Goal: Register for event/course: Sign up to attend an event or enroll in a course

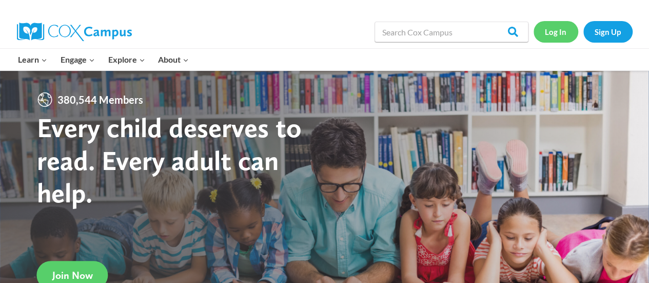
click at [557, 30] on link "Log In" at bounding box center [555, 31] width 45 height 21
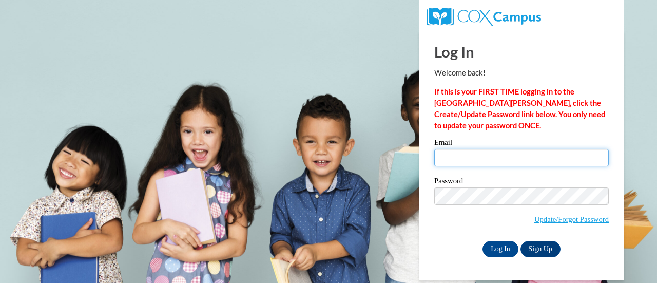
click at [478, 155] on input "Email" at bounding box center [521, 157] width 174 height 17
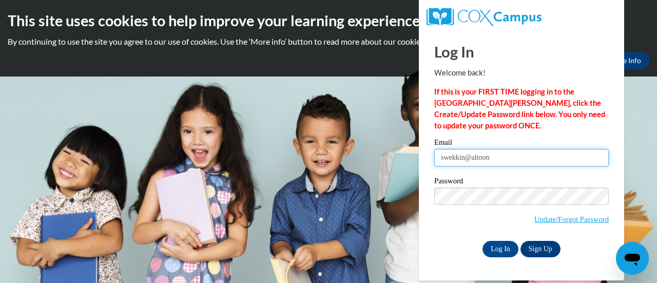
type input "swekkin@altoona.k12.wi.us"
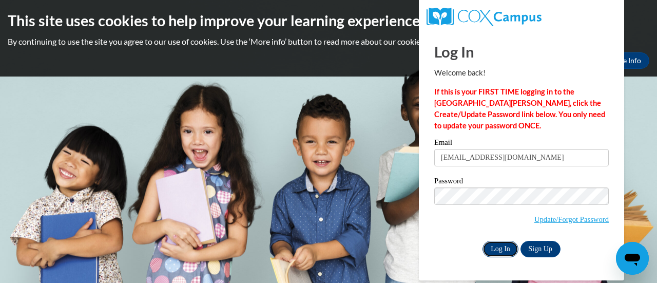
click at [509, 241] on input "Log In" at bounding box center [500, 249] width 36 height 16
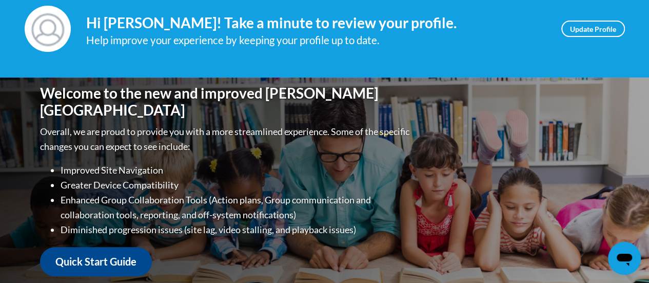
scroll to position [51, 0]
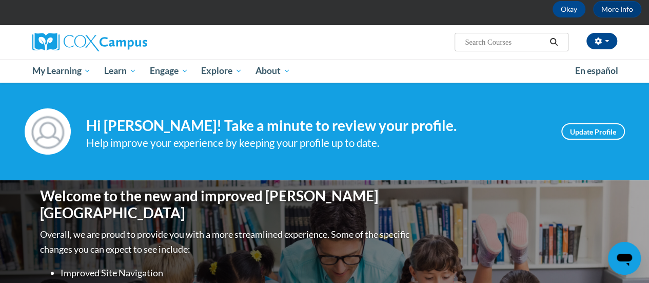
click at [525, 46] on input "Search..." at bounding box center [505, 42] width 82 height 12
type input "systematic and explicit"
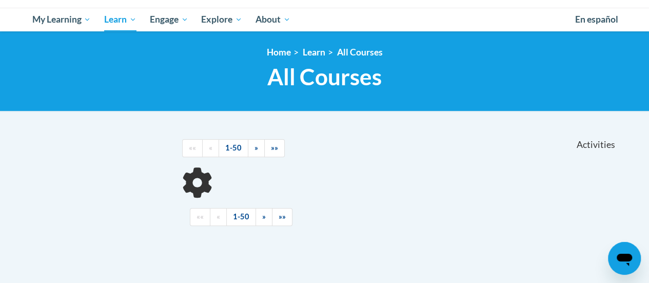
scroll to position [103, 0]
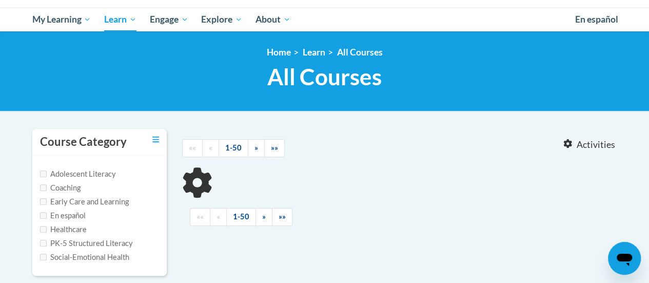
type input "systematic and explicit"
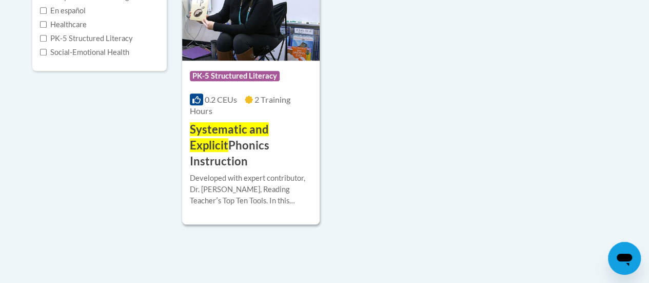
scroll to position [308, 0]
click at [269, 134] on span "Systematic and Explicit" at bounding box center [229, 137] width 79 height 30
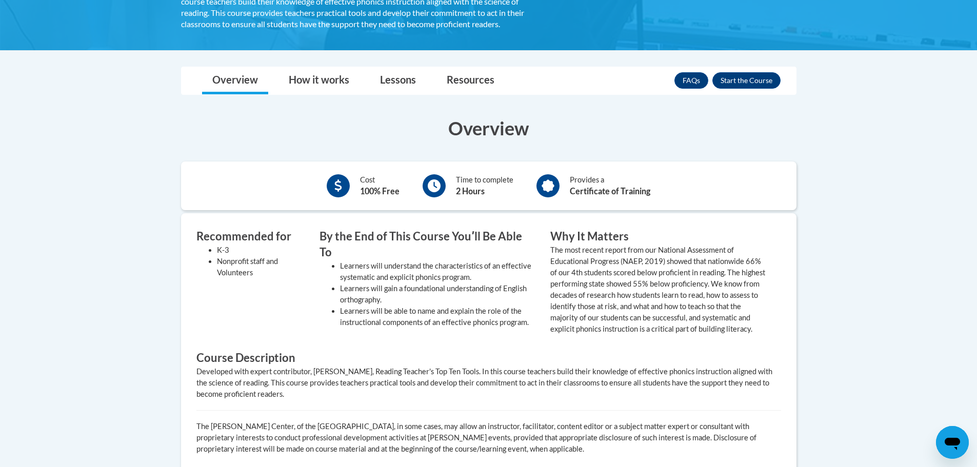
scroll to position [256, 0]
click at [648, 77] on button "Enroll" at bounding box center [746, 81] width 68 height 16
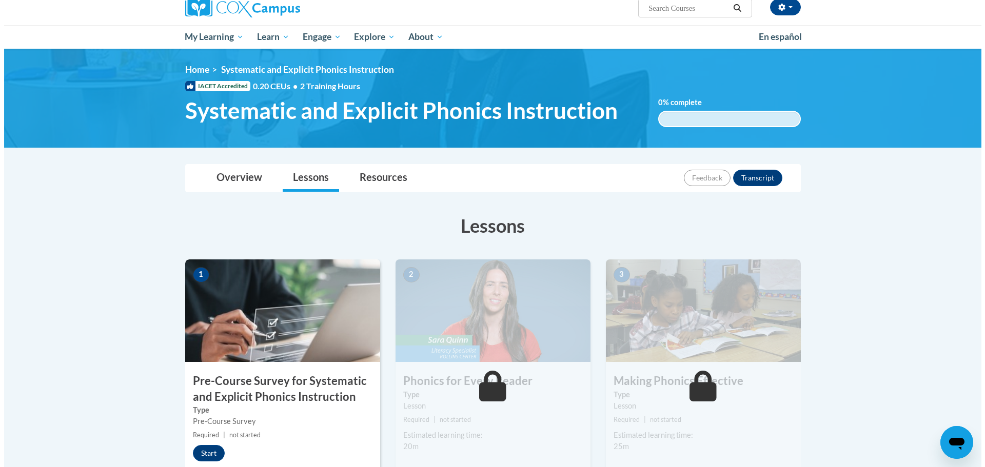
scroll to position [154, 0]
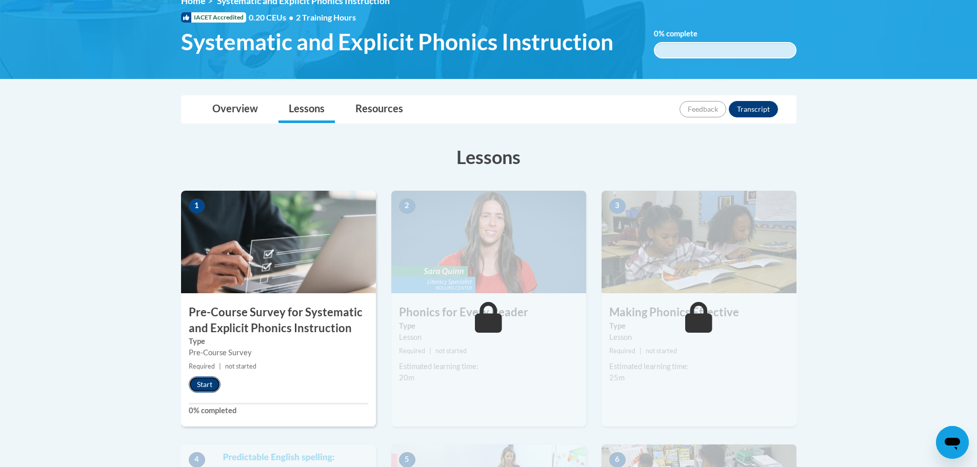
click at [196, 379] on button "Start" at bounding box center [205, 384] width 32 height 16
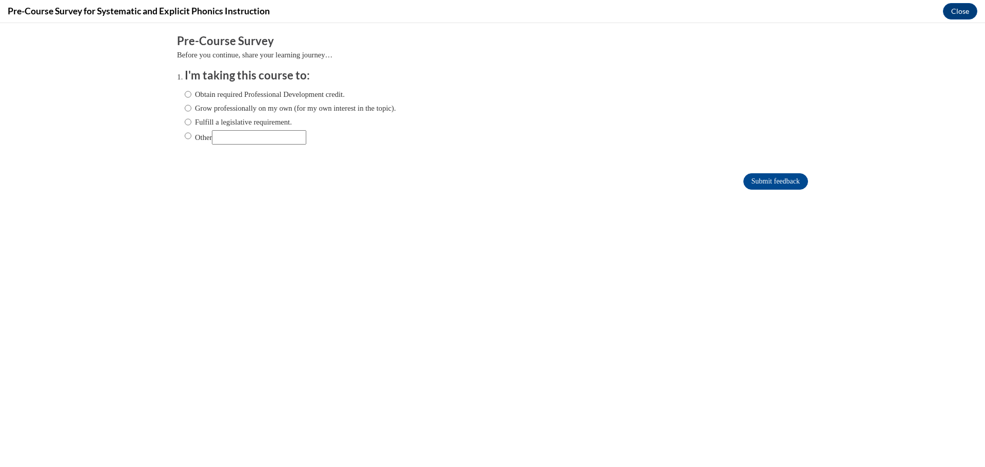
scroll to position [0, 0]
click at [212, 120] on label "Fulfill a legislative requirement." at bounding box center [238, 121] width 107 height 11
click at [191, 120] on input "Fulfill a legislative requirement." at bounding box center [188, 121] width 7 height 11
radio input "true"
click at [756, 179] on input "Submit feedback" at bounding box center [775, 181] width 65 height 16
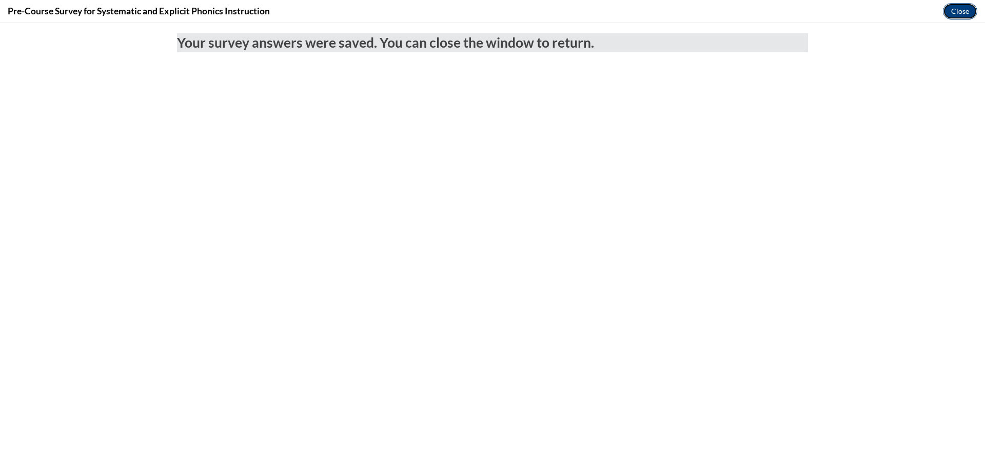
click at [949, 11] on button "Close" at bounding box center [960, 11] width 34 height 16
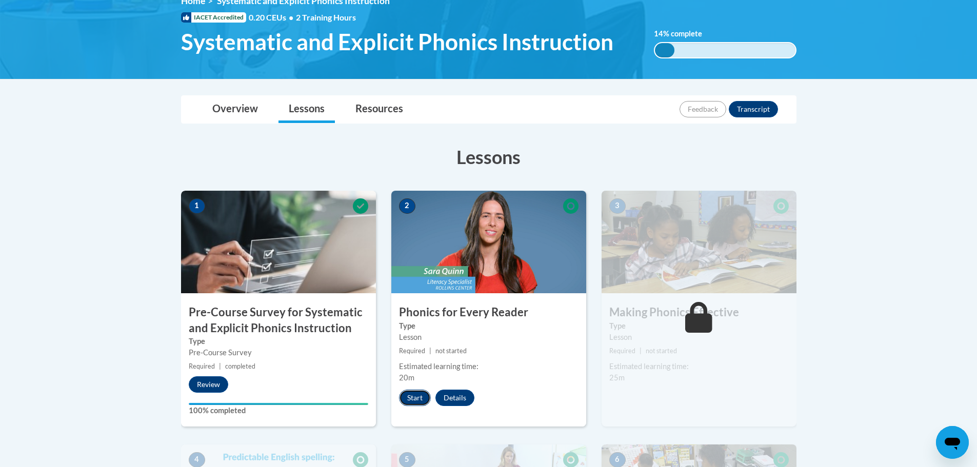
click at [417, 399] on button "Start" at bounding box center [415, 398] width 32 height 16
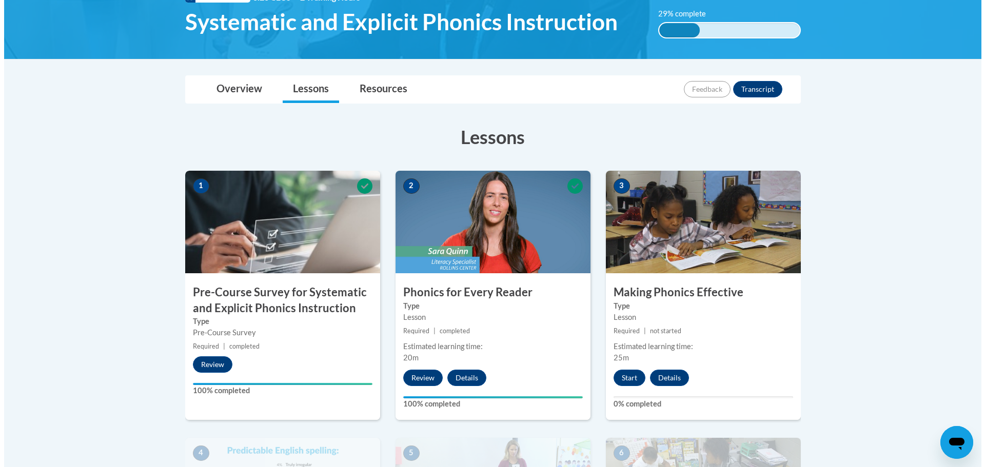
scroll to position [205, 0]
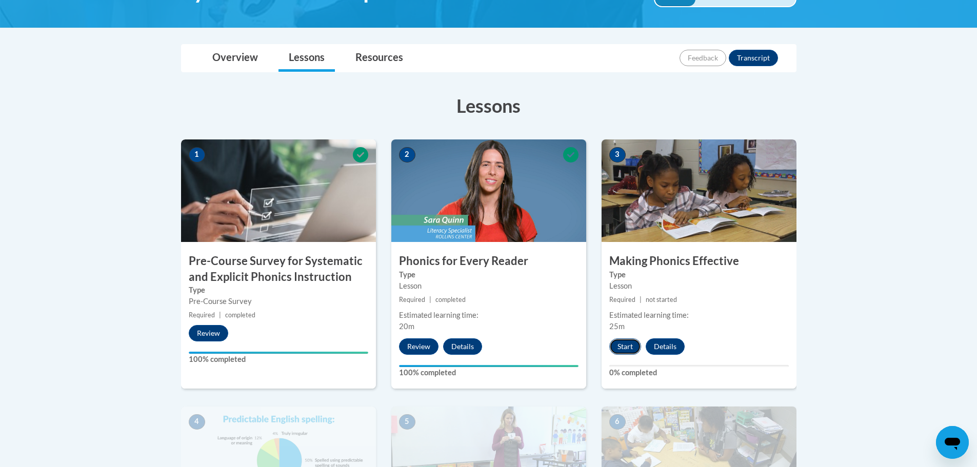
click at [619, 348] on button "Start" at bounding box center [625, 347] width 32 height 16
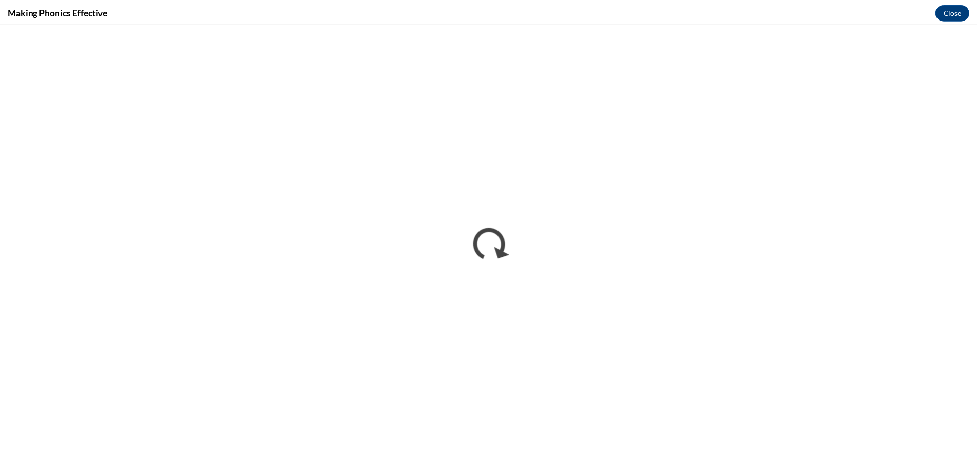
scroll to position [0, 0]
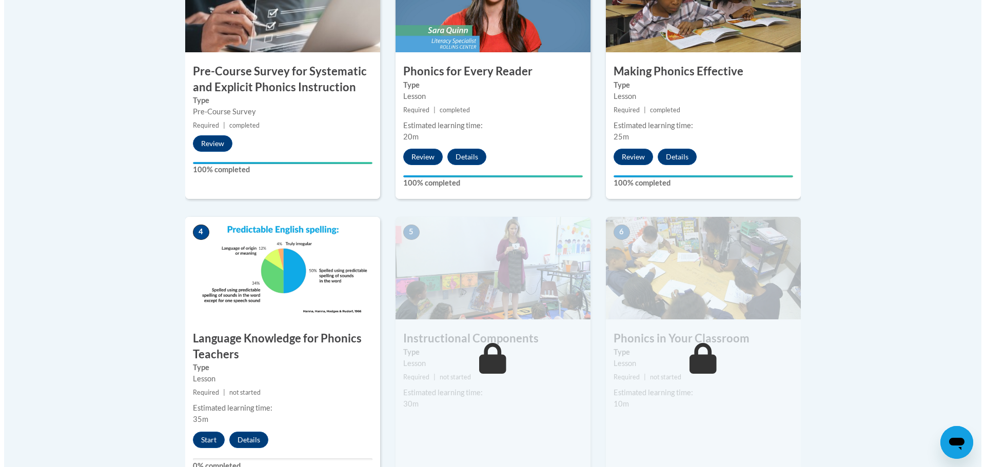
scroll to position [419, 0]
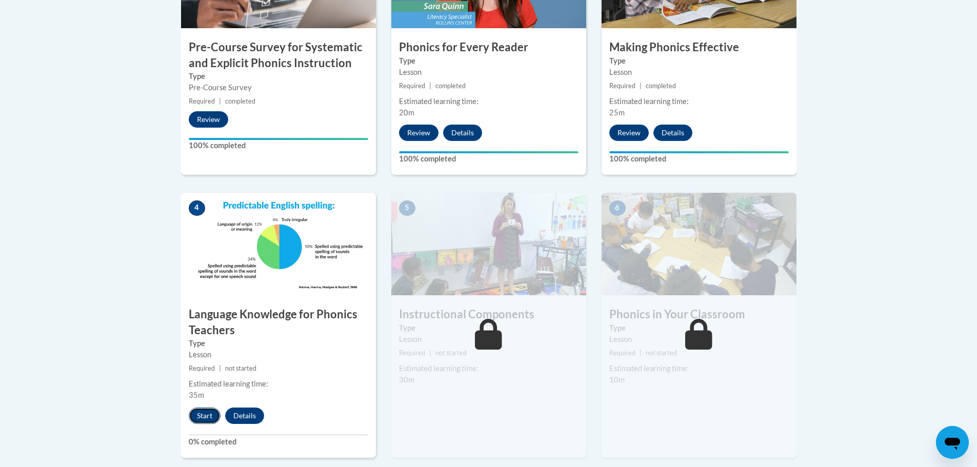
click at [195, 415] on button "Start" at bounding box center [205, 416] width 32 height 16
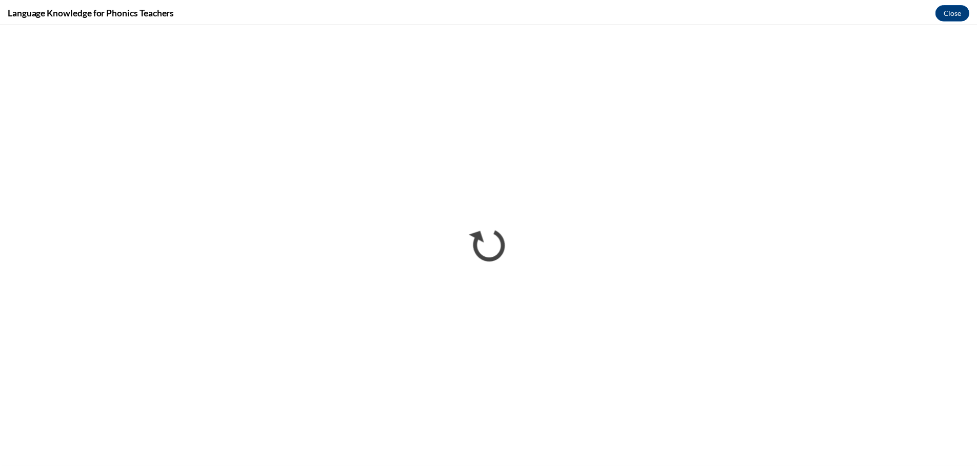
scroll to position [0, 0]
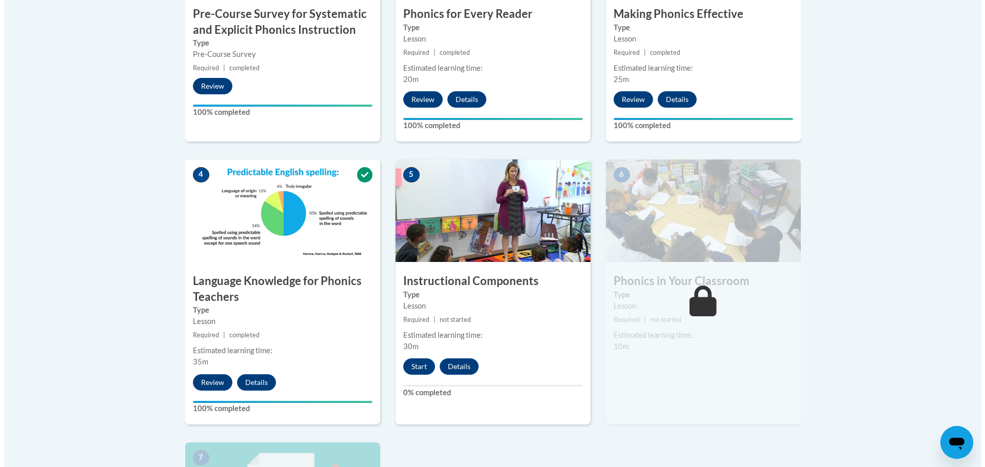
scroll to position [470, 0]
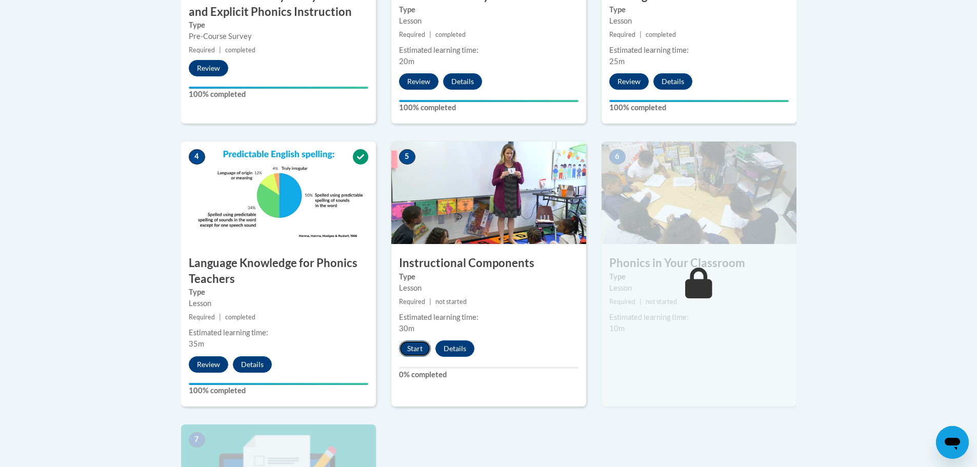
click at [410, 346] on button "Start" at bounding box center [415, 349] width 32 height 16
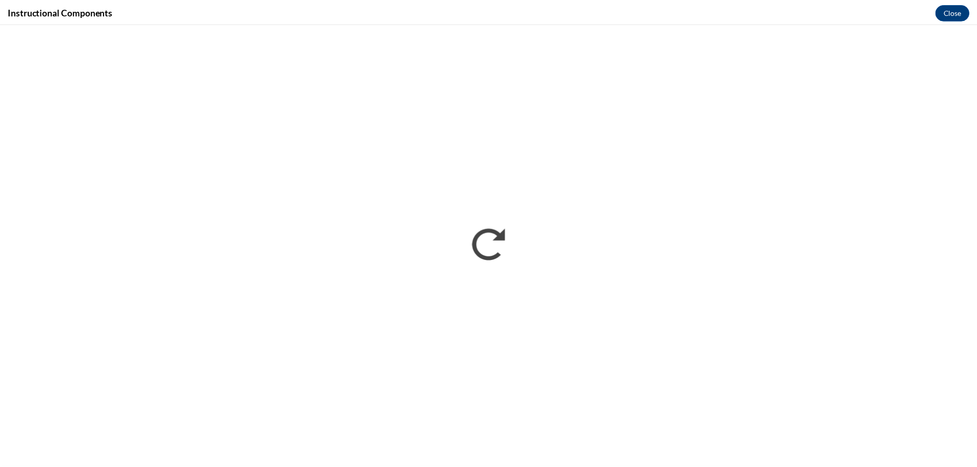
scroll to position [0, 0]
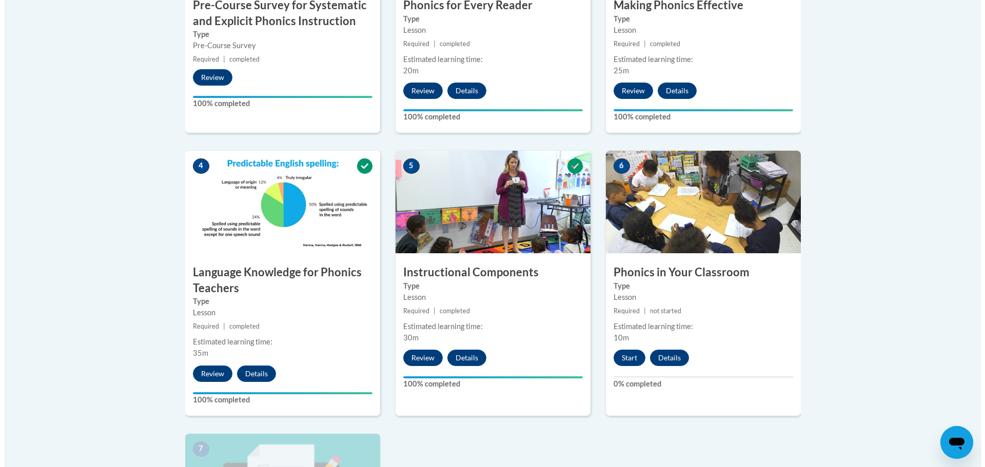
scroll to position [506, 0]
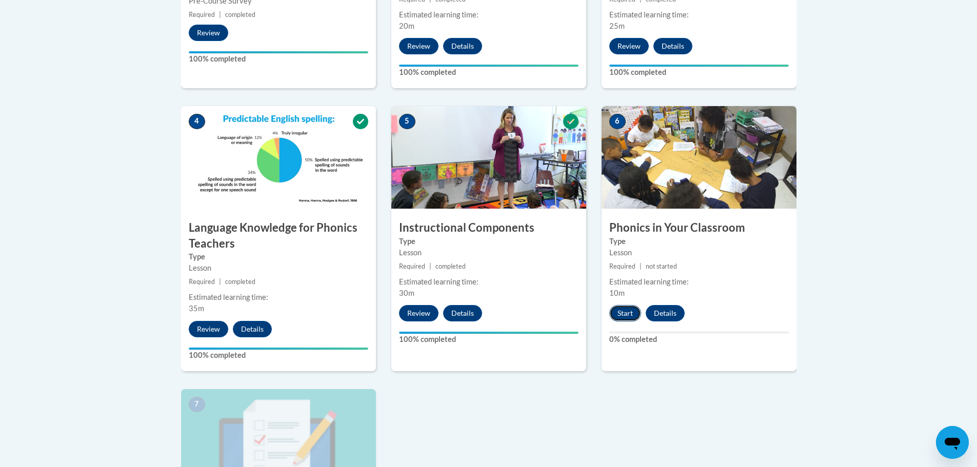
click at [630, 316] on button "Start" at bounding box center [625, 313] width 32 height 16
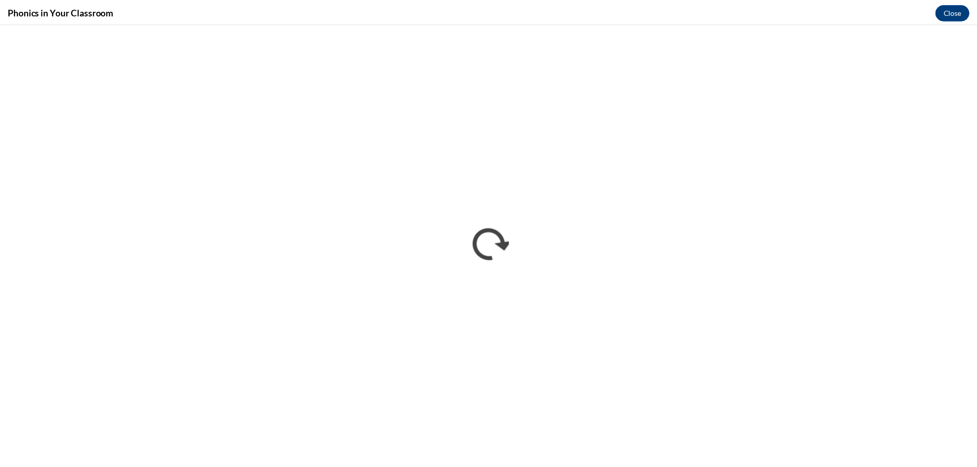
scroll to position [0, 0]
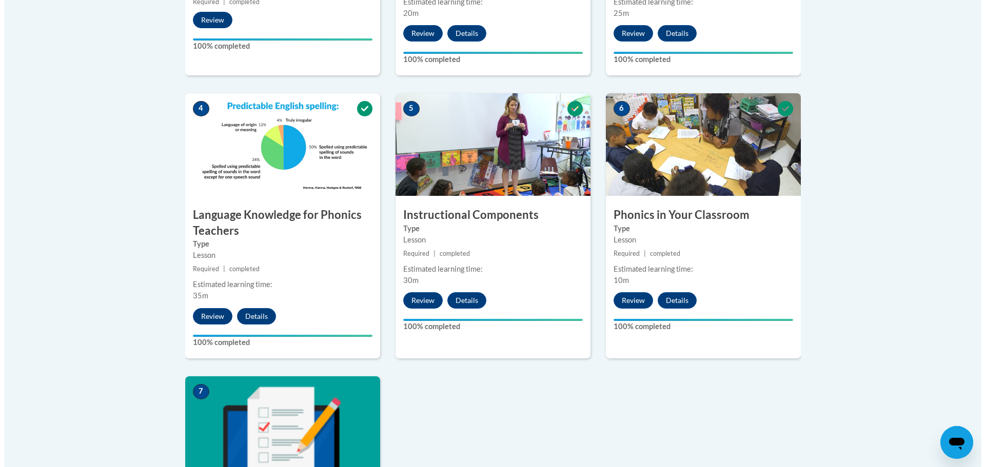
scroll to position [762, 0]
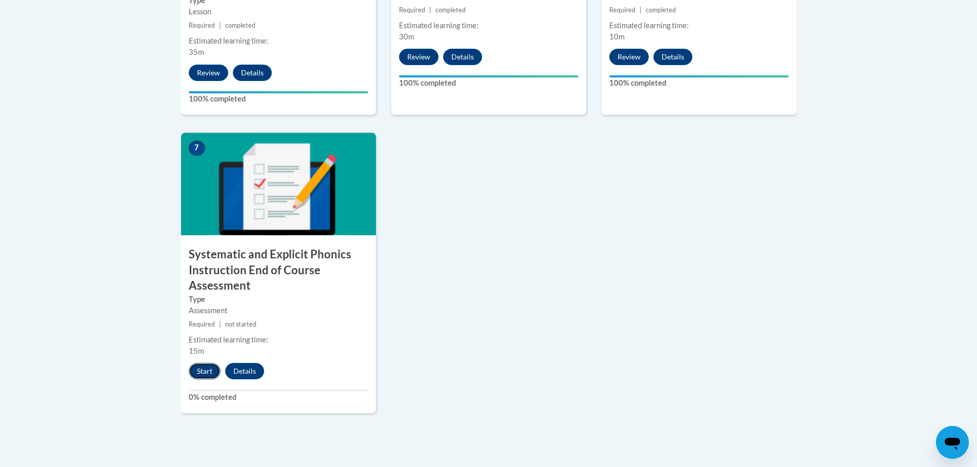
click at [210, 374] on button "Start" at bounding box center [205, 371] width 32 height 16
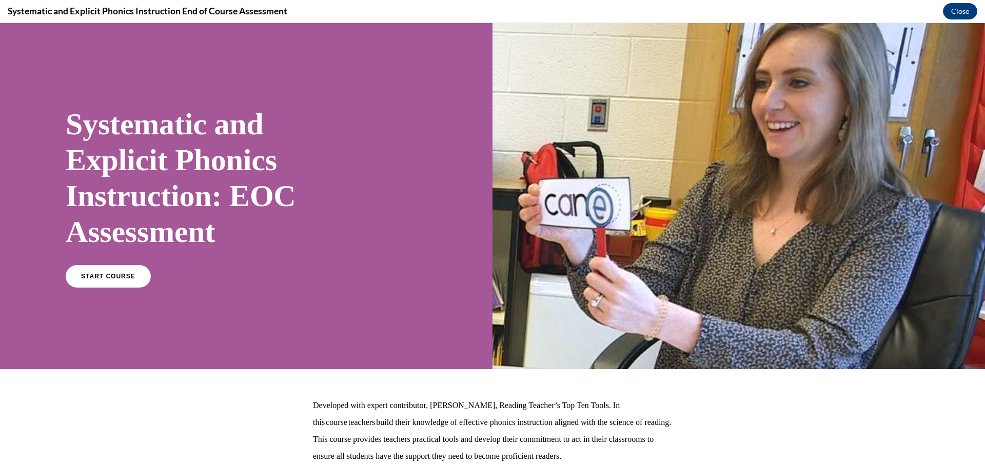
scroll to position [0, 0]
click at [117, 272] on link "START COURSE" at bounding box center [108, 277] width 89 height 24
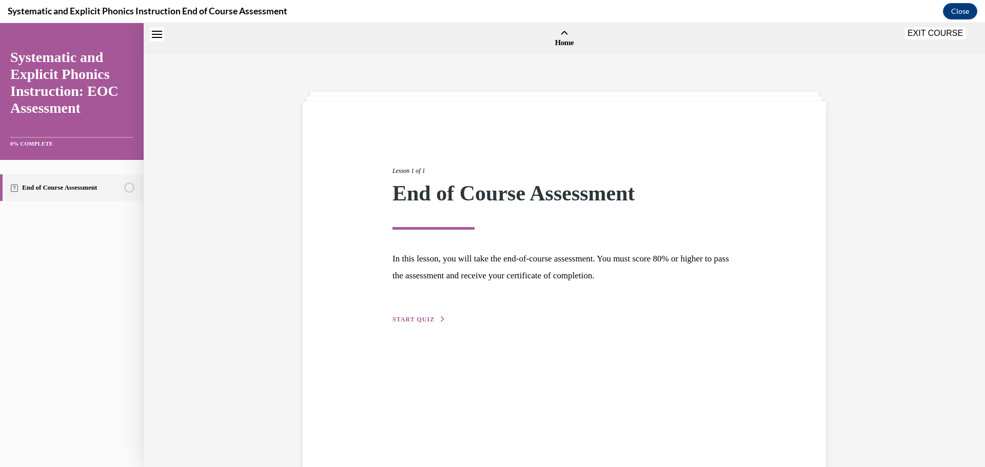
scroll to position [32, 0]
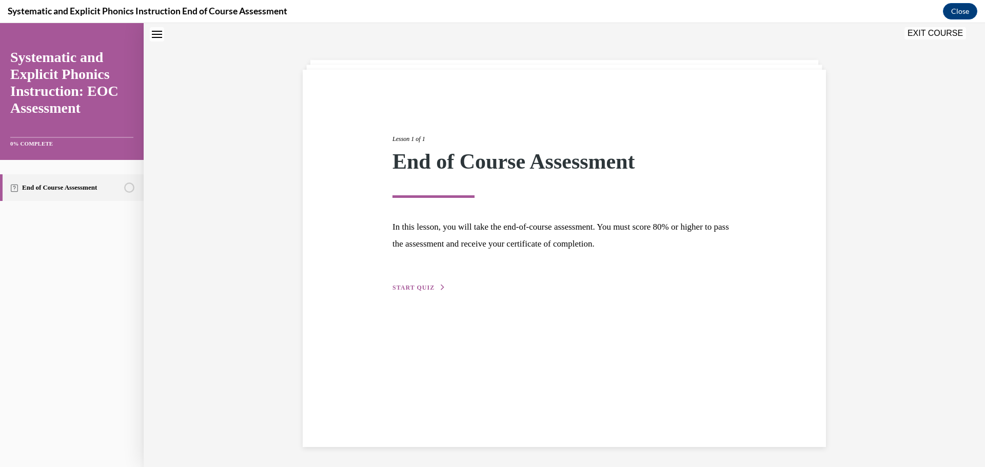
click at [421, 287] on span "START QUIZ" at bounding box center [413, 287] width 42 height 7
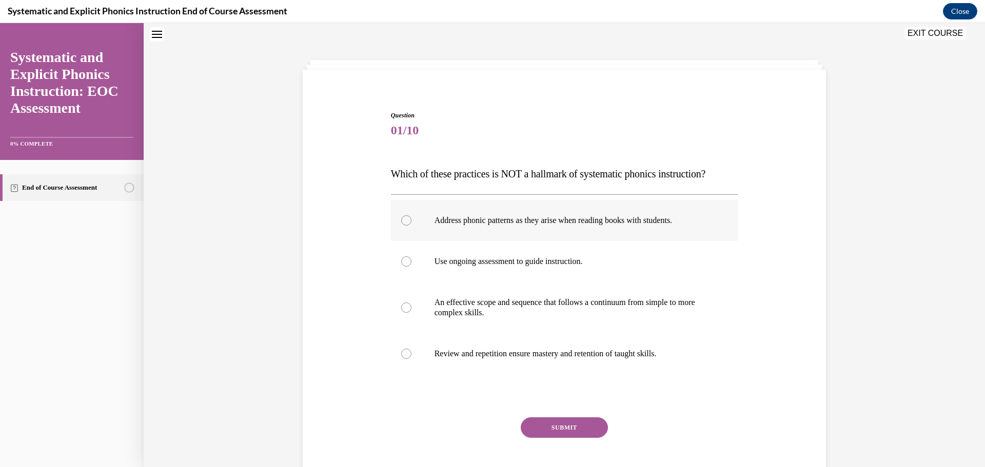
click at [491, 229] on div at bounding box center [564, 220] width 347 height 41
click at [535, 426] on button "SUBMIT" at bounding box center [564, 428] width 87 height 21
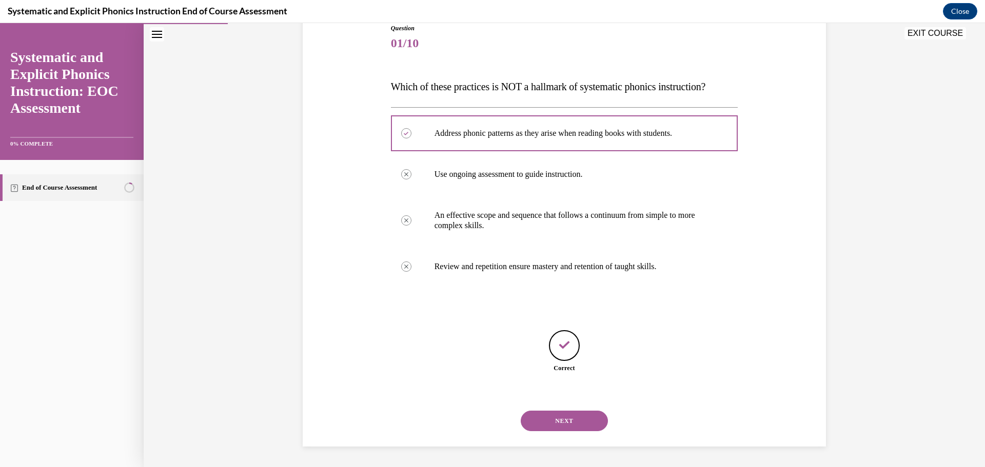
click at [563, 423] on button "NEXT" at bounding box center [564, 421] width 87 height 21
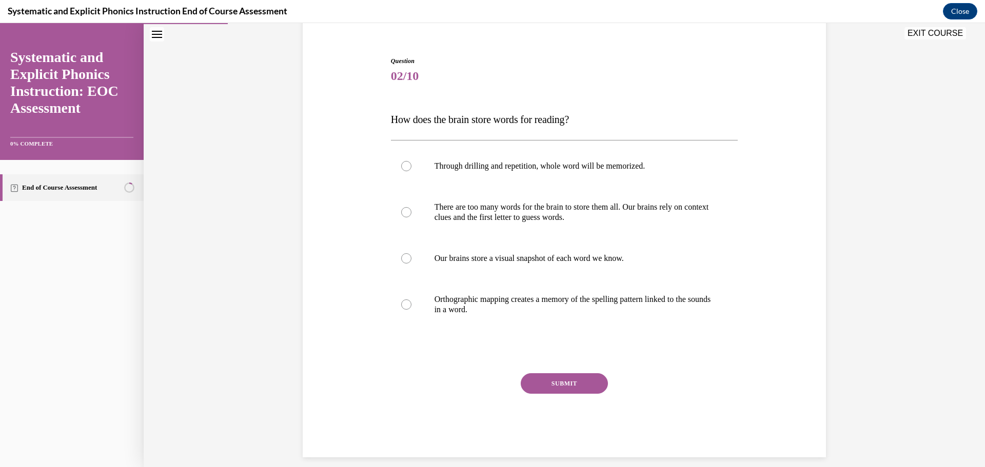
scroll to position [86, 0]
click at [528, 302] on p "Orthographic mapping creates a memory of the spelling pattern linked to the sou…" at bounding box center [573, 304] width 278 height 21
click at [557, 383] on button "SUBMIT" at bounding box center [564, 383] width 87 height 21
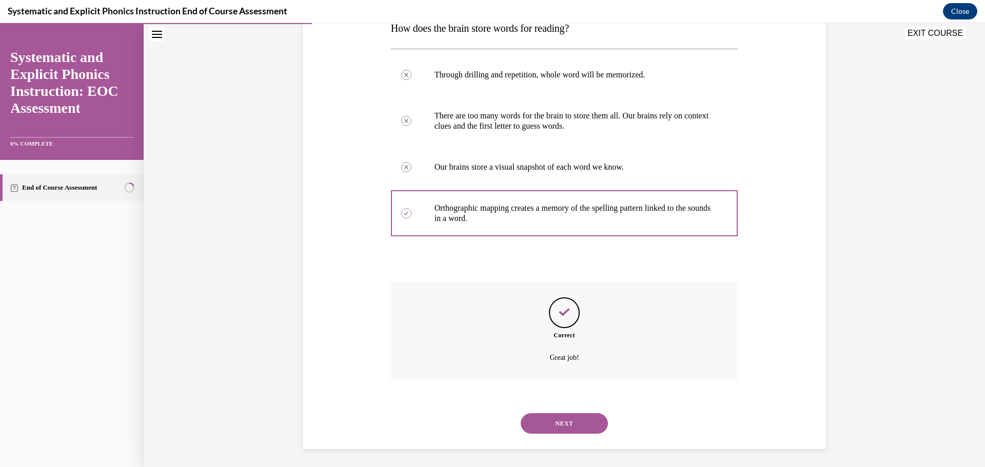
scroll to position [180, 0]
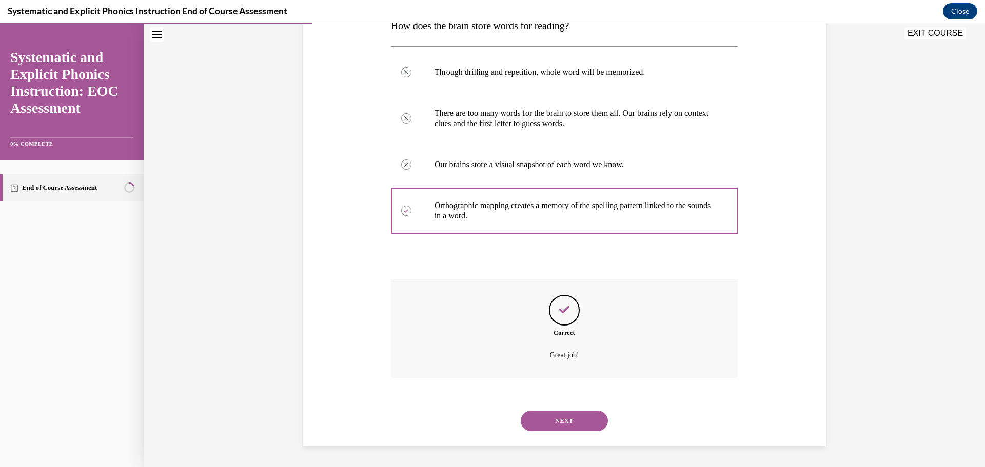
click at [575, 420] on button "NEXT" at bounding box center [564, 421] width 87 height 21
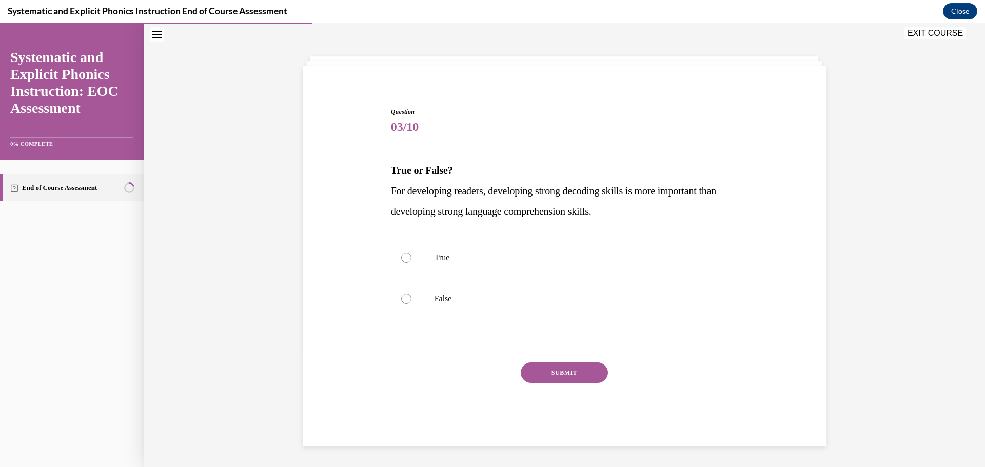
scroll to position [35, 0]
click at [424, 294] on div at bounding box center [564, 299] width 347 height 41
click at [543, 373] on button "SUBMIT" at bounding box center [564, 373] width 87 height 21
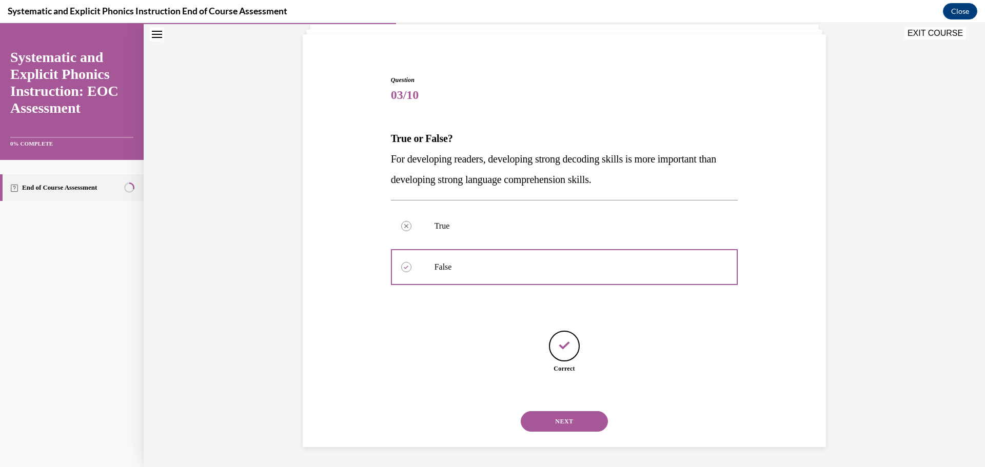
scroll to position [68, 0]
click at [570, 420] on button "NEXT" at bounding box center [564, 421] width 87 height 21
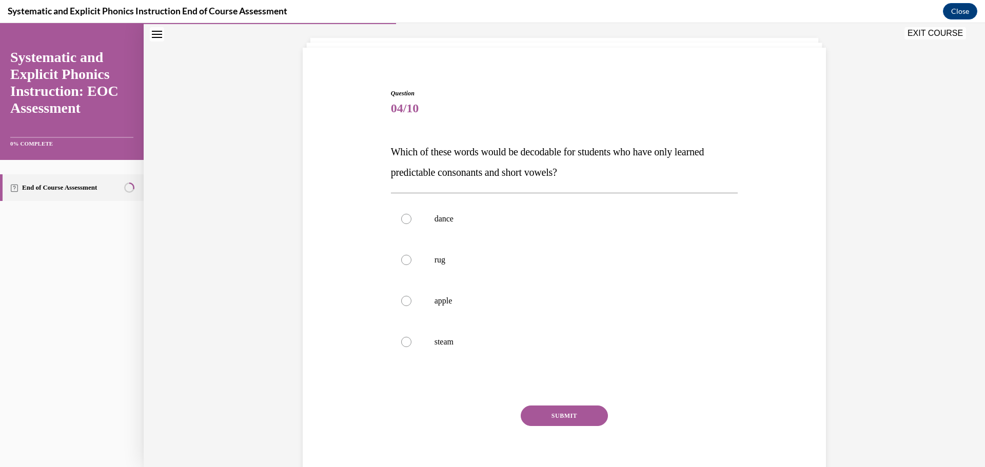
scroll to position [57, 0]
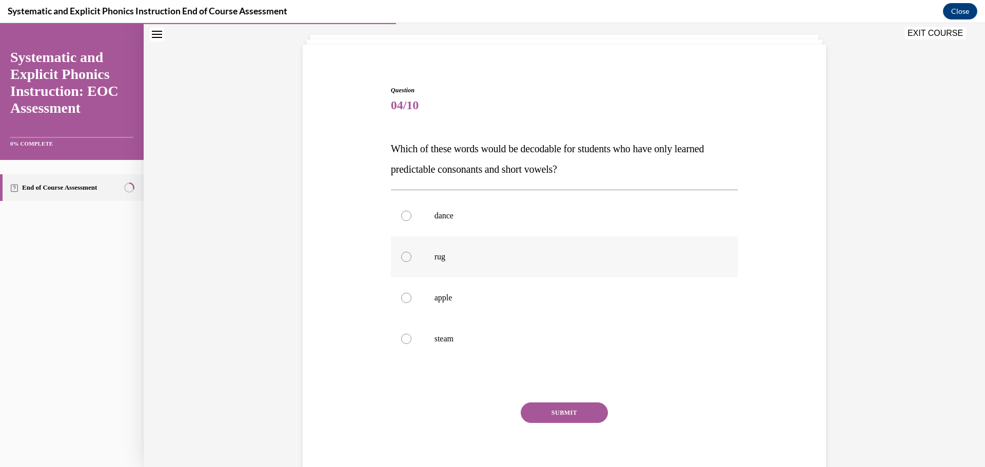
click at [442, 263] on div at bounding box center [564, 256] width 347 height 41
click at [552, 413] on button "SUBMIT" at bounding box center [564, 413] width 87 height 21
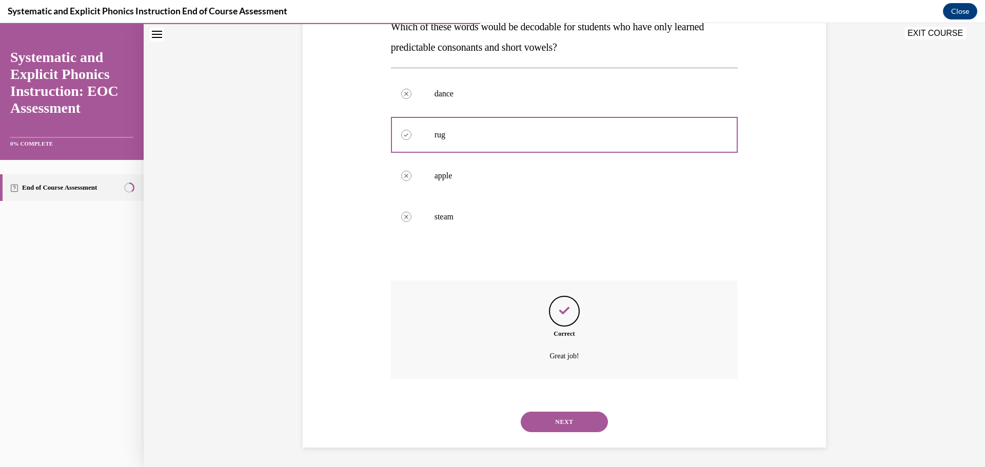
scroll to position [180, 0]
click at [566, 427] on button "NEXT" at bounding box center [564, 421] width 87 height 21
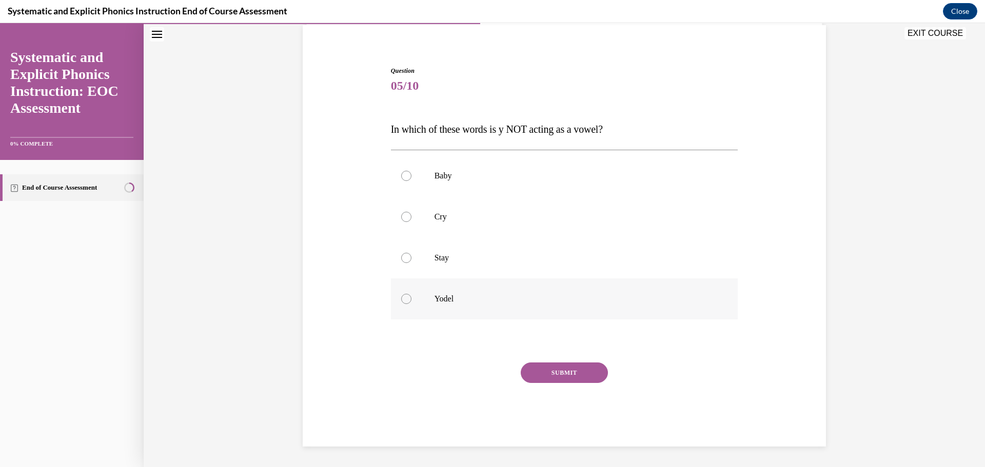
click at [435, 303] on p "Yodel" at bounding box center [573, 299] width 278 height 10
click at [548, 369] on button "SUBMIT" at bounding box center [564, 373] width 87 height 21
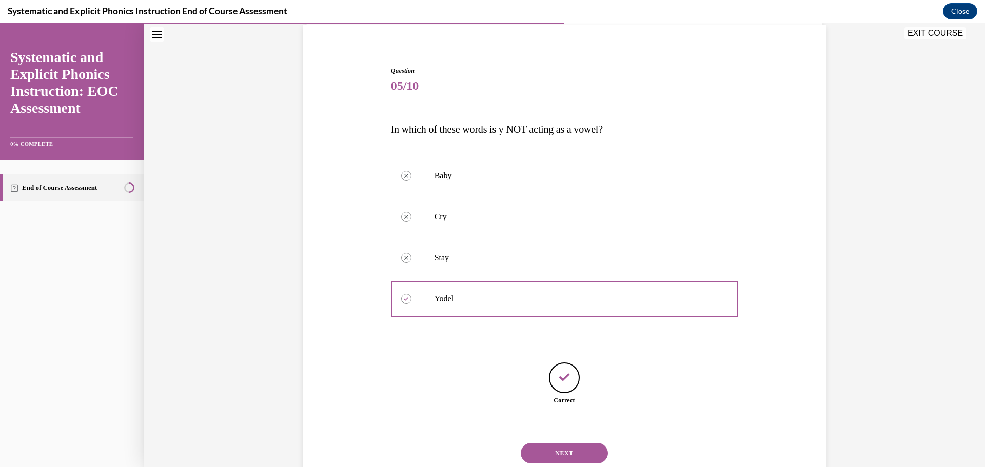
scroll to position [109, 0]
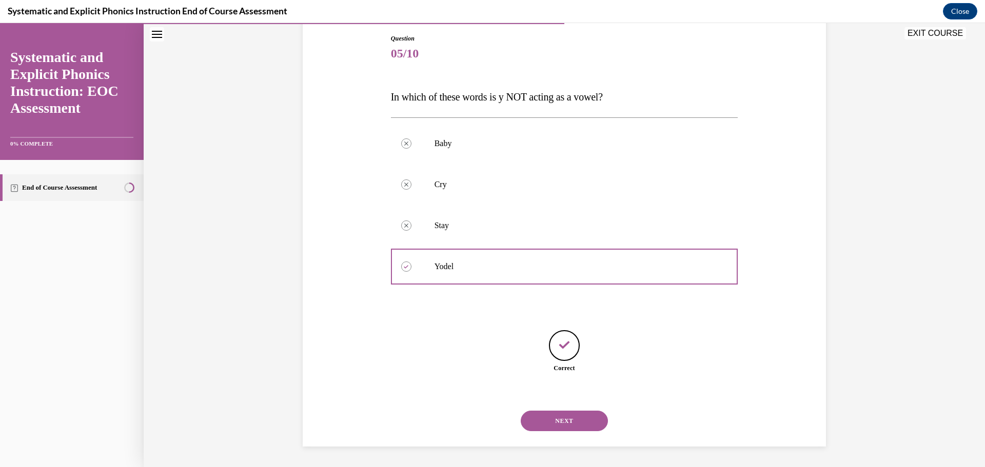
click at [551, 420] on button "NEXT" at bounding box center [564, 421] width 87 height 21
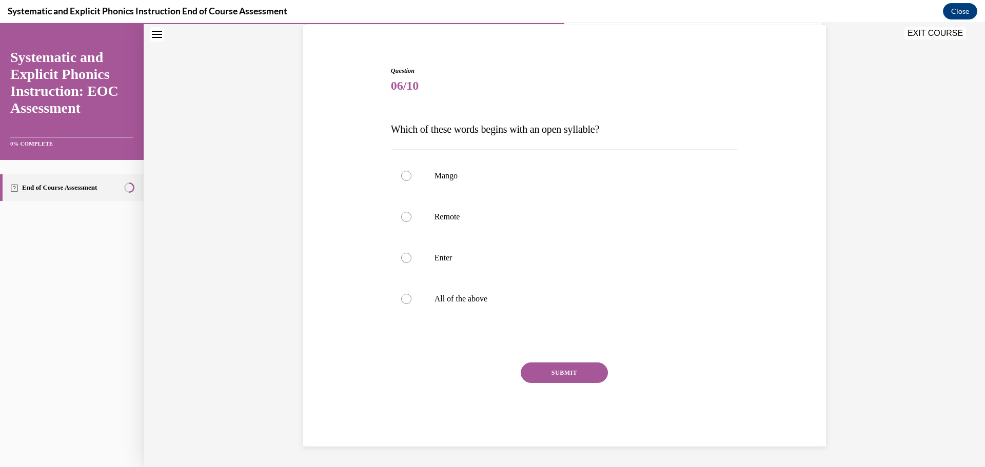
scroll to position [76, 0]
click at [475, 265] on div at bounding box center [564, 257] width 347 height 41
click at [552, 371] on button "SUBMIT" at bounding box center [564, 373] width 87 height 21
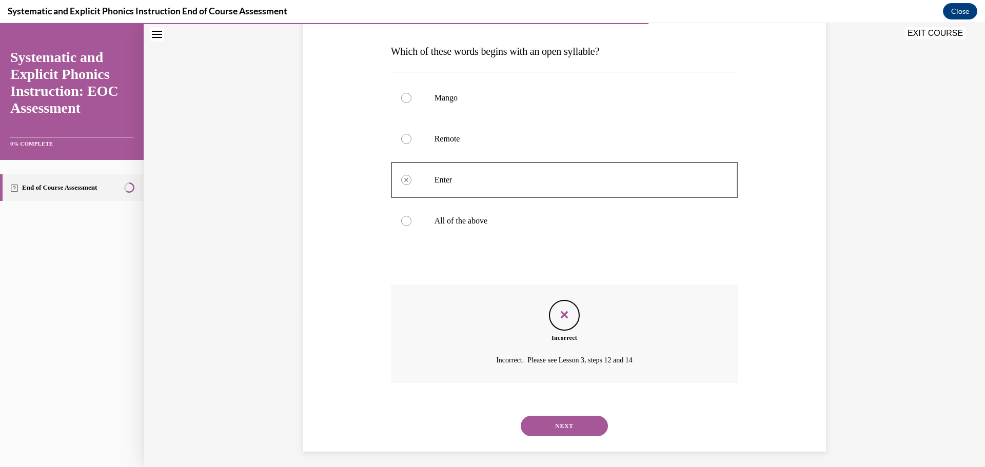
scroll to position [160, 0]
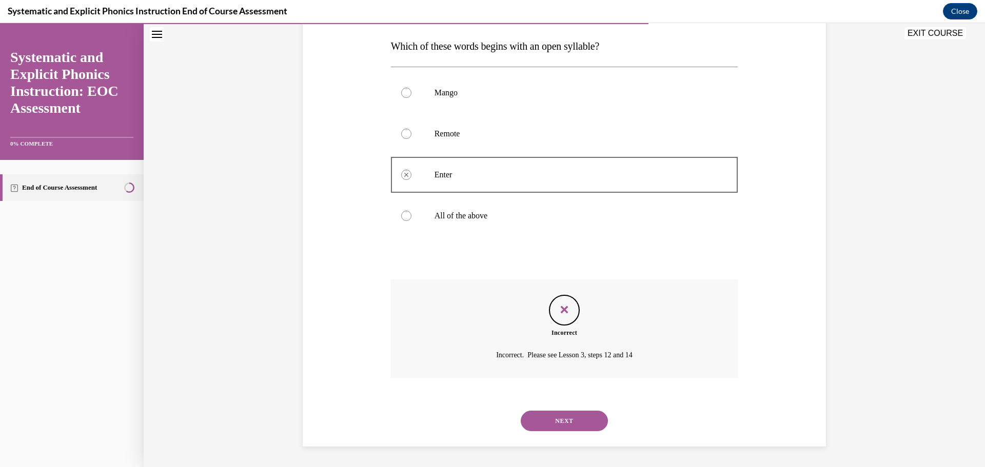
click at [577, 420] on button "NEXT" at bounding box center [564, 421] width 87 height 21
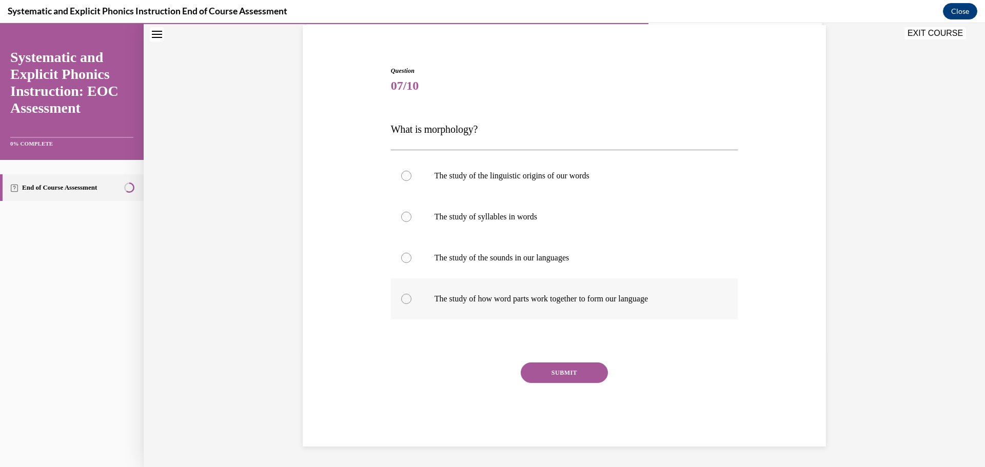
click at [491, 295] on p "The study of how word parts work together to form our language" at bounding box center [573, 299] width 278 height 10
click at [546, 368] on button "SUBMIT" at bounding box center [564, 373] width 87 height 21
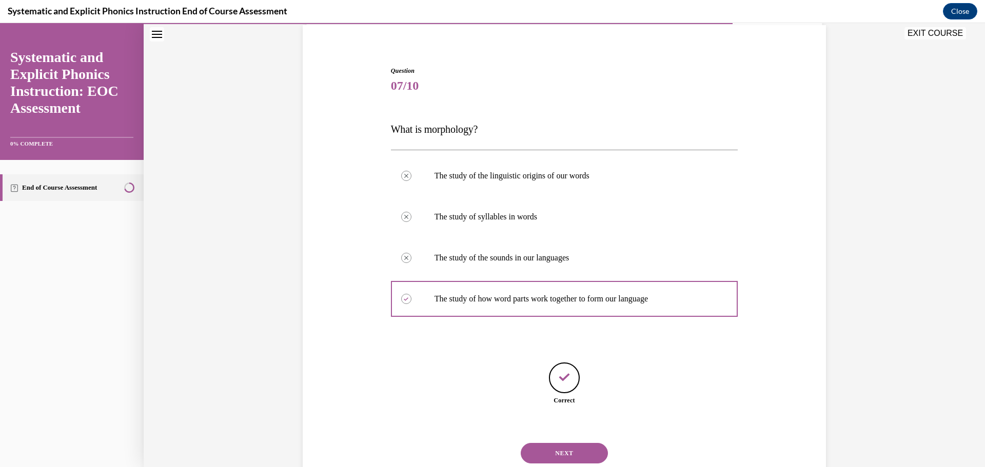
scroll to position [109, 0]
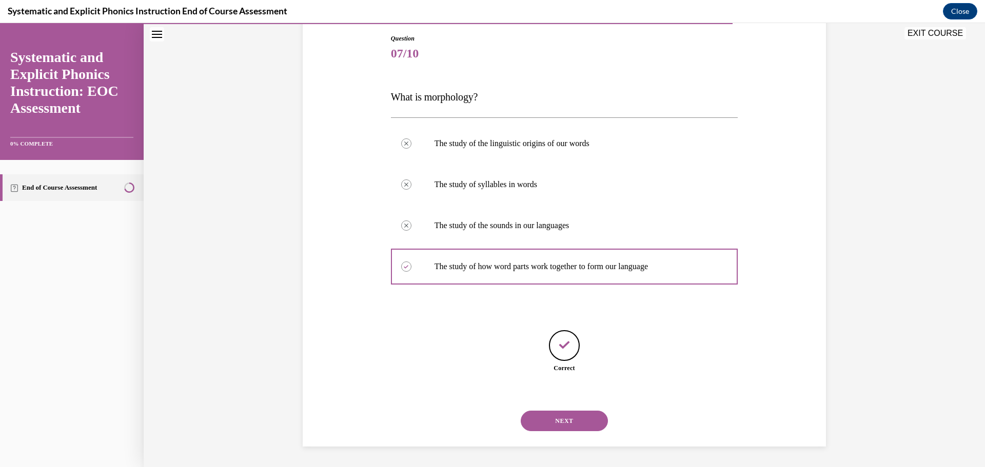
click at [566, 426] on button "NEXT" at bounding box center [564, 421] width 87 height 21
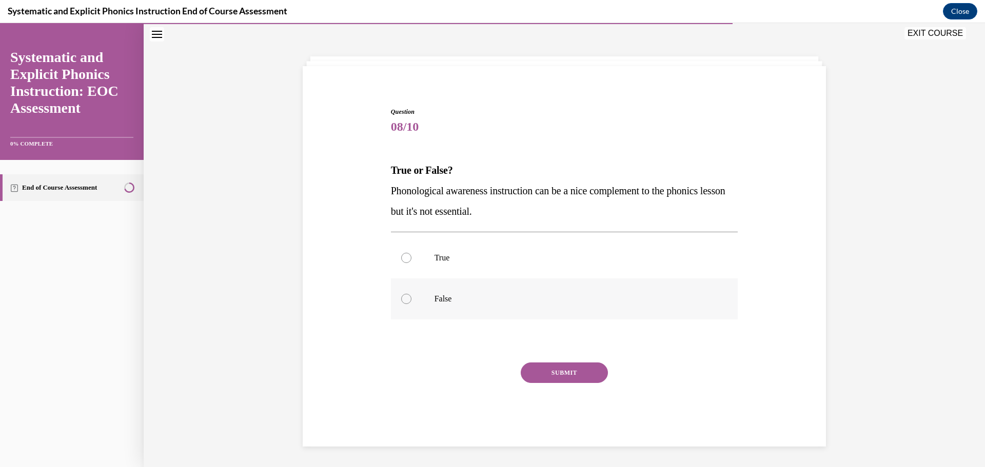
click at [424, 301] on div at bounding box center [564, 299] width 347 height 41
click at [551, 369] on button "SUBMIT" at bounding box center [564, 373] width 87 height 21
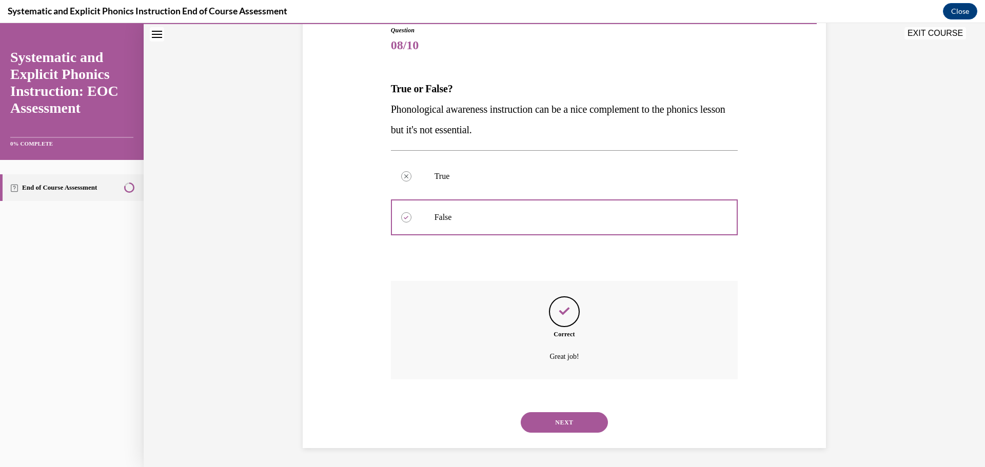
scroll to position [118, 0]
click at [562, 422] on button "NEXT" at bounding box center [564, 421] width 87 height 21
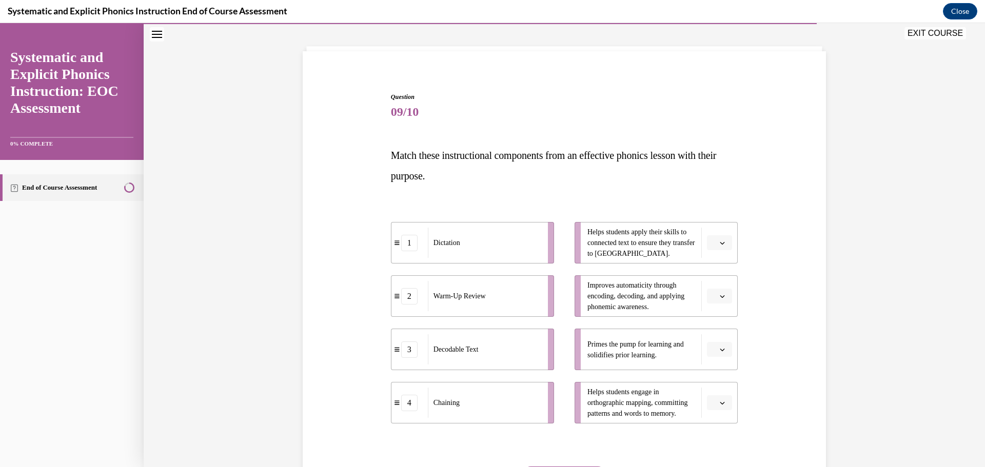
scroll to position [53, 0]
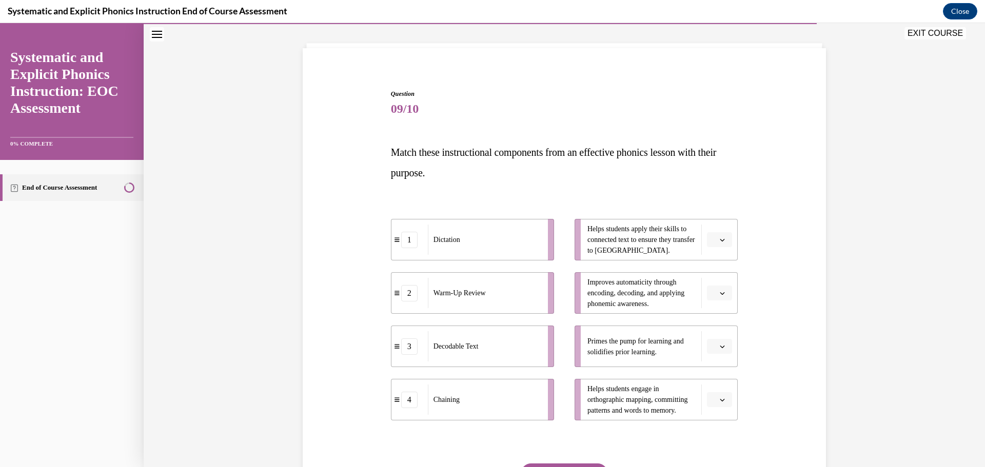
click at [722, 345] on span "button" at bounding box center [722, 346] width 7 height 7
click at [719, 408] on div "2" at bounding box center [715, 410] width 26 height 21
click at [714, 405] on button "button" at bounding box center [719, 399] width 25 height 15
click at [719, 373] on div "4" at bounding box center [715, 377] width 26 height 21
click at [723, 236] on button "button" at bounding box center [719, 239] width 25 height 15
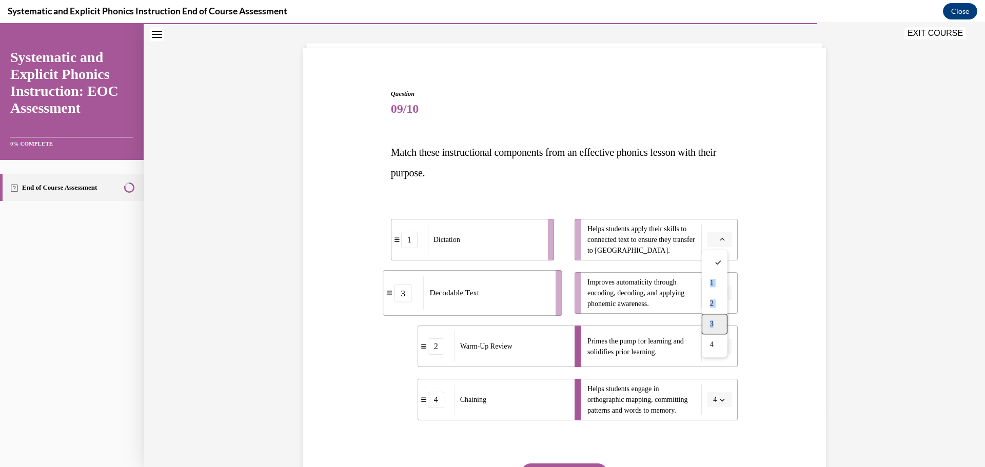
drag, startPoint x: 709, startPoint y: 279, endPoint x: 714, endPoint y: 321, distance: 41.8
click at [714, 321] on div "1 2 3 4" at bounding box center [715, 304] width 26 height 108
click at [714, 321] on div "3" at bounding box center [715, 324] width 26 height 21
click at [717, 297] on button "button" at bounding box center [719, 293] width 25 height 15
click at [710, 327] on div "1" at bounding box center [715, 336] width 26 height 21
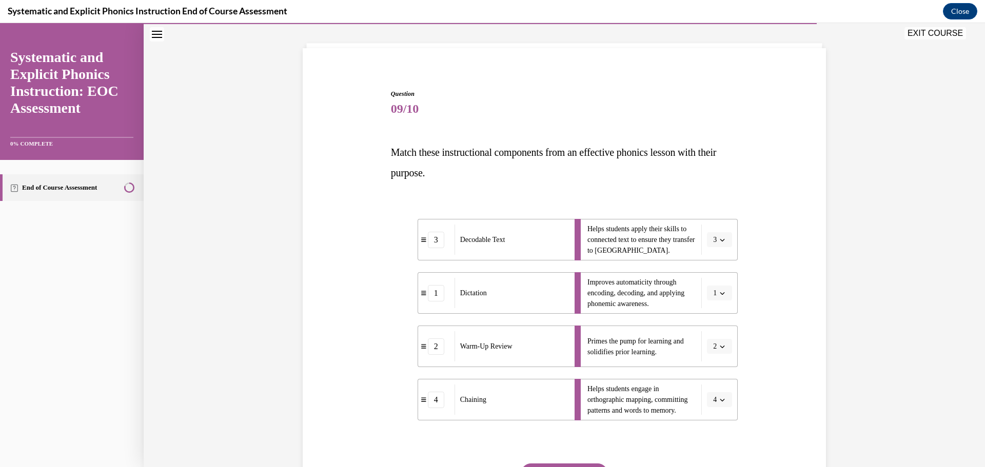
scroll to position [154, 0]
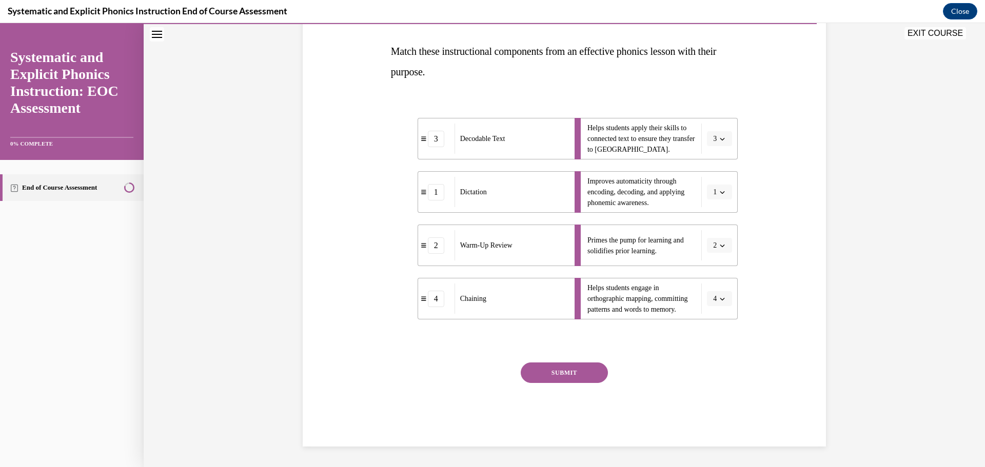
click at [557, 377] on button "SUBMIT" at bounding box center [564, 373] width 87 height 21
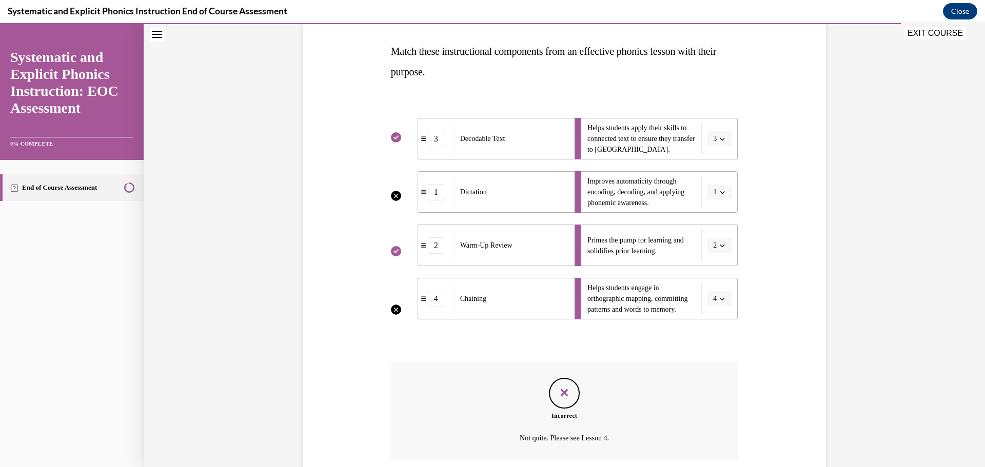
scroll to position [237, 0]
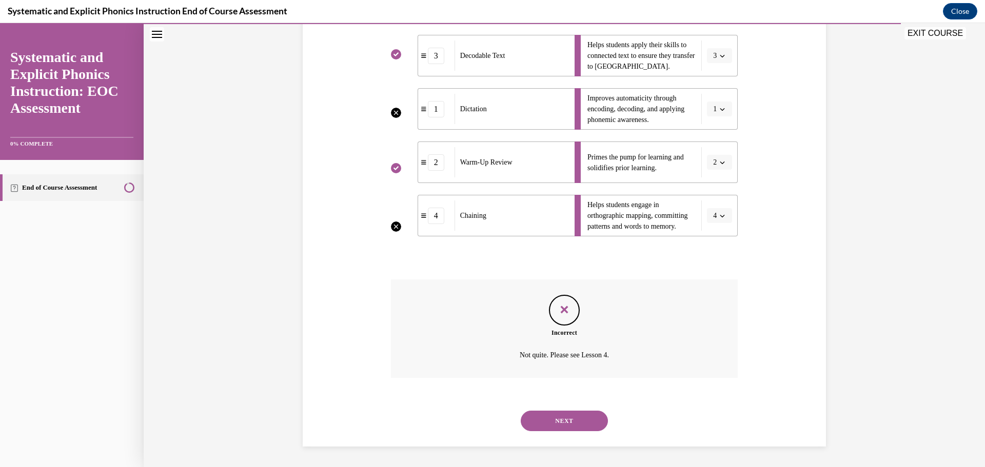
click at [589, 420] on button "NEXT" at bounding box center [564, 421] width 87 height 21
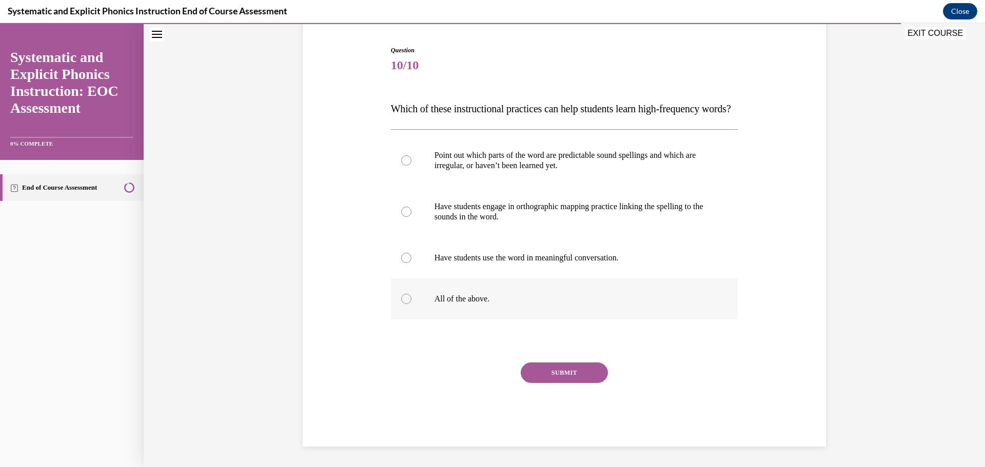
click at [478, 293] on div at bounding box center [564, 299] width 347 height 41
click at [580, 373] on button "SUBMIT" at bounding box center [564, 373] width 87 height 21
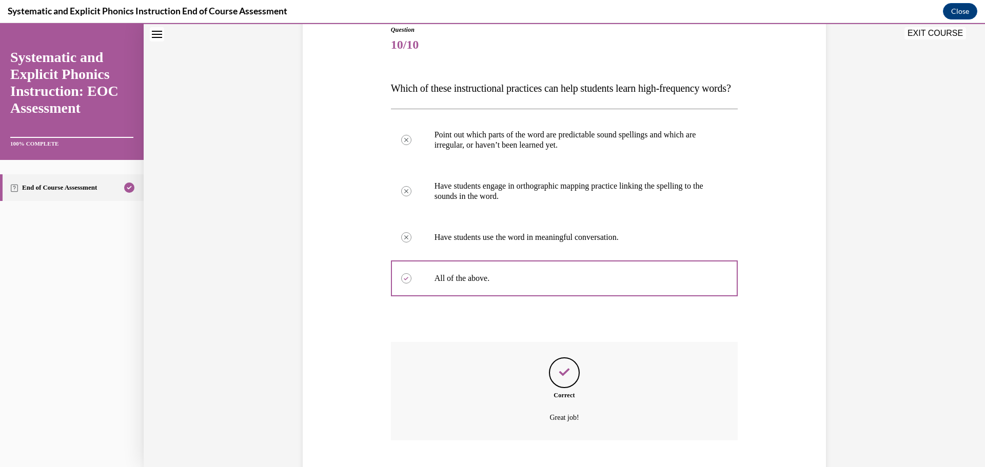
scroll to position [201, 0]
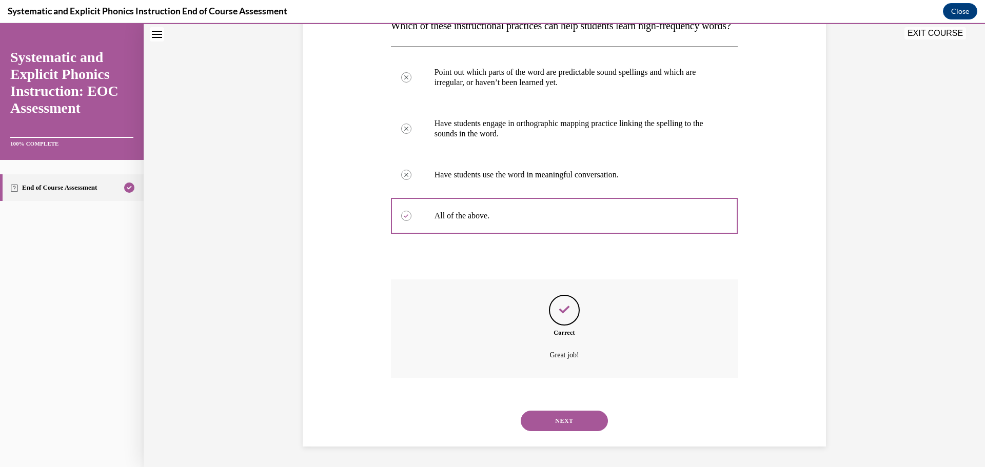
click at [546, 418] on button "NEXT" at bounding box center [564, 421] width 87 height 21
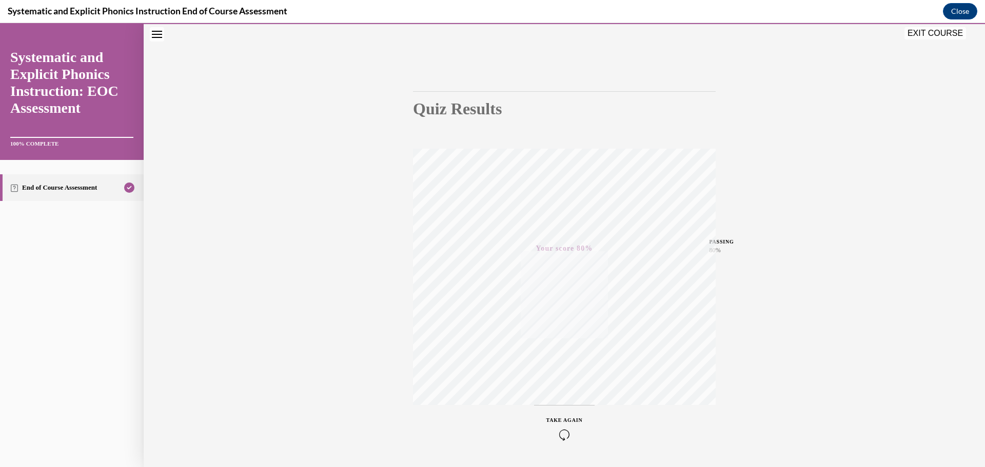
scroll to position [82, 0]
click at [934, 33] on button "EXIT COURSE" at bounding box center [935, 33] width 62 height 12
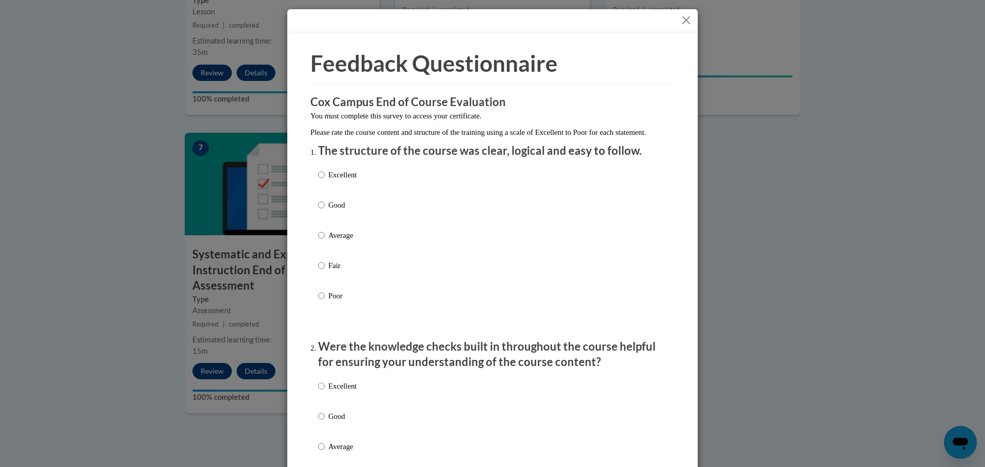
click at [334, 211] on p "Good" at bounding box center [342, 205] width 28 height 11
click at [325, 211] on input "Good" at bounding box center [321, 205] width 7 height 11
radio input "true"
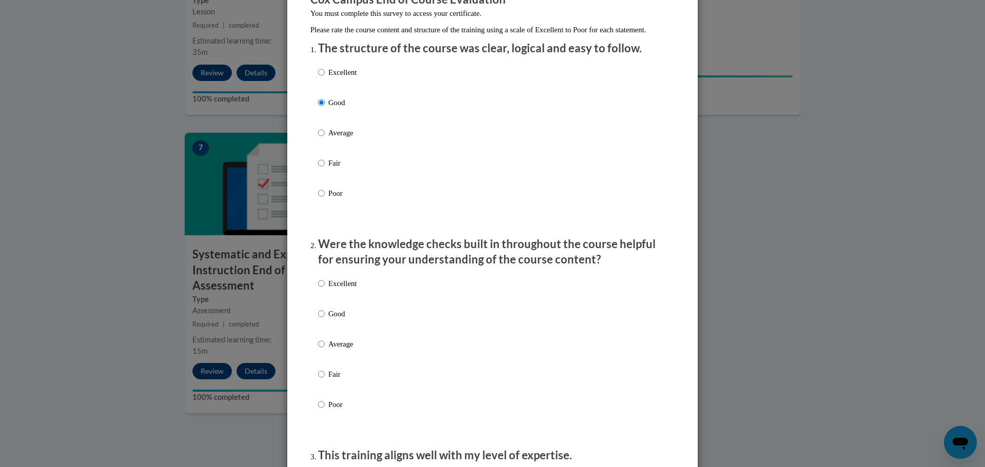
click at [328, 320] on p "Good" at bounding box center [342, 313] width 28 height 11
click at [325, 320] on input "Good" at bounding box center [321, 313] width 7 height 11
radio input "true"
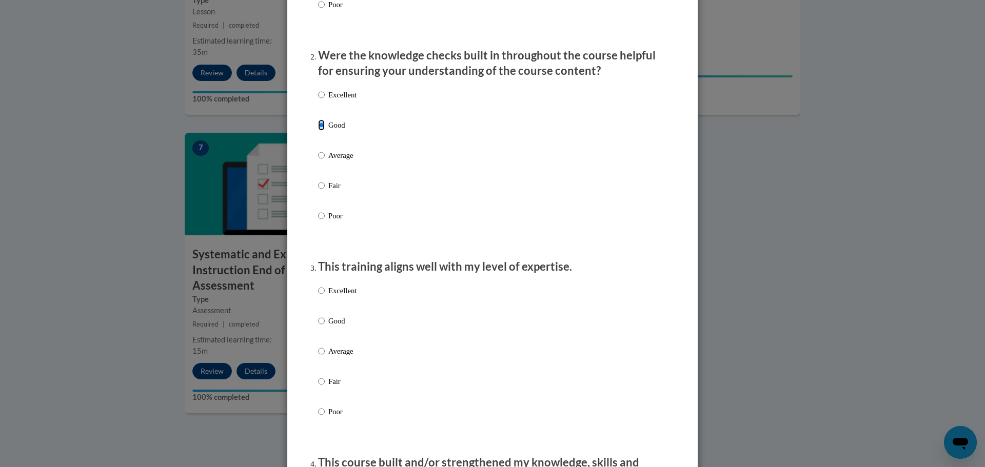
scroll to position [308, 0]
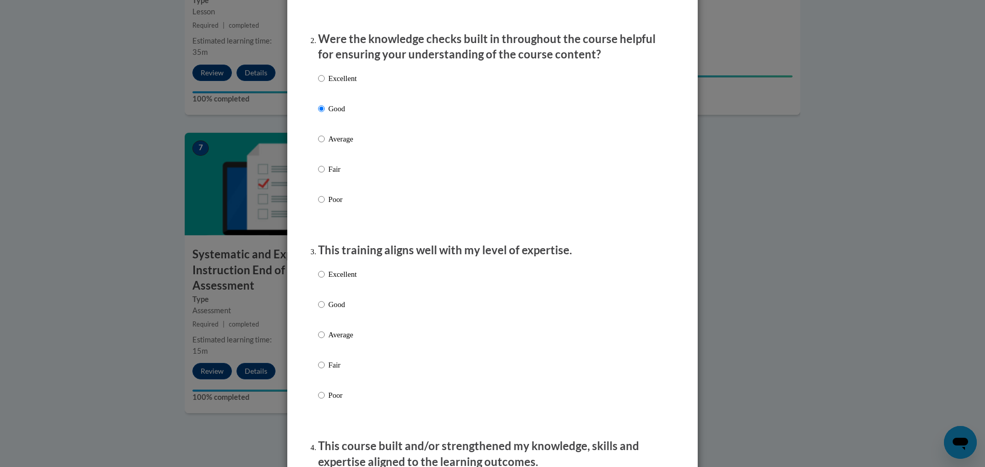
click at [327, 296] on label "Excellent" at bounding box center [337, 283] width 38 height 28
click at [325, 280] on input "Excellent" at bounding box center [321, 274] width 7 height 11
radio input "true"
click at [328, 310] on p "Good" at bounding box center [342, 304] width 28 height 11
click at [325, 310] on input "Good" at bounding box center [321, 304] width 7 height 11
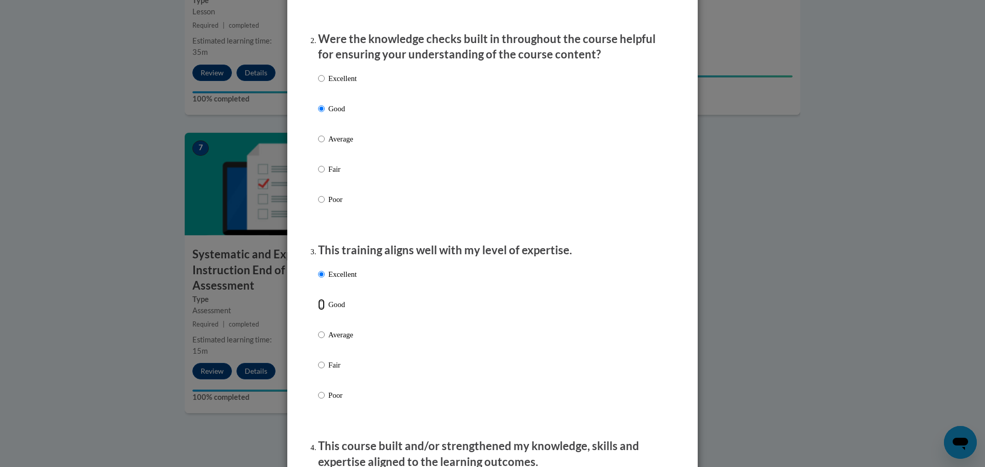
radio input "true"
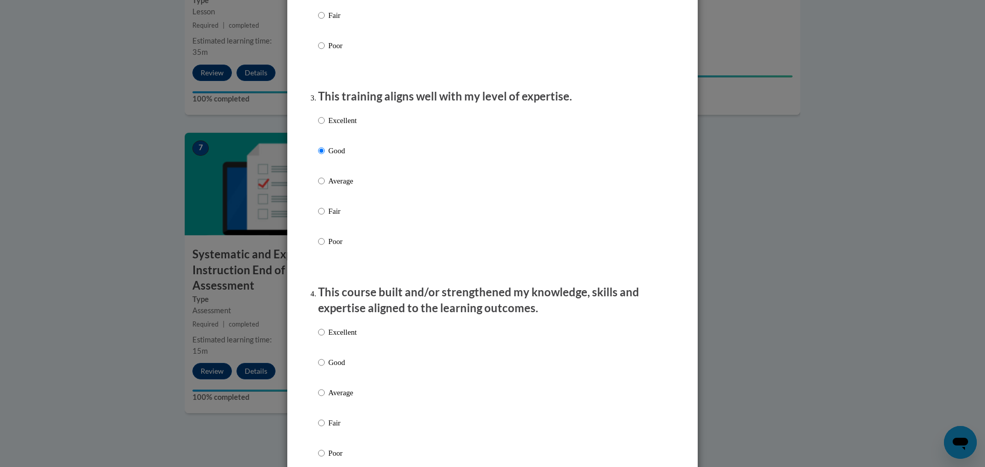
click at [351, 367] on p "Good" at bounding box center [342, 362] width 28 height 11
click at [325, 367] on input "Good" at bounding box center [321, 362] width 7 height 11
radio input "true"
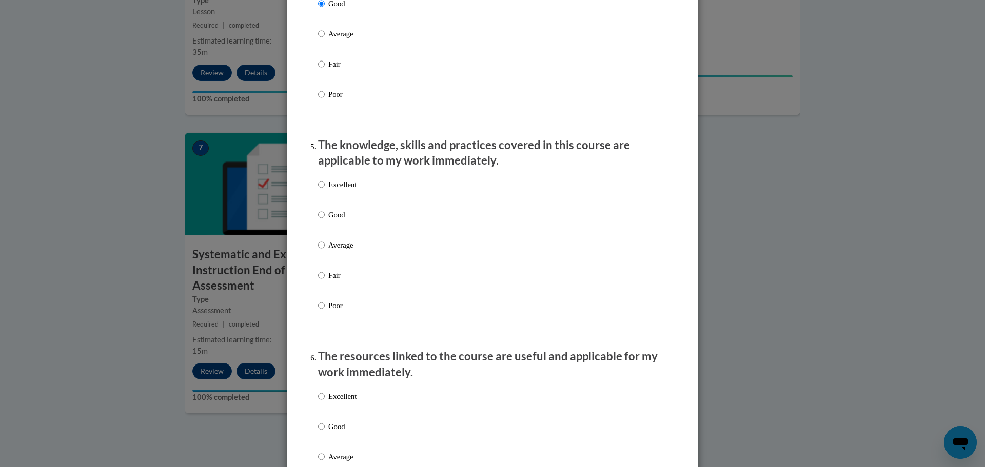
click at [340, 221] on p "Good" at bounding box center [342, 214] width 28 height 11
click at [325, 221] on input "Good" at bounding box center [321, 214] width 7 height 11
radio input "true"
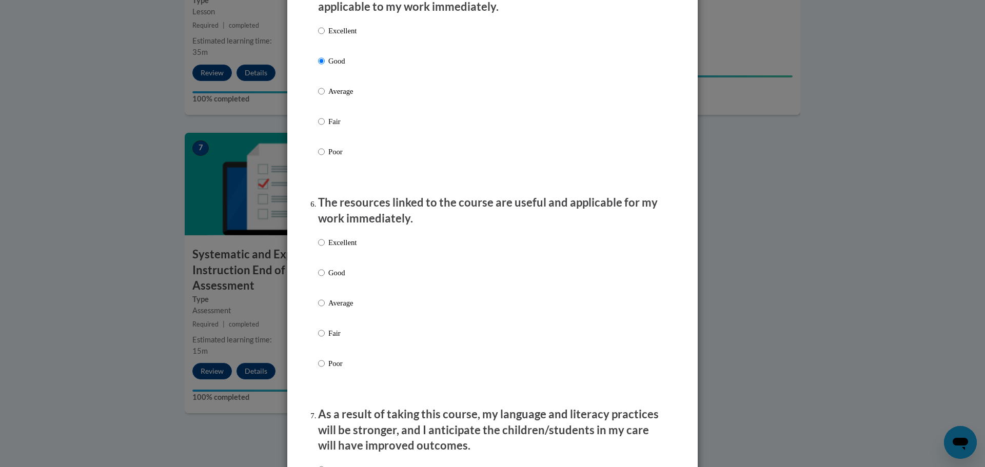
click at [339, 279] on p "Good" at bounding box center [342, 272] width 28 height 11
click at [325, 279] on input "Good" at bounding box center [321, 272] width 7 height 11
radio input "true"
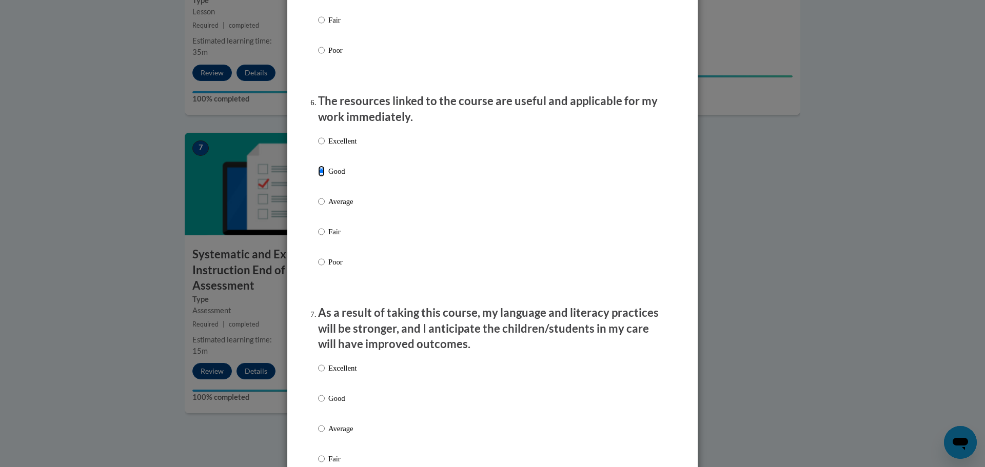
scroll to position [1231, 0]
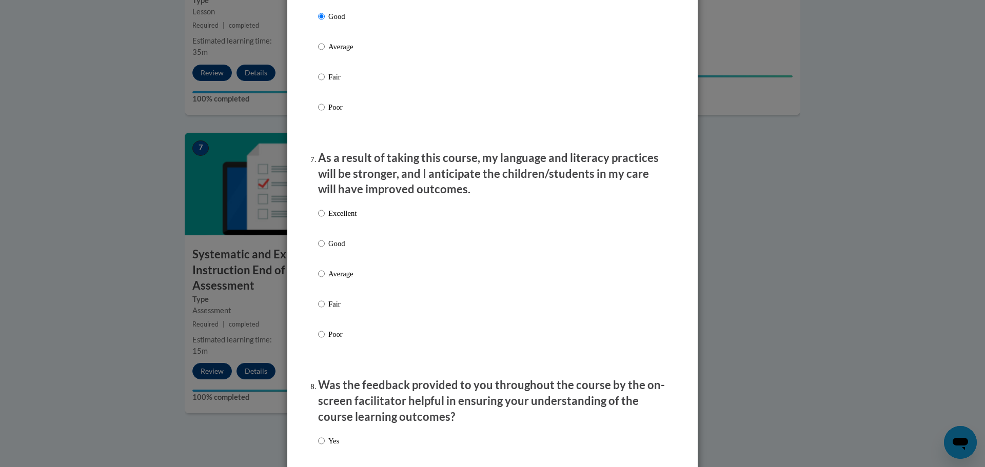
click at [337, 244] on div "Excellent Good Average Fair Poor" at bounding box center [337, 282] width 38 height 159
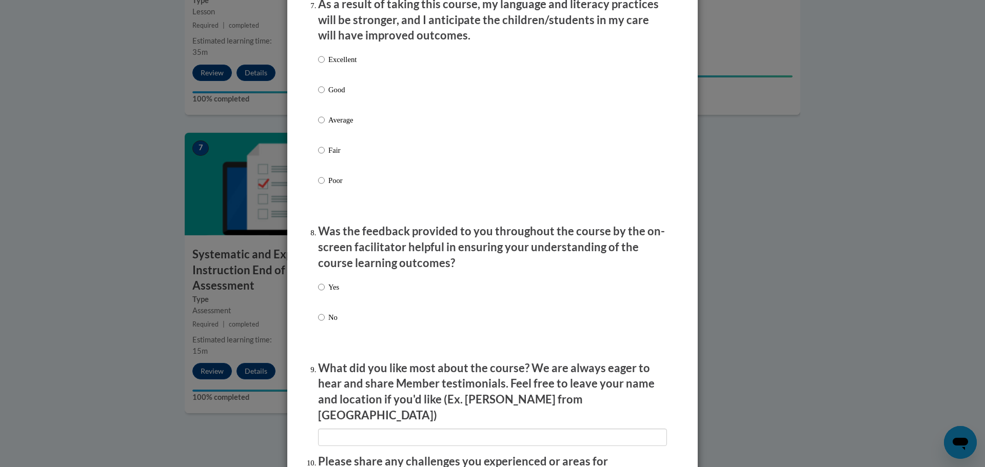
click at [337, 90] on div "Excellent Good Average Fair Poor" at bounding box center [337, 128] width 38 height 159
click at [333, 95] on p "Good" at bounding box center [342, 89] width 28 height 11
click at [325, 95] on input "Good" at bounding box center [321, 89] width 7 height 11
radio input "true"
click at [329, 293] on p "Yes" at bounding box center [333, 287] width 11 height 11
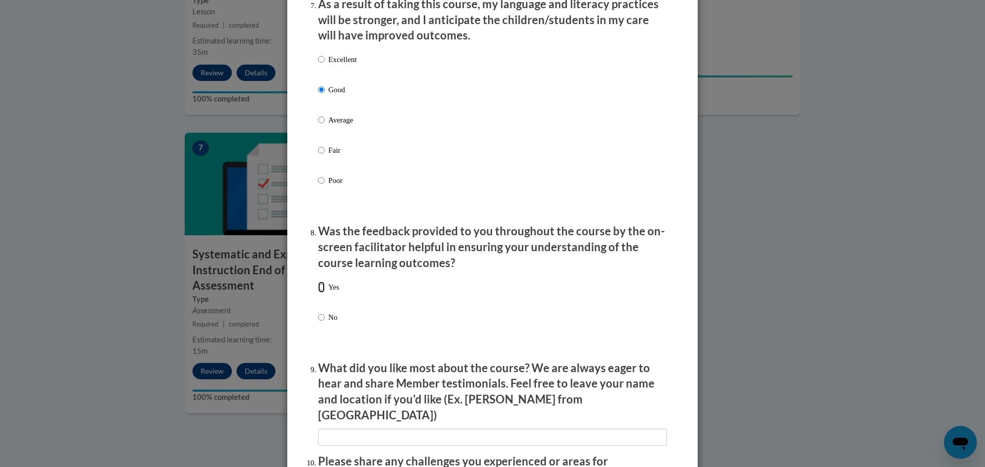
click at [325, 293] on input "Yes" at bounding box center [321, 287] width 7 height 11
radio input "true"
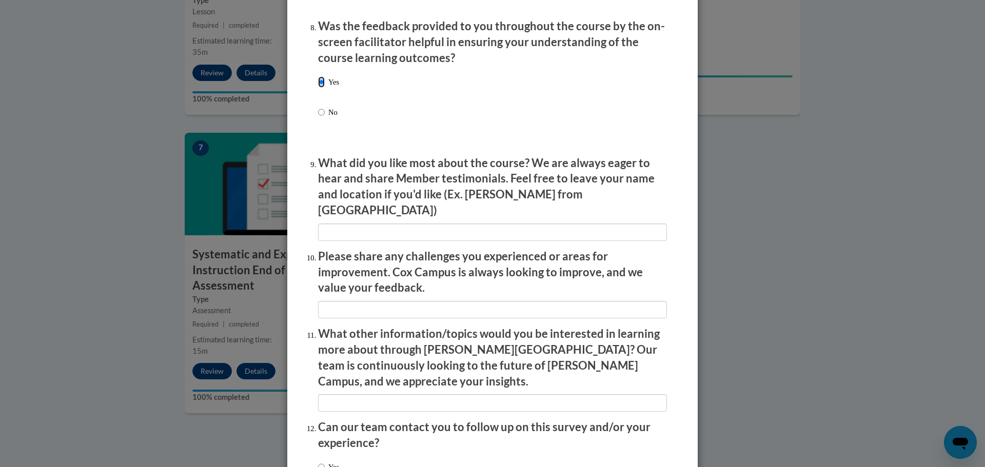
scroll to position [1664, 0]
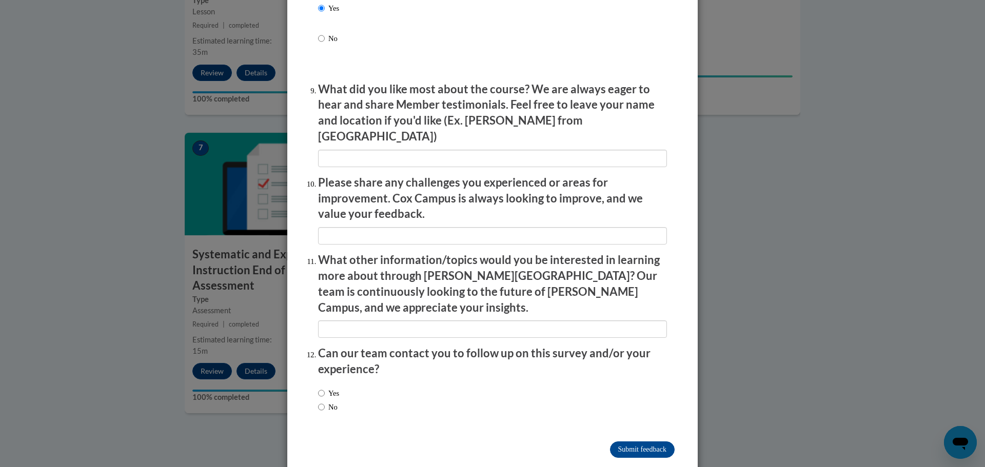
click at [322, 402] on label "No" at bounding box center [327, 407] width 19 height 11
click at [322, 402] on input "No" at bounding box center [321, 407] width 7 height 11
radio input "true"
click at [617, 442] on input "Submit feedback" at bounding box center [642, 450] width 65 height 16
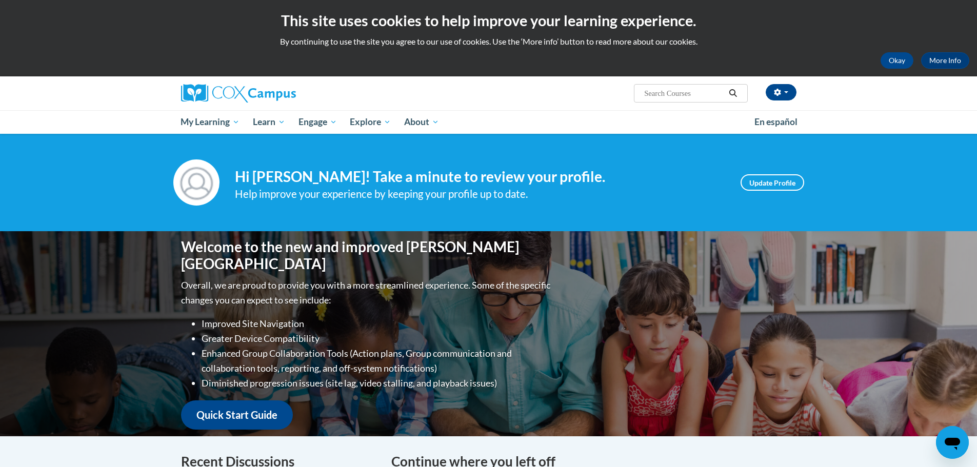
click at [708, 97] on input "Search..." at bounding box center [684, 93] width 82 height 12
type input "reading fluency"
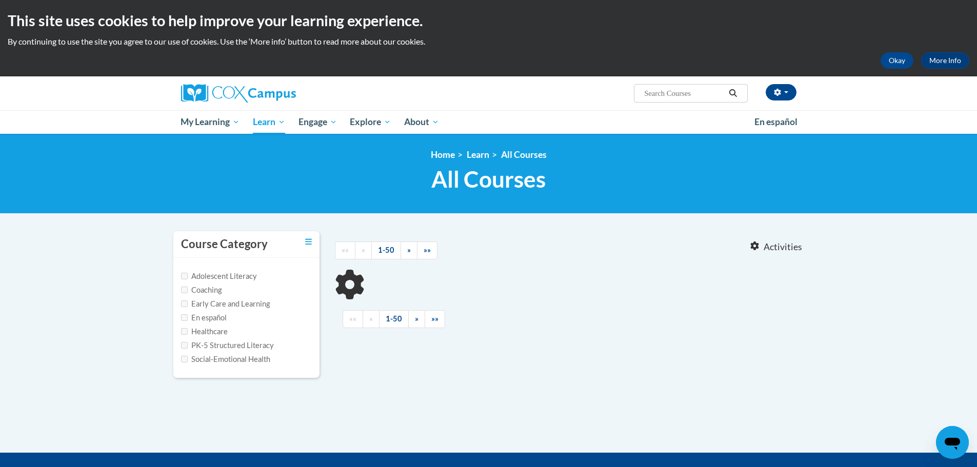
type input "reading fluency"
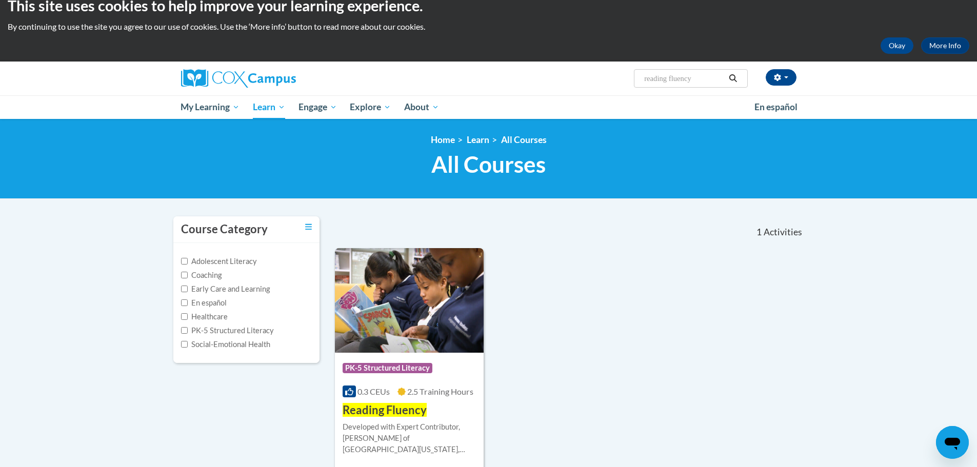
scroll to position [103, 0]
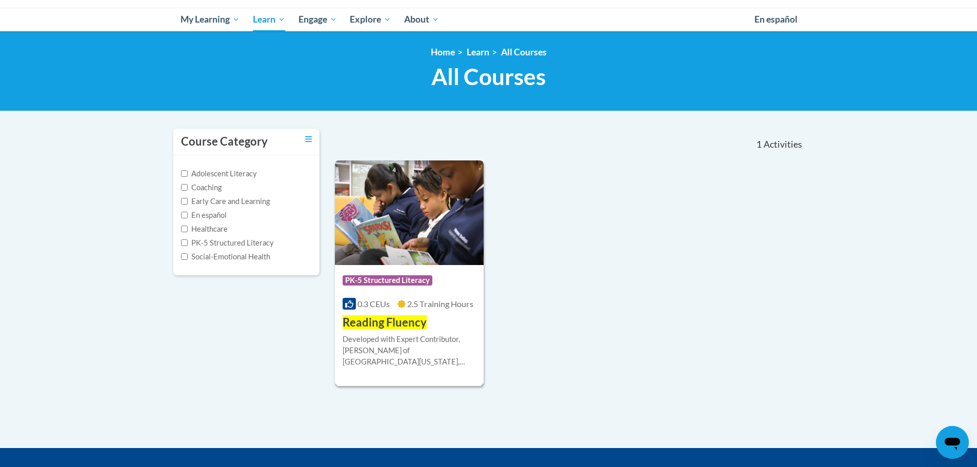
click at [409, 319] on span "Reading Fluency" at bounding box center [385, 322] width 84 height 14
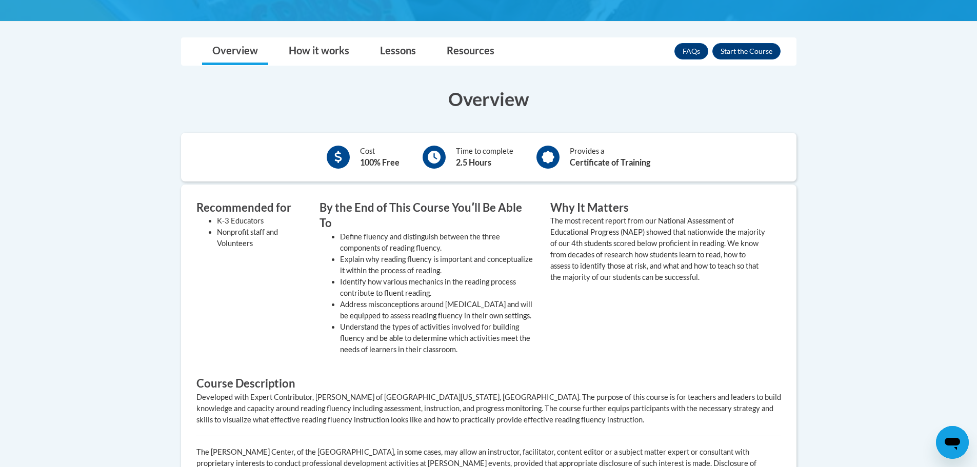
scroll to position [256, 0]
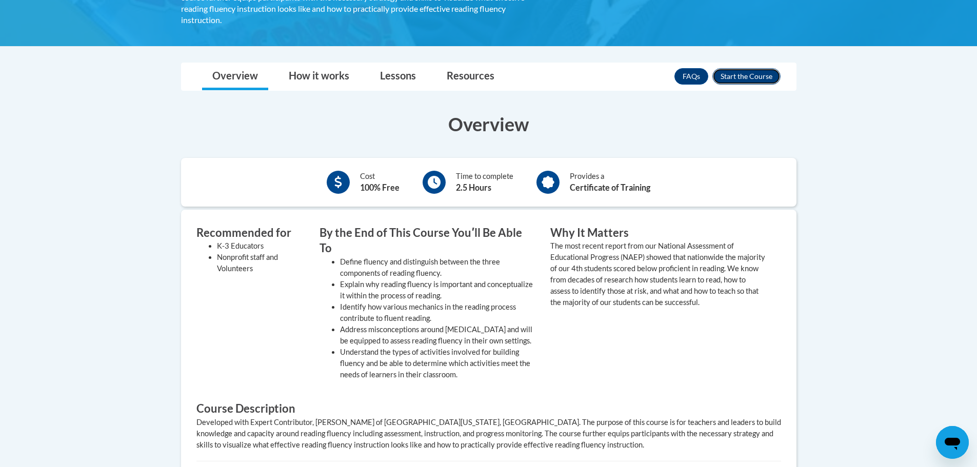
click at [744, 68] on button "Enroll" at bounding box center [746, 76] width 68 height 16
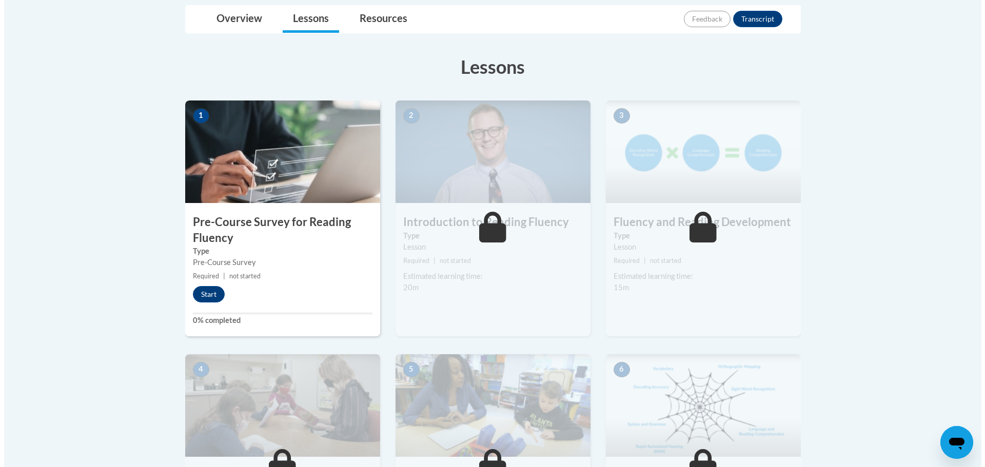
scroll to position [308, 0]
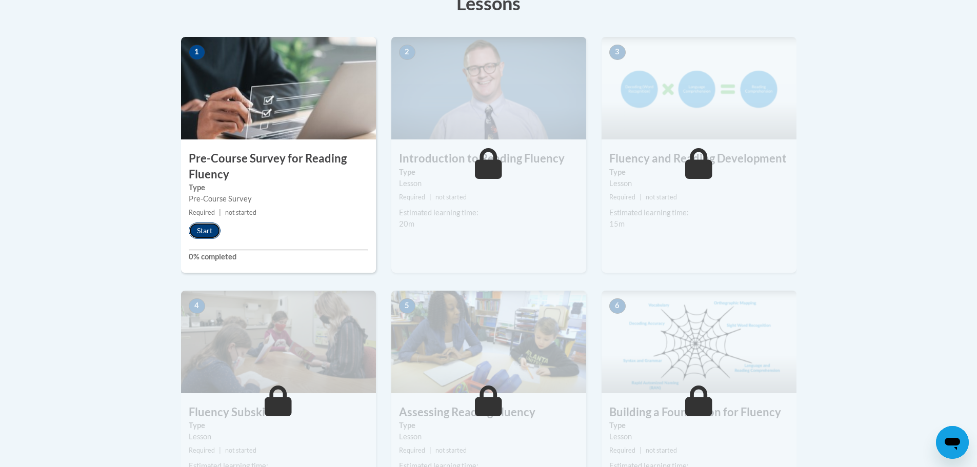
click at [202, 228] on button "Start" at bounding box center [205, 231] width 32 height 16
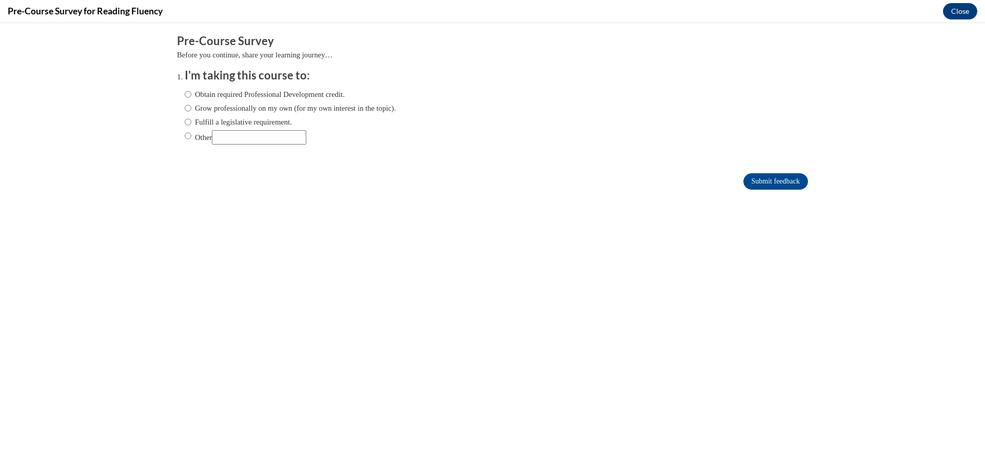
scroll to position [0, 0]
drag, startPoint x: 227, startPoint y: 122, endPoint x: 323, endPoint y: 127, distance: 95.6
click at [227, 122] on label "Fulfill a legislative requirement." at bounding box center [238, 121] width 107 height 11
click at [191, 122] on input "Fulfill a legislative requirement." at bounding box center [188, 121] width 7 height 11
radio input "true"
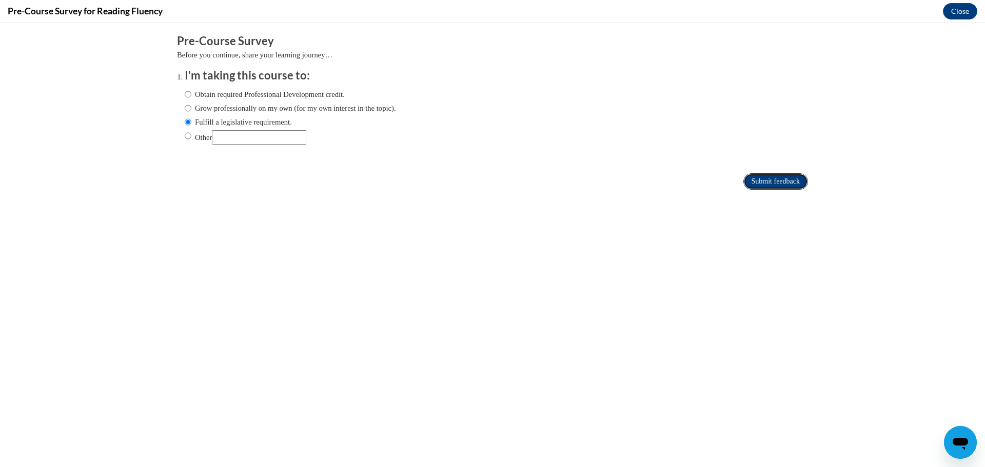
click at [766, 186] on input "Submit feedback" at bounding box center [775, 181] width 65 height 16
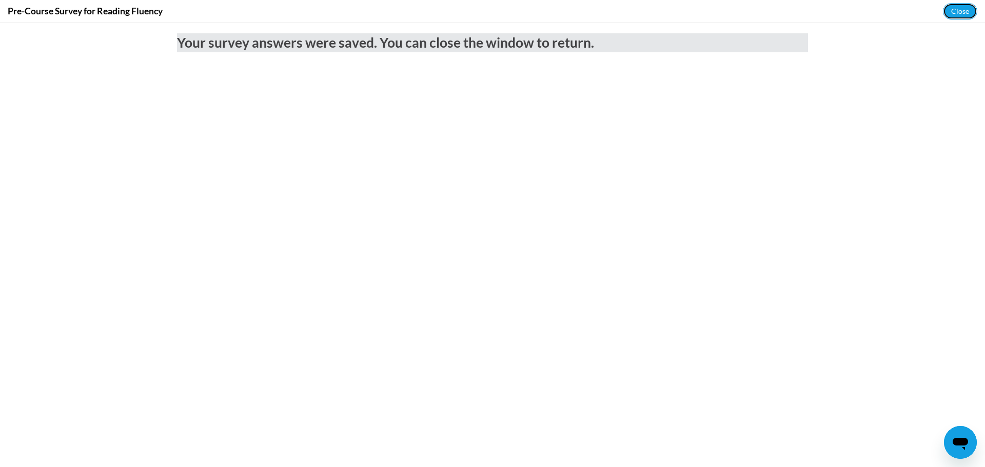
drag, startPoint x: 951, startPoint y: 11, endPoint x: 931, endPoint y: 18, distance: 20.8
click at [951, 11] on button "Close" at bounding box center [960, 11] width 34 height 16
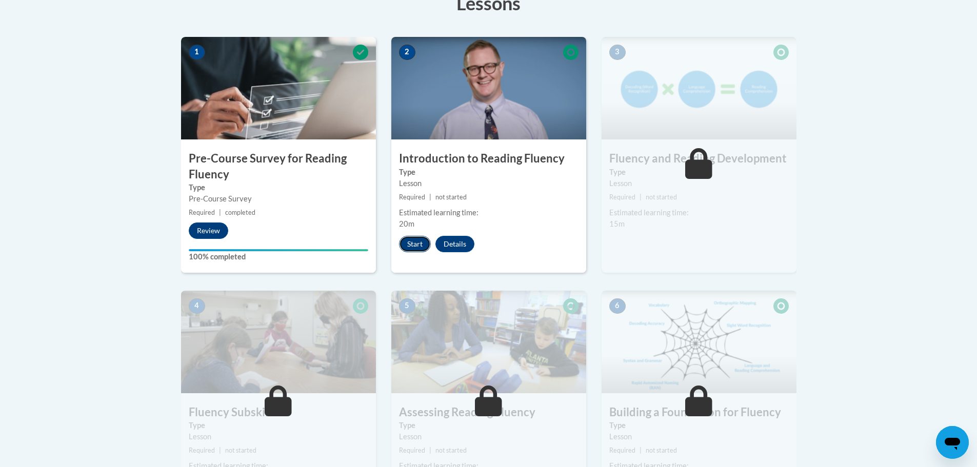
click at [407, 247] on button "Start" at bounding box center [415, 244] width 32 height 16
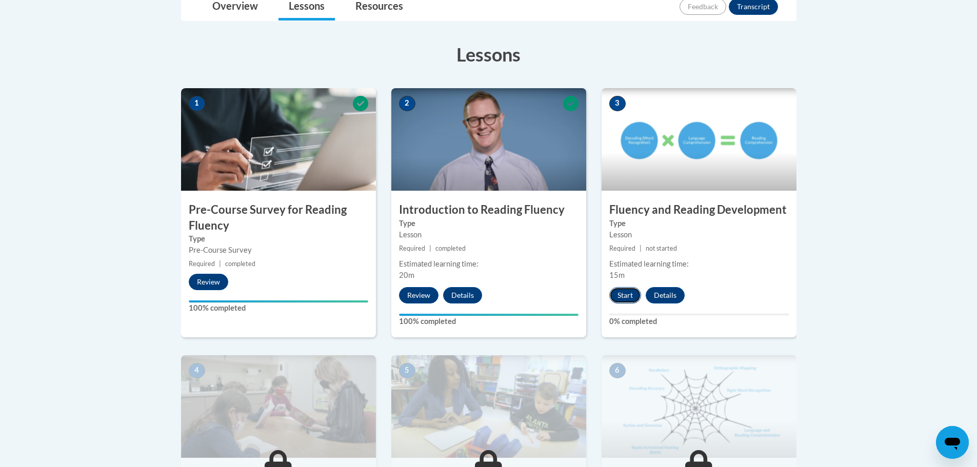
click at [630, 298] on button "Start" at bounding box center [625, 295] width 32 height 16
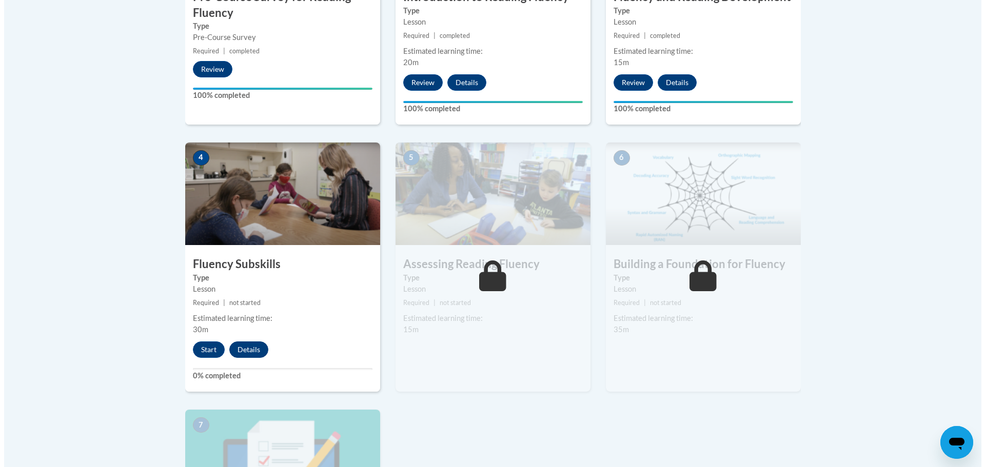
scroll to position [470, 0]
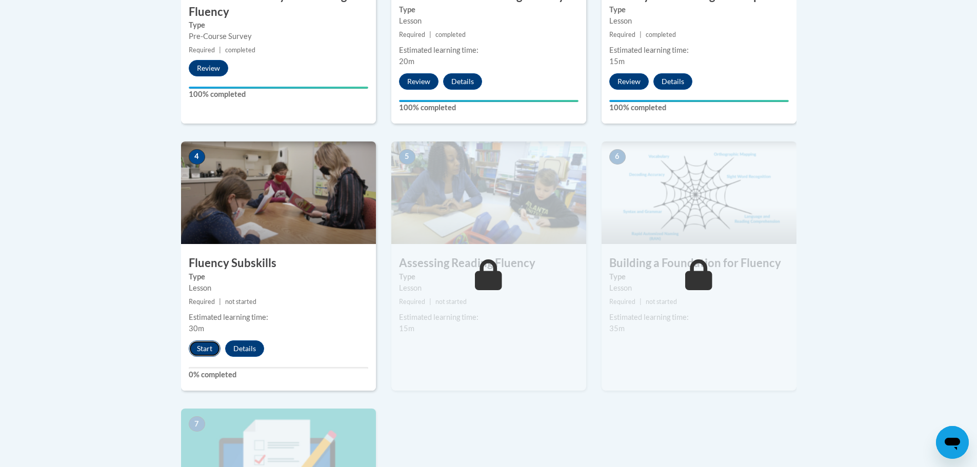
click at [203, 351] on button "Start" at bounding box center [205, 349] width 32 height 16
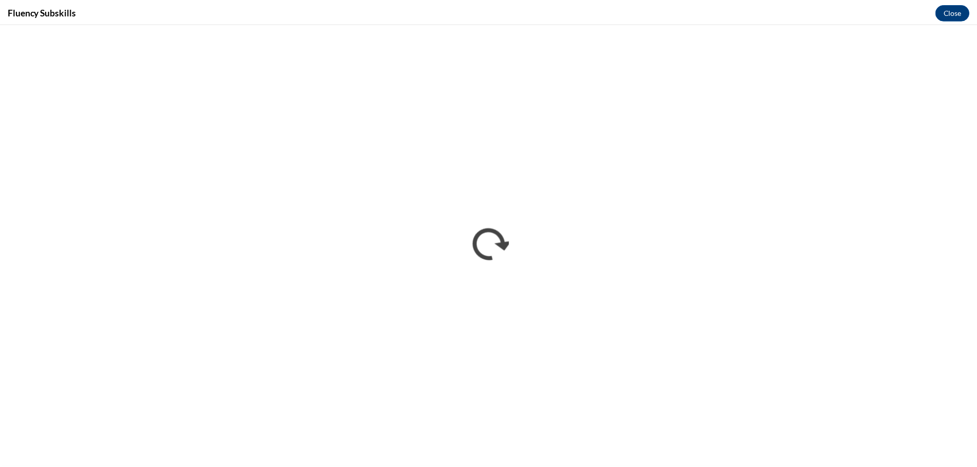
scroll to position [0, 0]
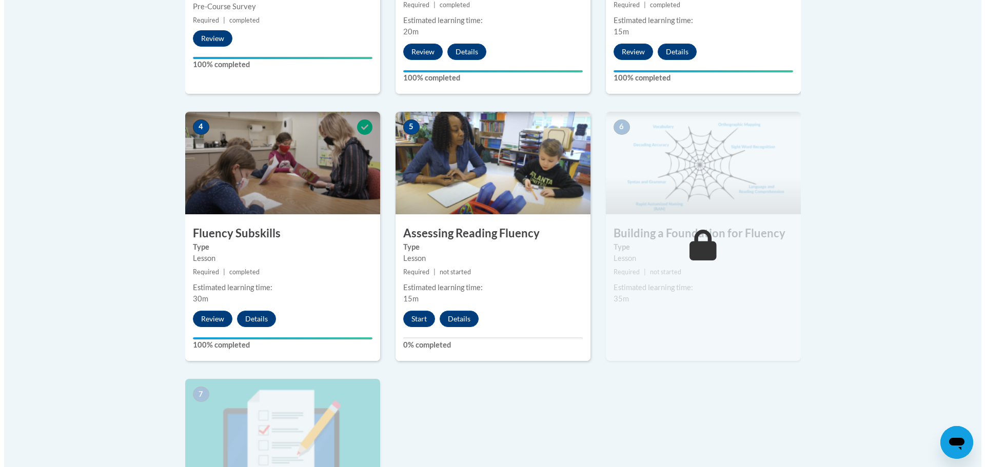
scroll to position [497, 0]
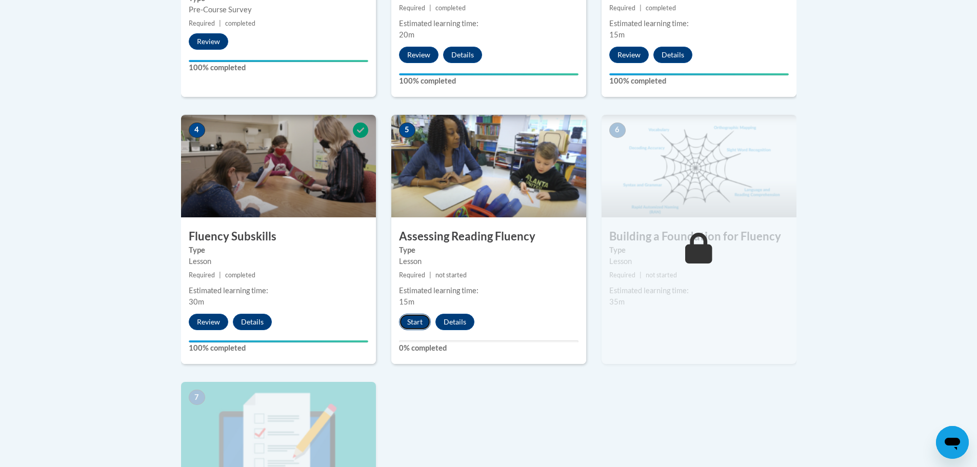
click at [409, 325] on button "Start" at bounding box center [415, 322] width 32 height 16
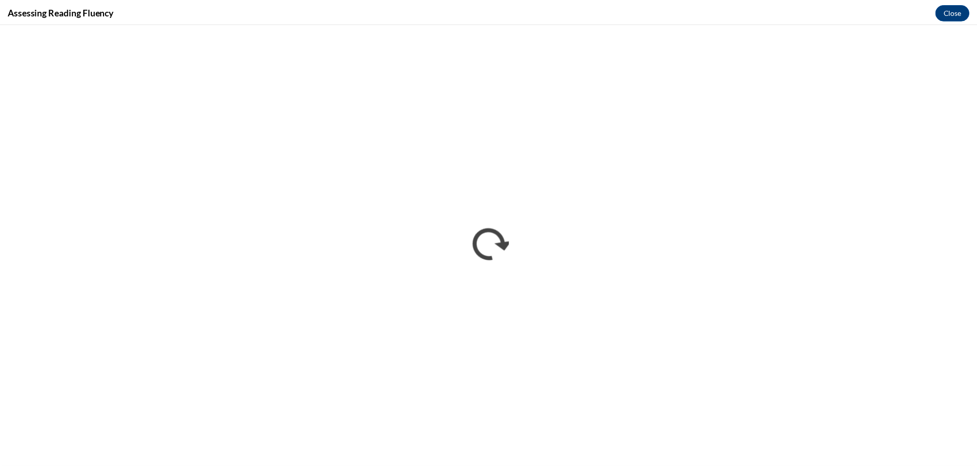
scroll to position [0, 0]
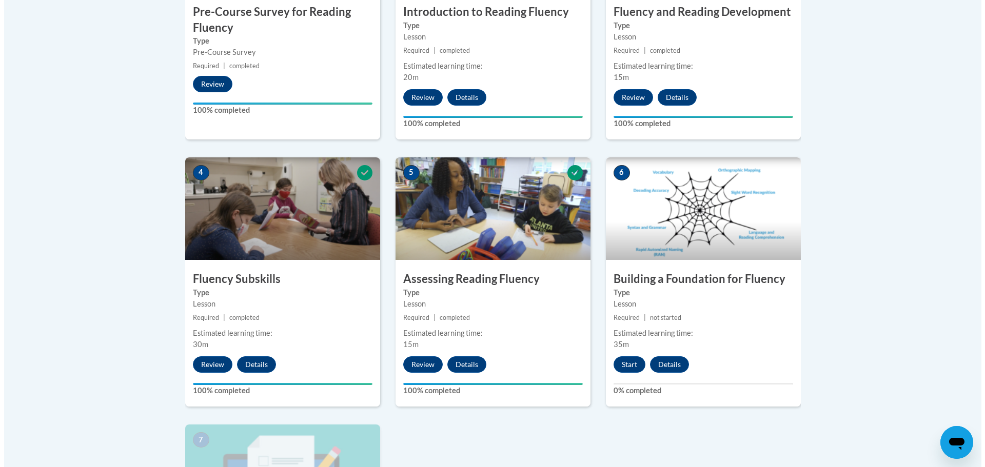
scroll to position [557, 0]
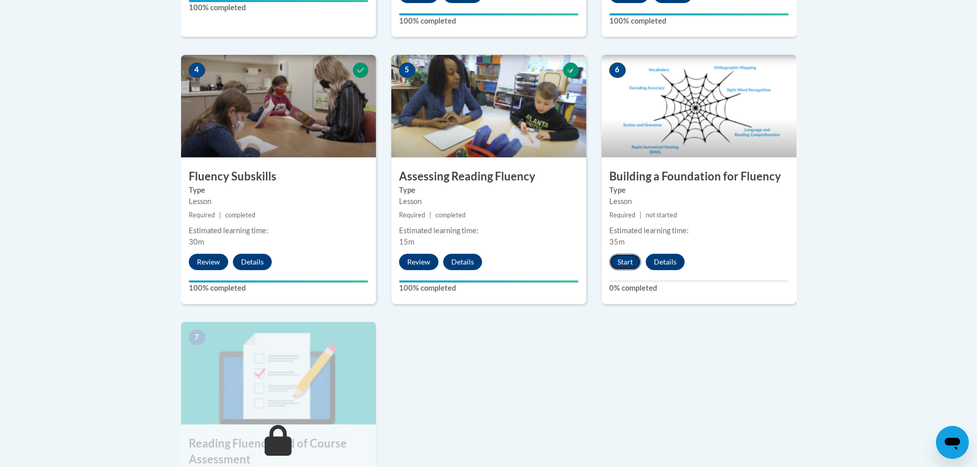
click at [630, 262] on button "Start" at bounding box center [625, 262] width 32 height 16
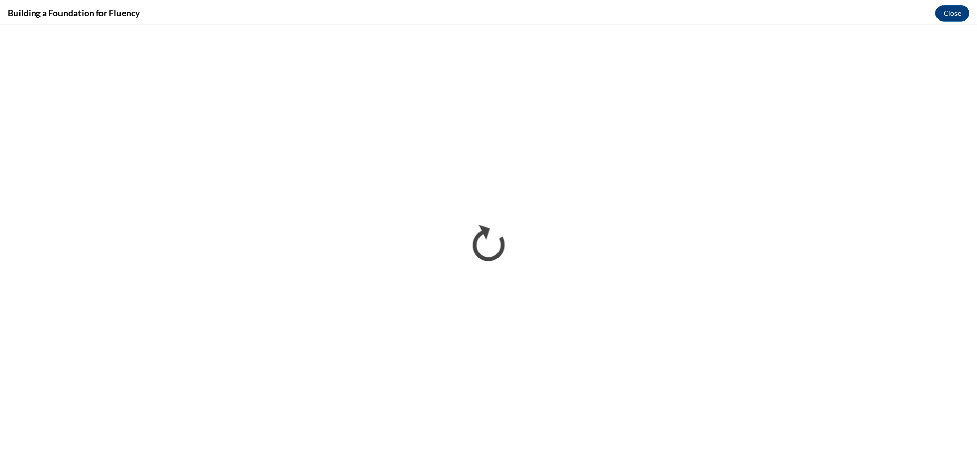
scroll to position [0, 0]
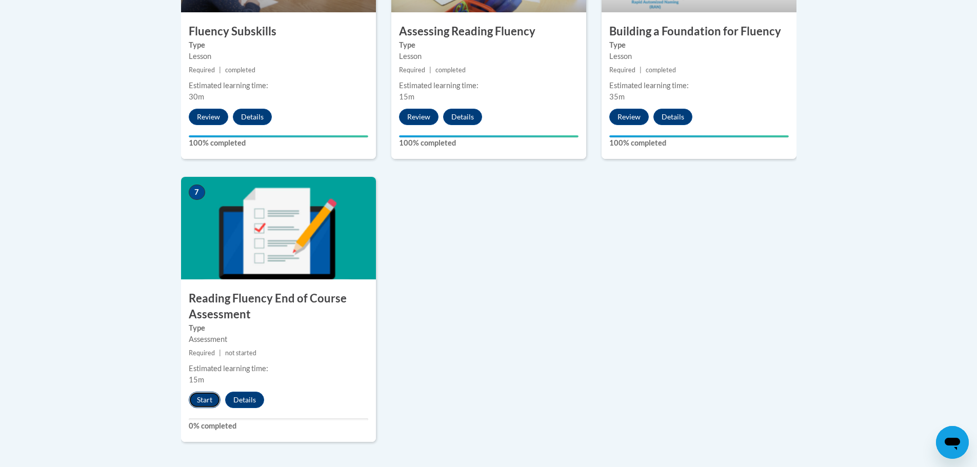
click at [194, 399] on button "Start" at bounding box center [205, 400] width 32 height 16
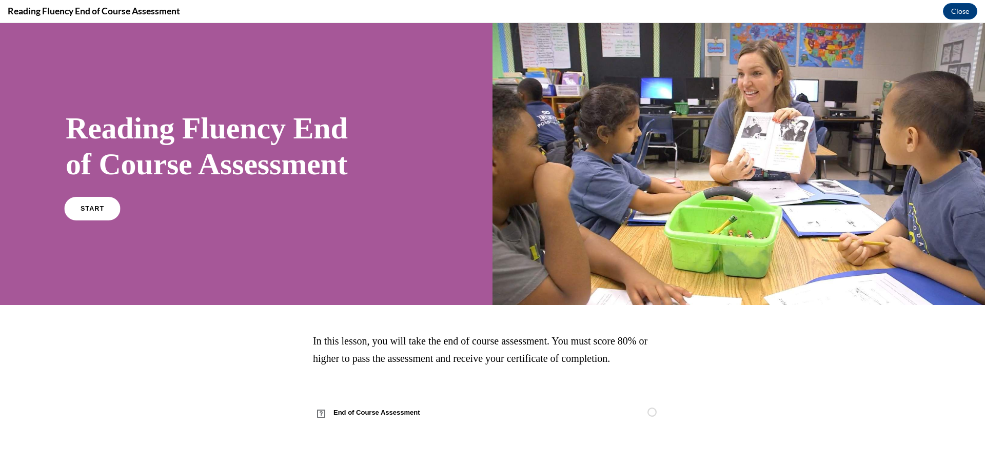
click at [100, 201] on link "START" at bounding box center [92, 208] width 56 height 24
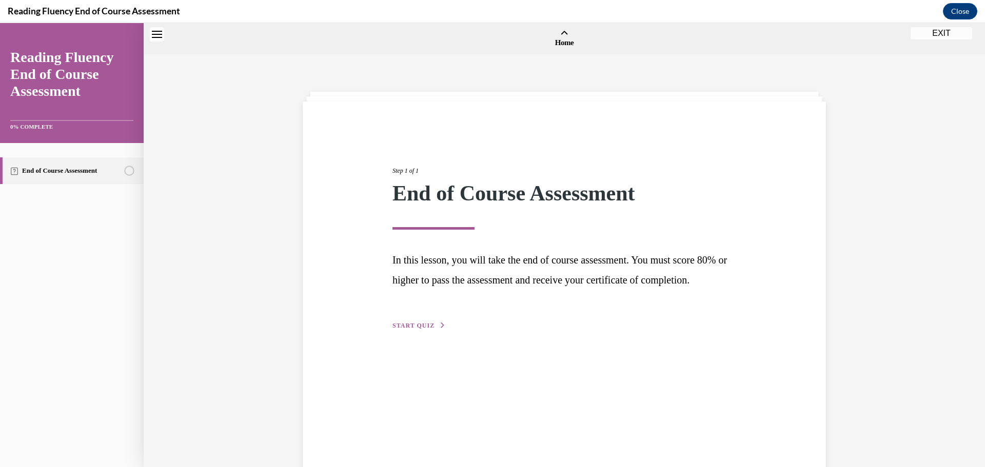
scroll to position [32, 0]
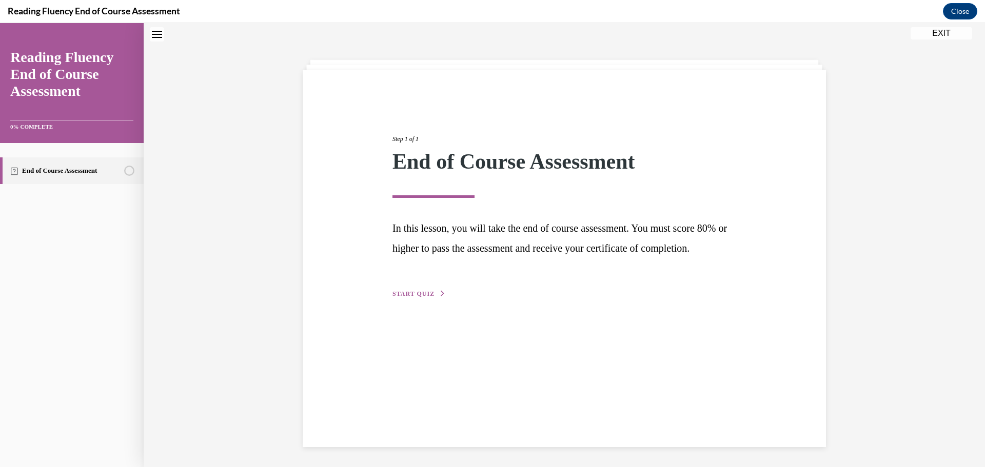
click at [428, 300] on div "Step 1 of 1 End of Course Assessment In this lesson, you will take the end of c…" at bounding box center [564, 205] width 359 height 189
click at [428, 297] on span "START QUIZ" at bounding box center [413, 293] width 42 height 7
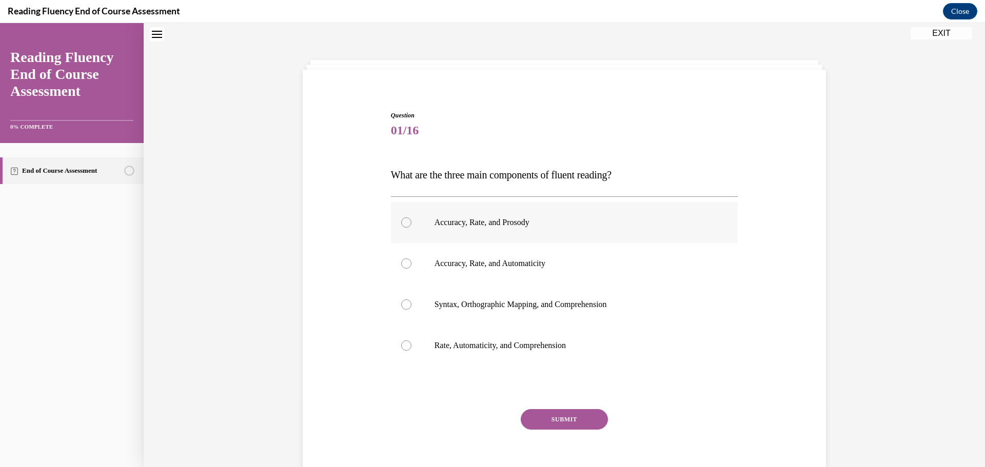
click at [460, 235] on label "Accuracy, Rate, and Prosody" at bounding box center [564, 222] width 347 height 41
click at [411, 228] on input "Accuracy, Rate, and Prosody" at bounding box center [406, 222] width 10 height 10
radio input "true"
click at [552, 430] on div "SUBMIT" at bounding box center [564, 434] width 347 height 51
click at [557, 420] on button "SUBMIT" at bounding box center [564, 419] width 87 height 21
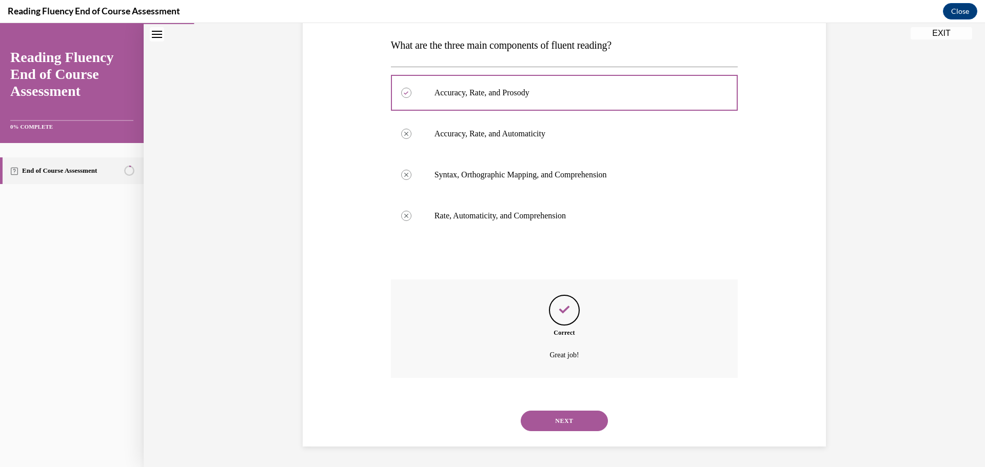
scroll to position [162, 0]
click at [551, 427] on button "NEXT" at bounding box center [564, 421] width 87 height 21
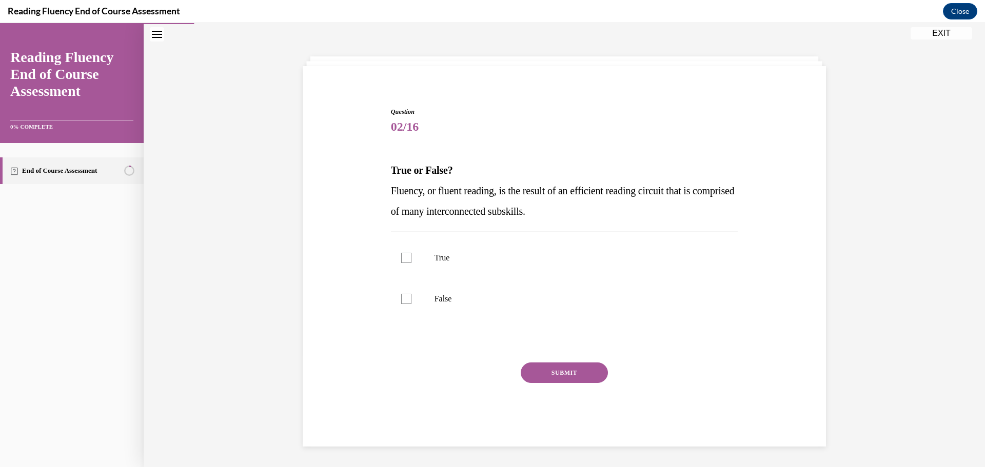
scroll to position [35, 0]
click at [415, 260] on label "True" at bounding box center [564, 257] width 347 height 41
click at [411, 260] on input "True" at bounding box center [406, 258] width 10 height 10
checkbox input "true"
click at [577, 375] on button "SUBMIT" at bounding box center [564, 373] width 87 height 21
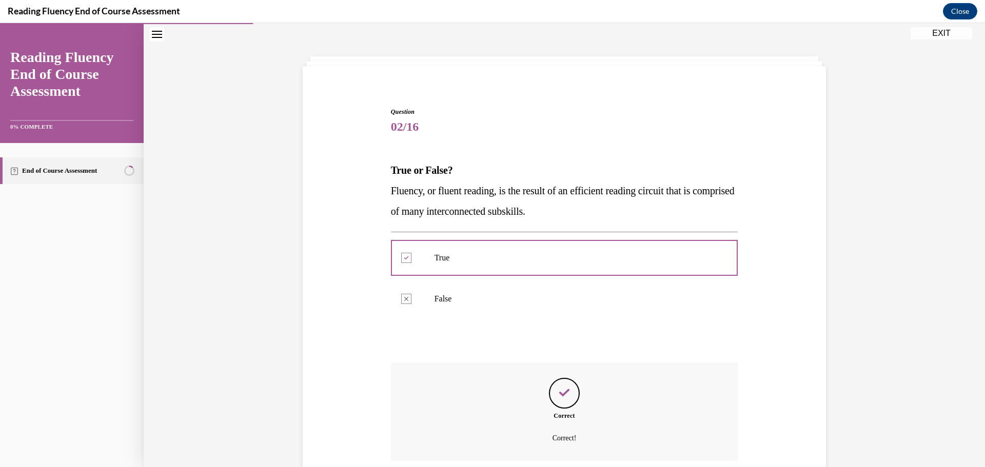
scroll to position [118, 0]
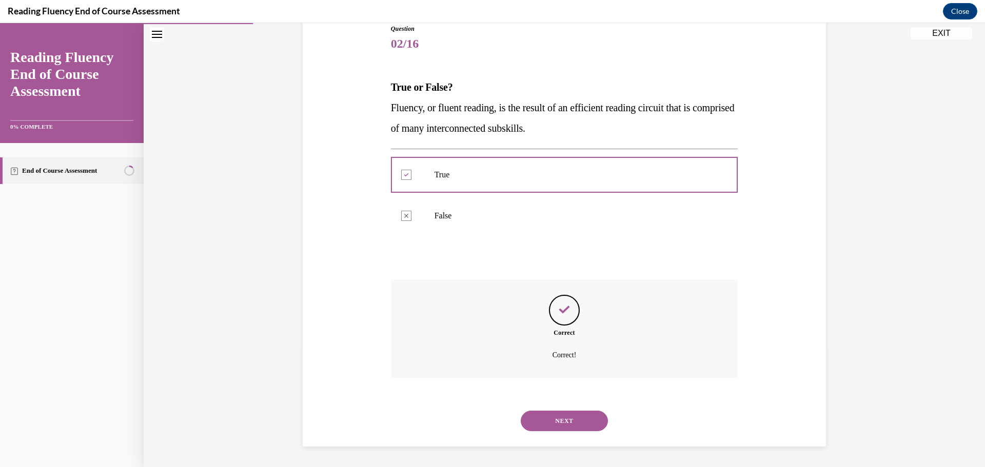
click at [548, 422] on button "NEXT" at bounding box center [564, 421] width 87 height 21
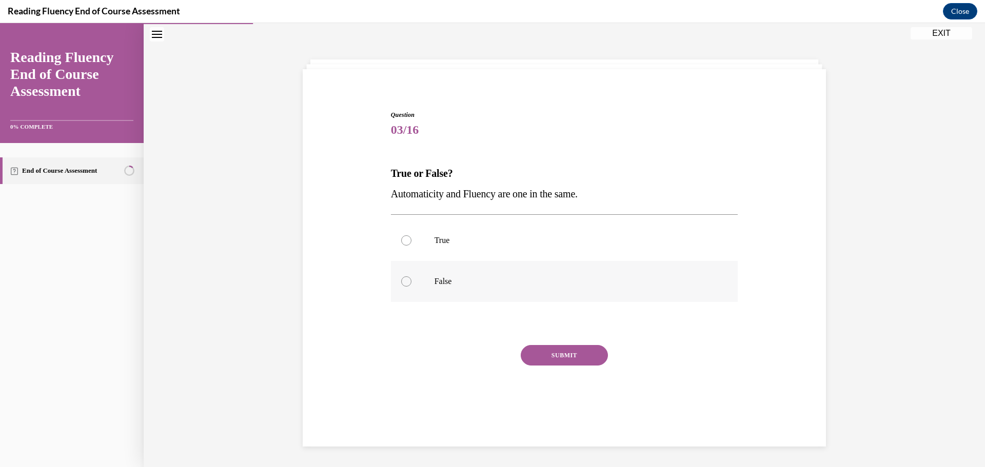
click at [427, 287] on label "False" at bounding box center [564, 281] width 347 height 41
click at [411, 287] on input "False" at bounding box center [406, 281] width 10 height 10
radio input "true"
click at [543, 356] on button "SUBMIT" at bounding box center [564, 355] width 87 height 21
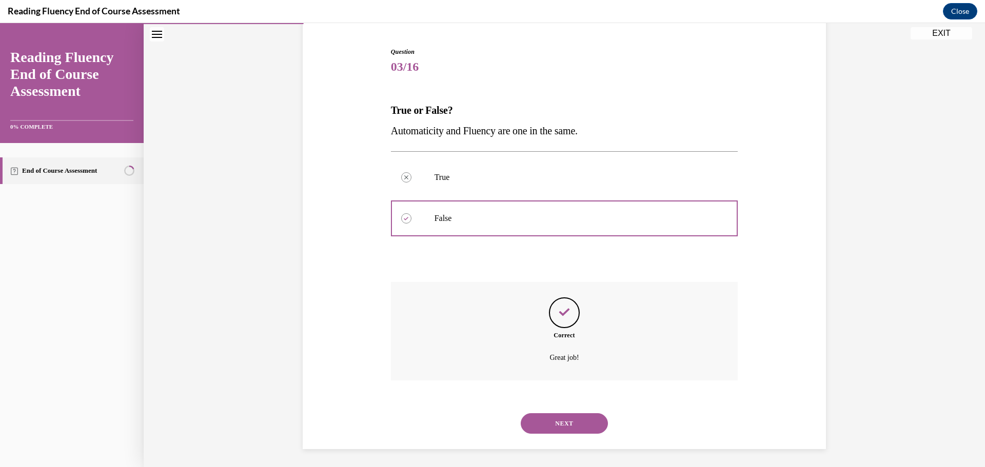
scroll to position [98, 0]
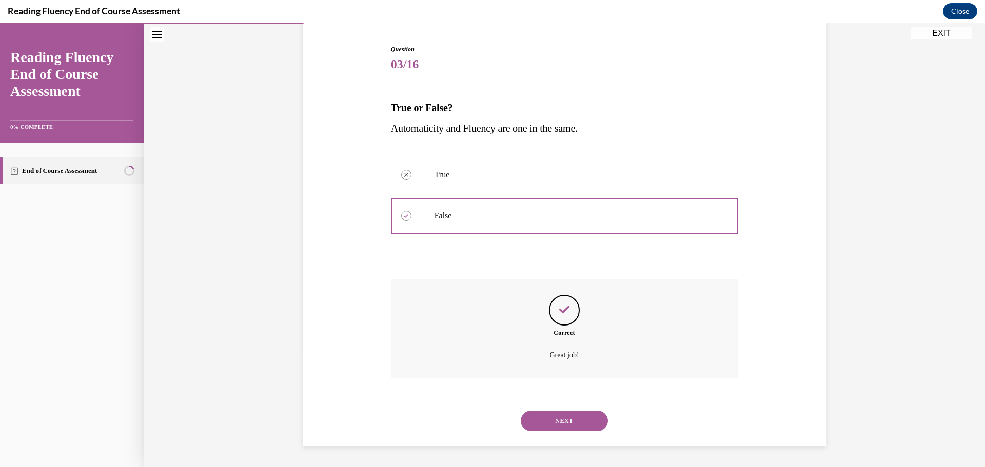
click at [572, 421] on button "NEXT" at bounding box center [564, 421] width 87 height 21
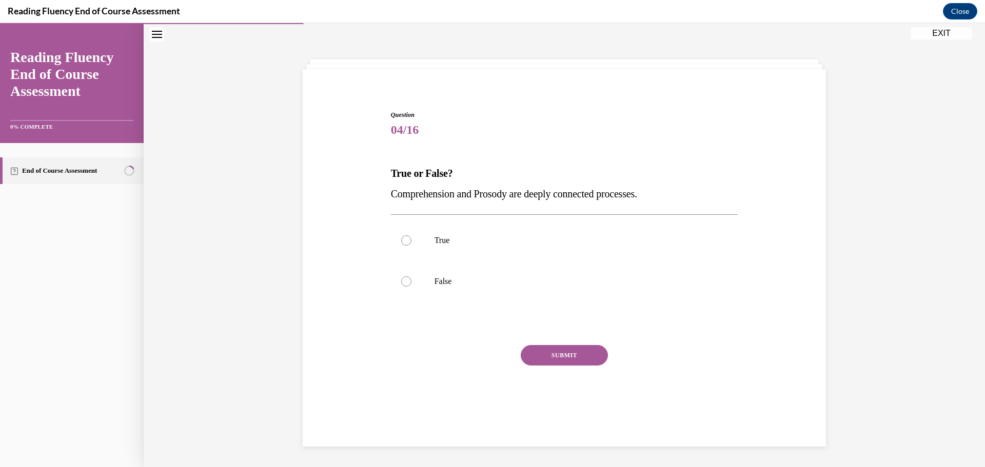
scroll to position [32, 0]
click at [454, 241] on p "True" at bounding box center [573, 240] width 278 height 10
click at [411, 241] on input "True" at bounding box center [406, 240] width 10 height 10
radio input "true"
click at [558, 354] on button "SUBMIT" at bounding box center [564, 355] width 87 height 21
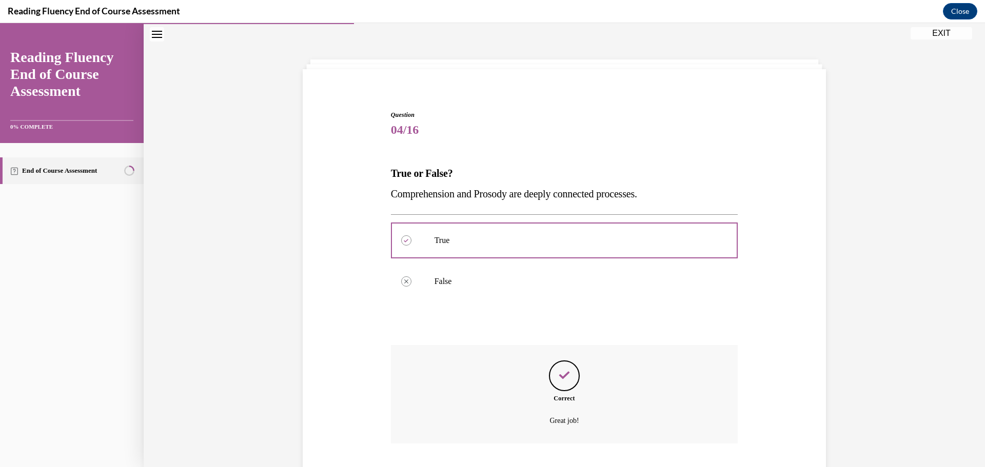
scroll to position [98, 0]
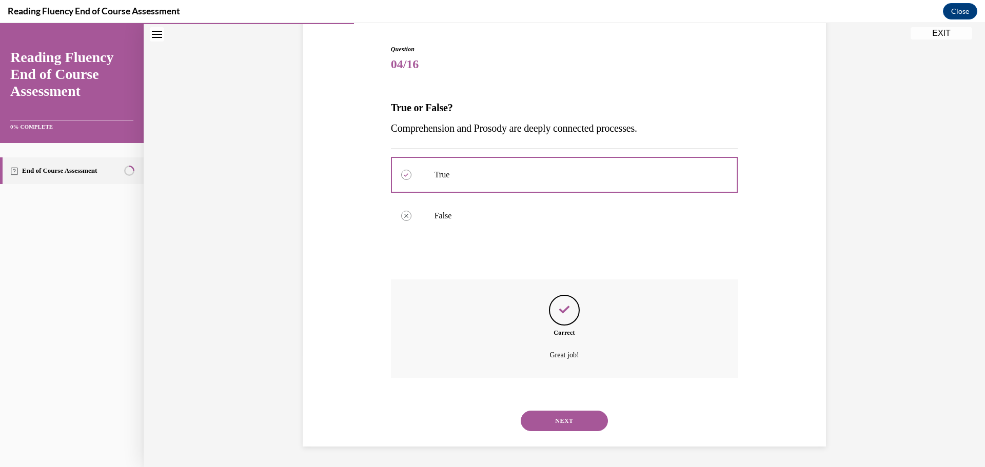
click at [560, 421] on button "NEXT" at bounding box center [564, 421] width 87 height 21
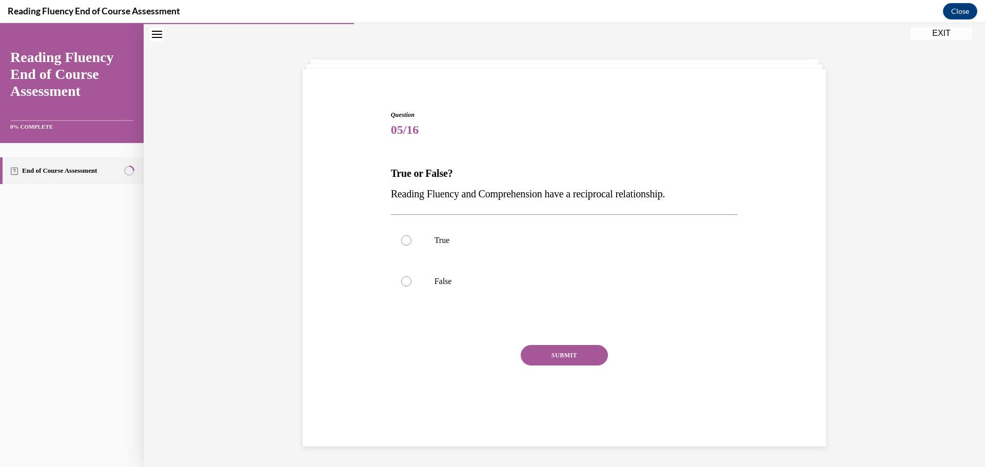
scroll to position [32, 0]
click at [454, 237] on p "True" at bounding box center [573, 240] width 278 height 10
click at [411, 237] on input "True" at bounding box center [406, 240] width 10 height 10
radio input "true"
click at [553, 355] on button "SUBMIT" at bounding box center [564, 355] width 87 height 21
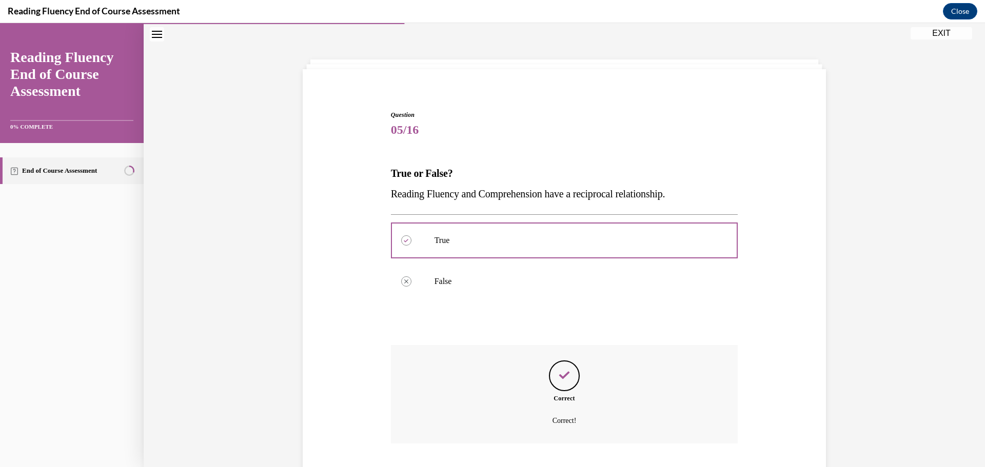
scroll to position [98, 0]
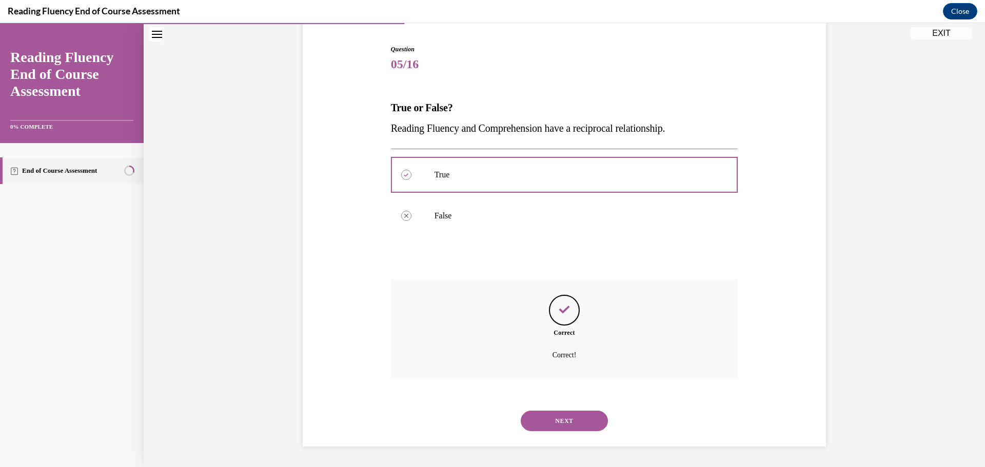
click at [562, 419] on button "NEXT" at bounding box center [564, 421] width 87 height 21
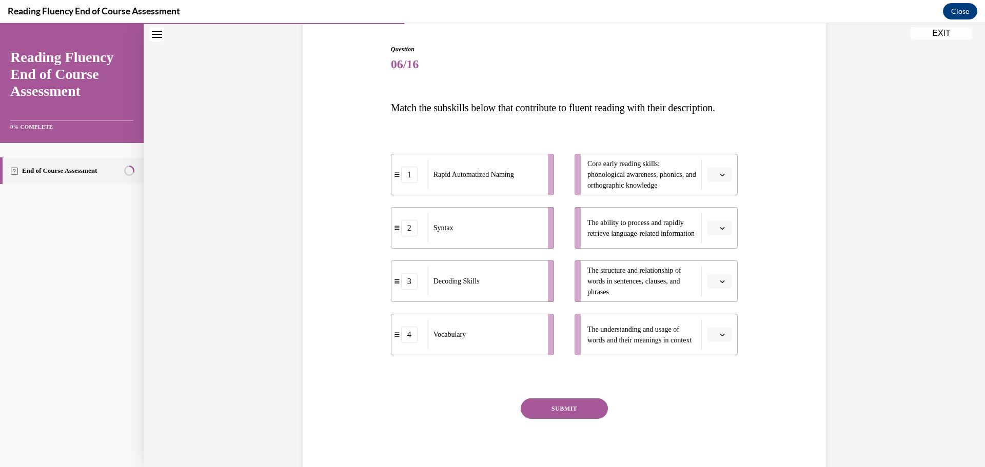
scroll to position [54, 0]
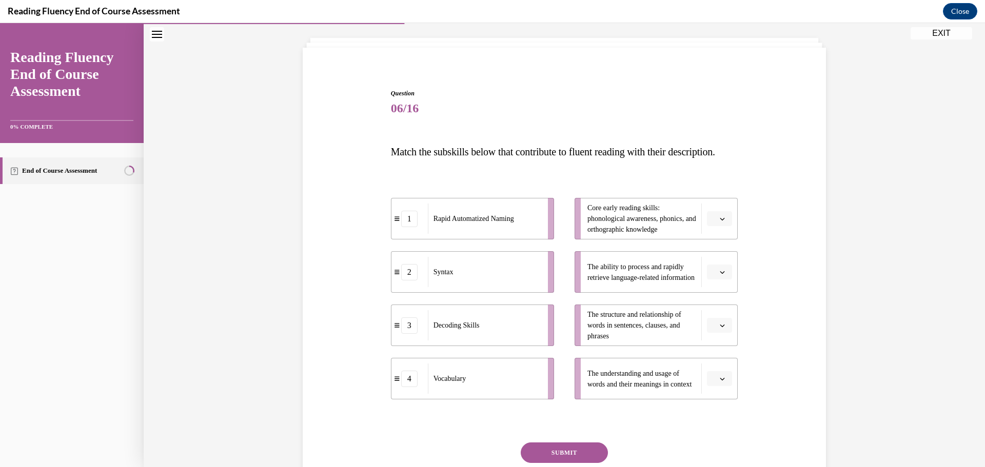
click at [720, 382] on icon "button" at bounding box center [722, 378] width 5 height 5
click at [716, 382] on div "4" at bounding box center [715, 376] width 26 height 21
click at [720, 275] on icon "button" at bounding box center [722, 272] width 5 height 5
click at [716, 337] on div "1" at bounding box center [715, 336] width 26 height 21
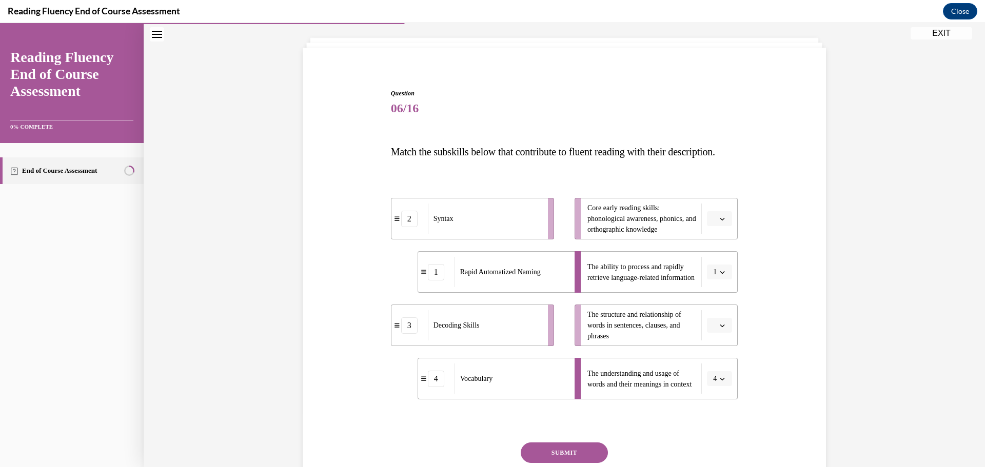
click at [713, 331] on span "Please select an option" at bounding box center [715, 326] width 4 height 10
click at [711, 403] on div "2" at bounding box center [715, 410] width 26 height 21
click at [713, 224] on span "Please select an option" at bounding box center [715, 219] width 4 height 10
click at [718, 317] on div "3" at bounding box center [715, 323] width 26 height 21
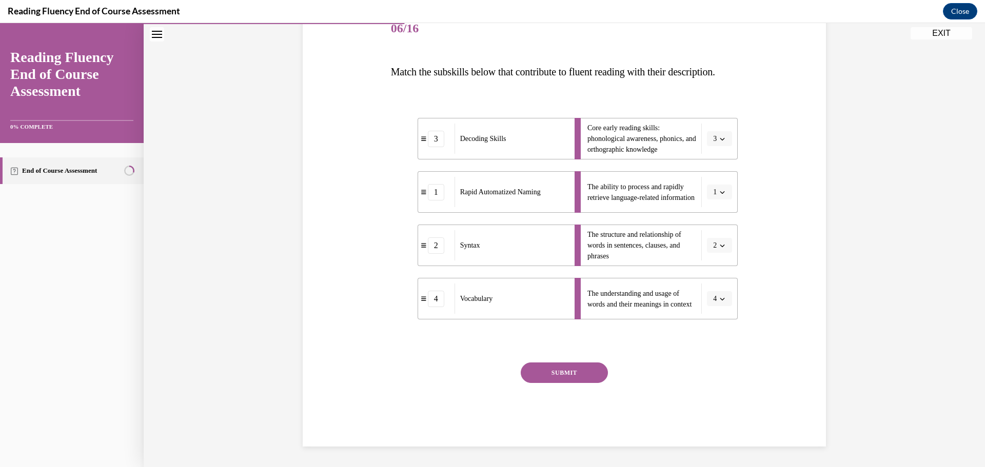
click at [572, 371] on button "SUBMIT" at bounding box center [564, 373] width 87 height 21
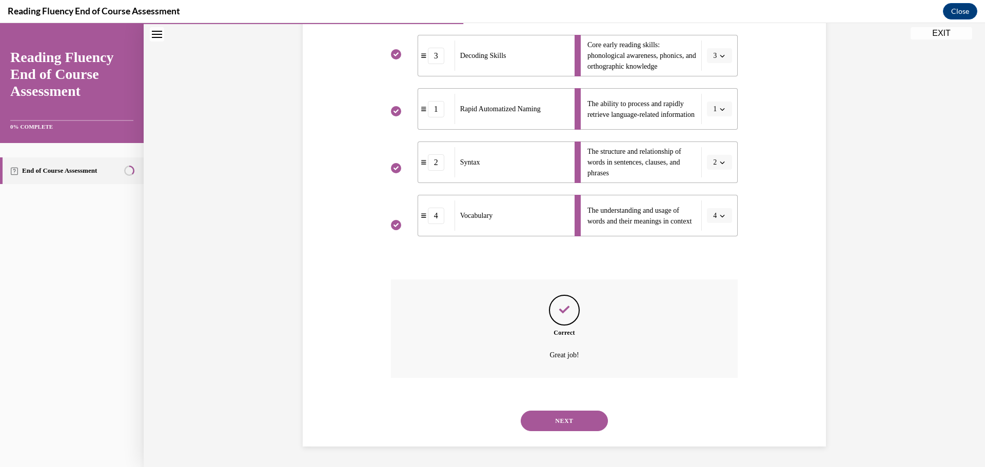
scroll to position [237, 0]
click at [563, 422] on button "NEXT" at bounding box center [564, 421] width 87 height 21
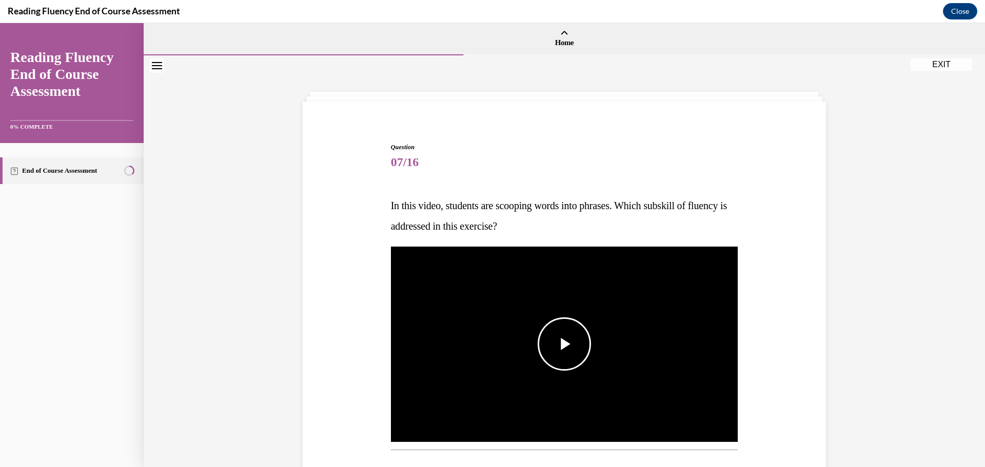
scroll to position [51, 0]
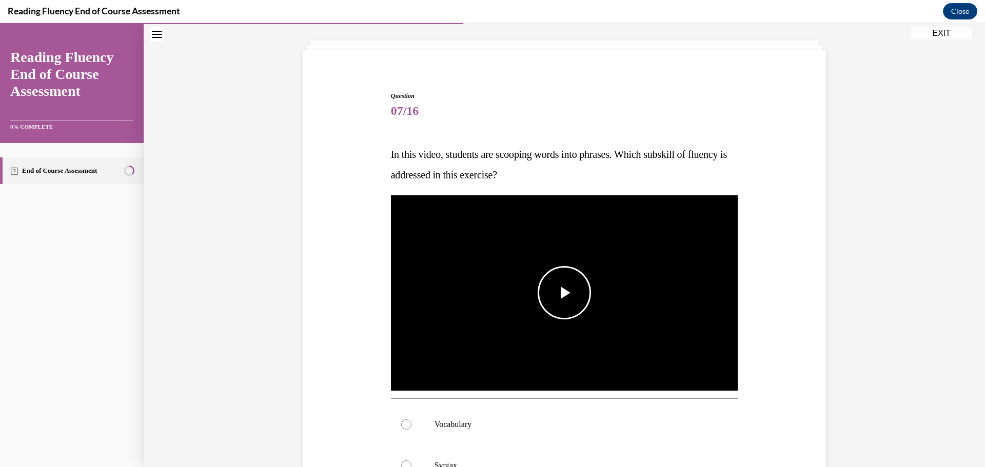
click at [564, 293] on span "Video player" at bounding box center [564, 293] width 0 height 0
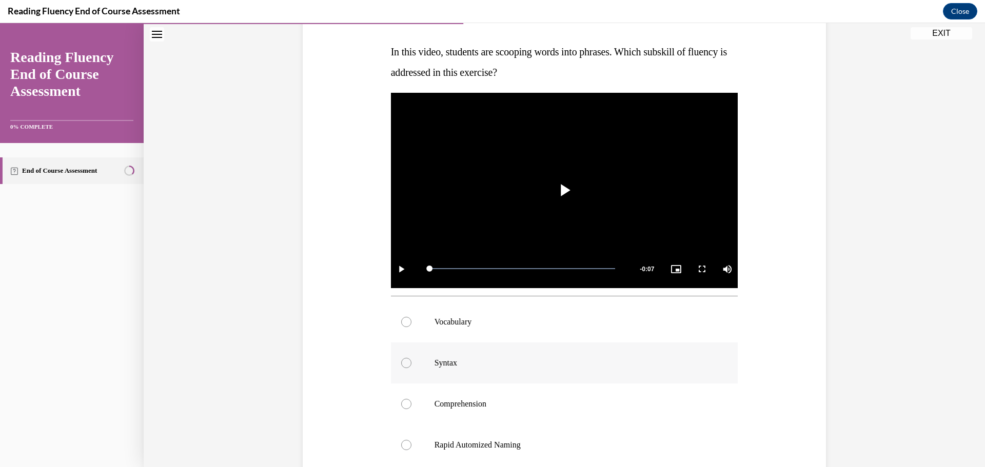
scroll to position [205, 0]
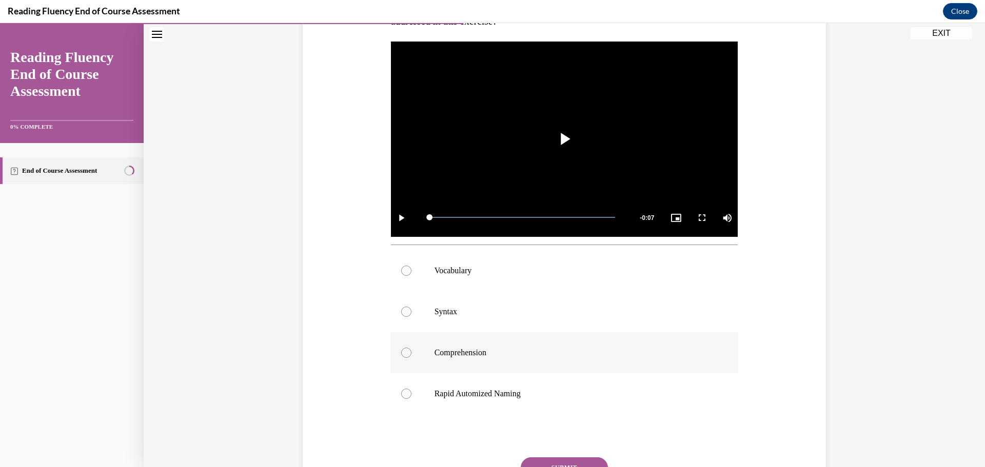
click at [452, 346] on label "Comprehension" at bounding box center [564, 352] width 347 height 41
click at [411, 348] on input "Comprehension" at bounding box center [406, 353] width 10 height 10
radio input "true"
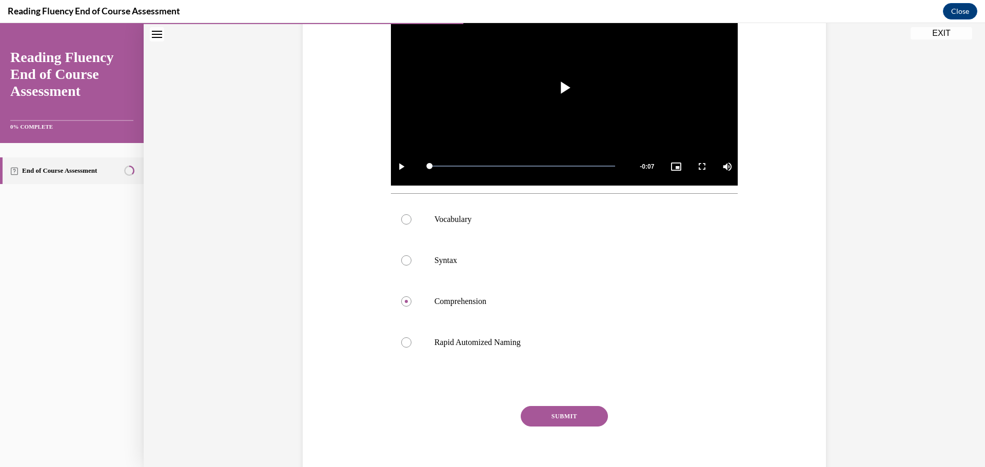
click at [535, 409] on button "SUBMIT" at bounding box center [564, 416] width 87 height 21
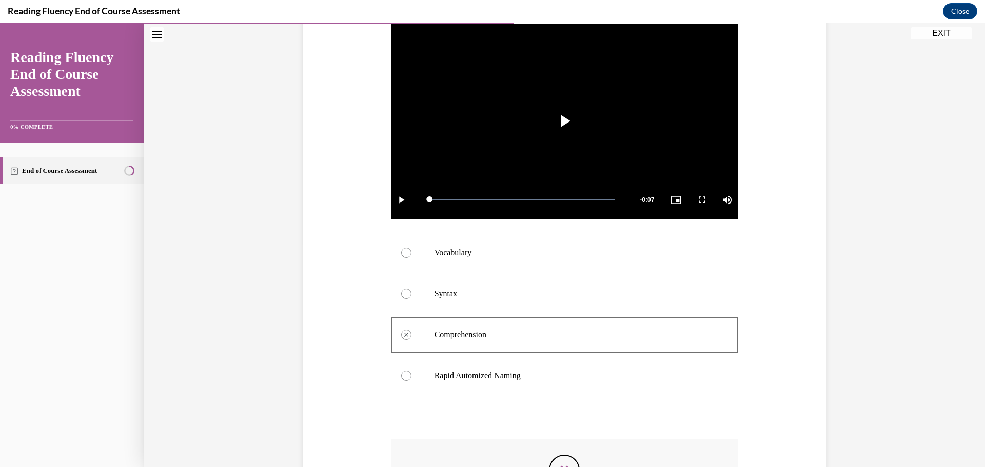
scroll to position [229, 0]
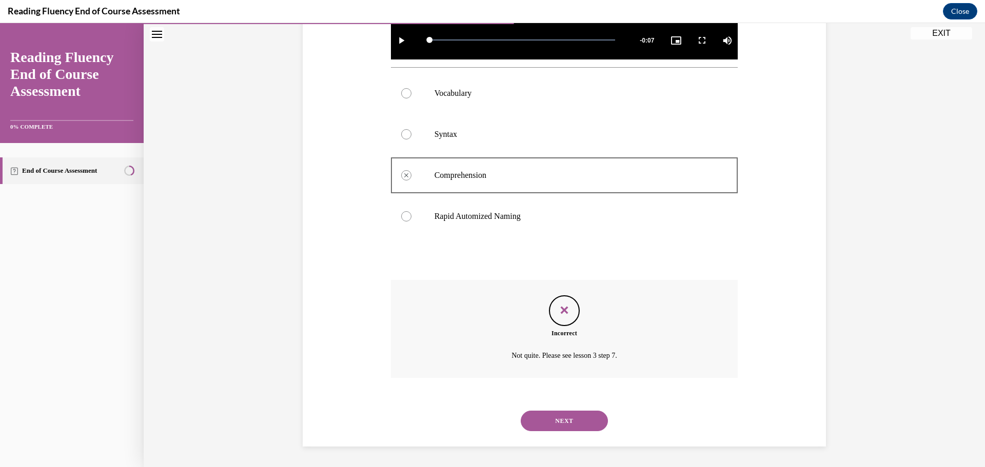
click at [582, 413] on button "NEXT" at bounding box center [564, 421] width 87 height 21
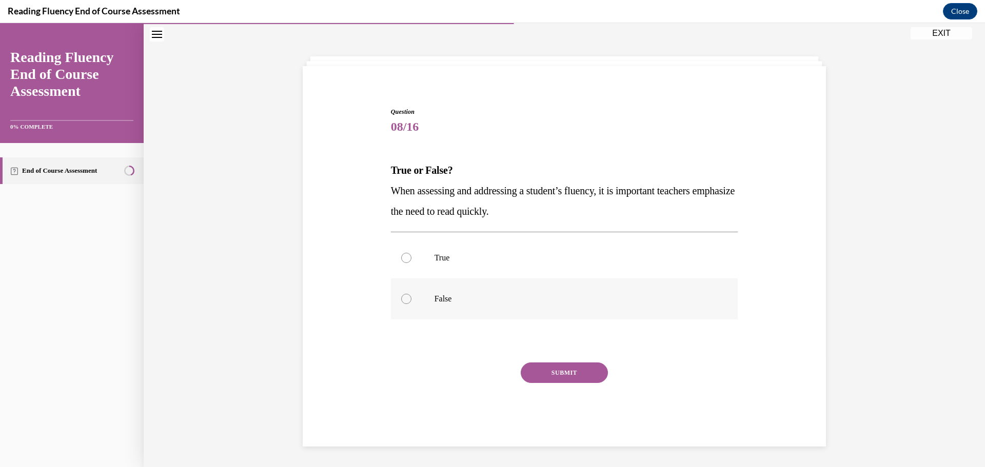
click at [430, 294] on label "False" at bounding box center [564, 299] width 347 height 41
click at [411, 294] on input "False" at bounding box center [406, 299] width 10 height 10
radio input "true"
click at [564, 368] on button "SUBMIT" at bounding box center [564, 373] width 87 height 21
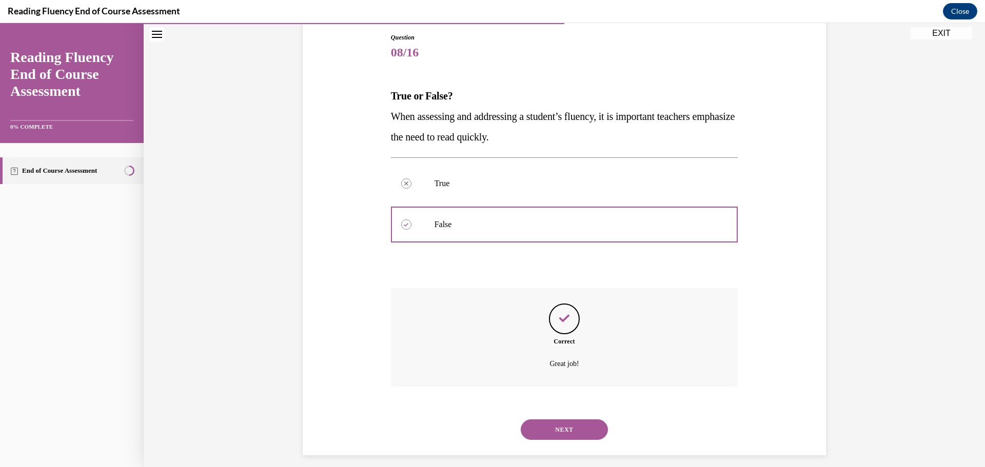
scroll to position [118, 0]
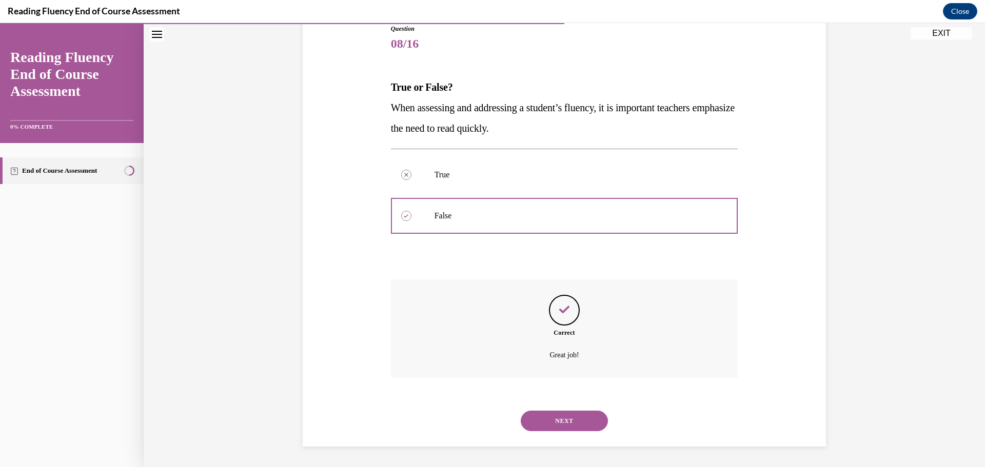
click at [590, 414] on button "NEXT" at bounding box center [564, 421] width 87 height 21
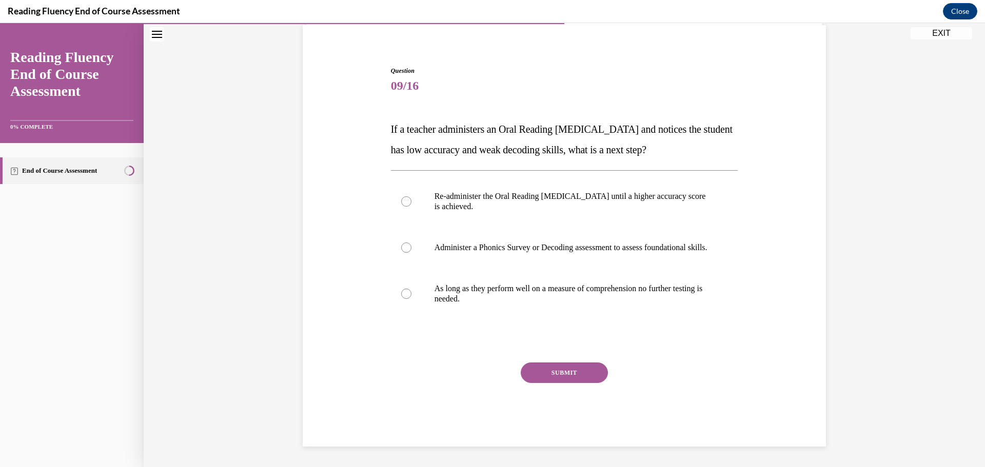
scroll to position [87, 0]
click at [476, 245] on p "Administer a Phonics Survey or Decoding assessment to assess foundational skill…" at bounding box center [573, 248] width 278 height 10
click at [411, 245] on input "Administer a Phonics Survey or Decoding assessment to assess foundational skill…" at bounding box center [406, 248] width 10 height 10
radio input "true"
click at [542, 368] on button "SUBMIT" at bounding box center [564, 373] width 87 height 21
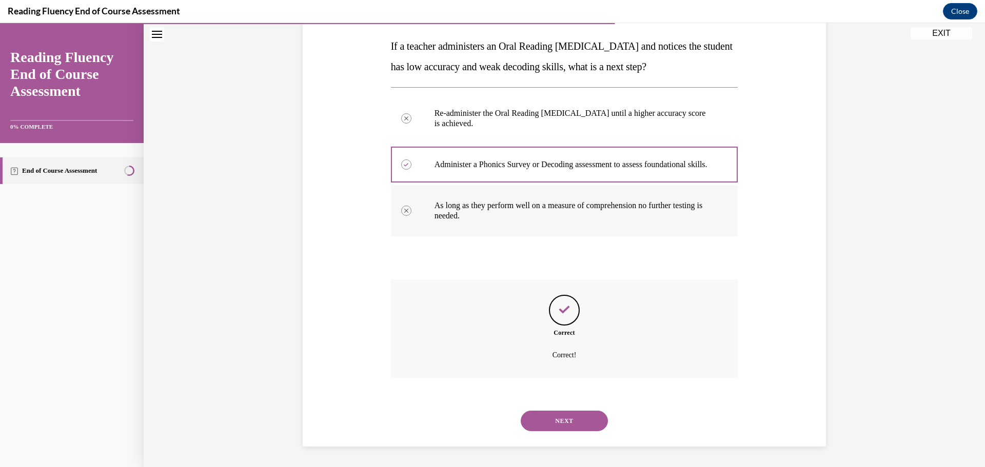
scroll to position [170, 0]
click at [577, 426] on button "NEXT" at bounding box center [564, 421] width 87 height 21
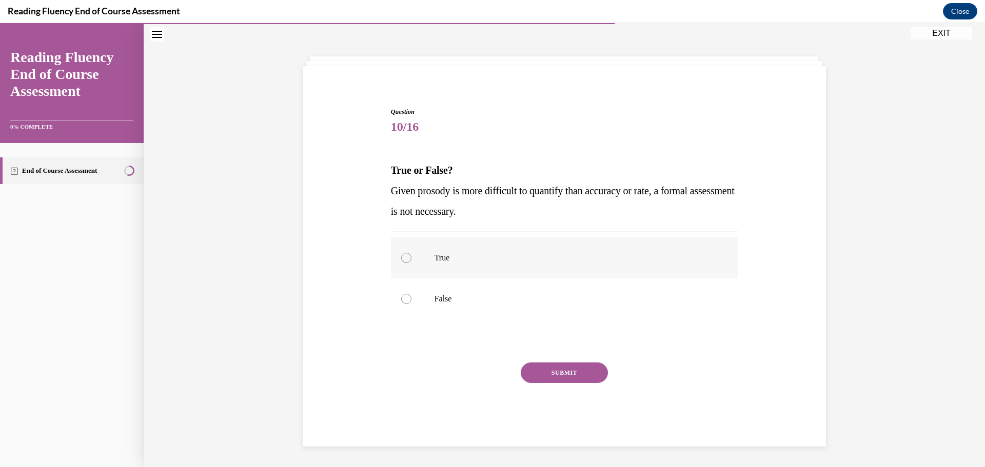
click at [434, 256] on p "True" at bounding box center [573, 258] width 278 height 10
click at [411, 256] on input "True" at bounding box center [406, 258] width 10 height 10
radio input "true"
click at [544, 368] on button "SUBMIT" at bounding box center [564, 373] width 87 height 21
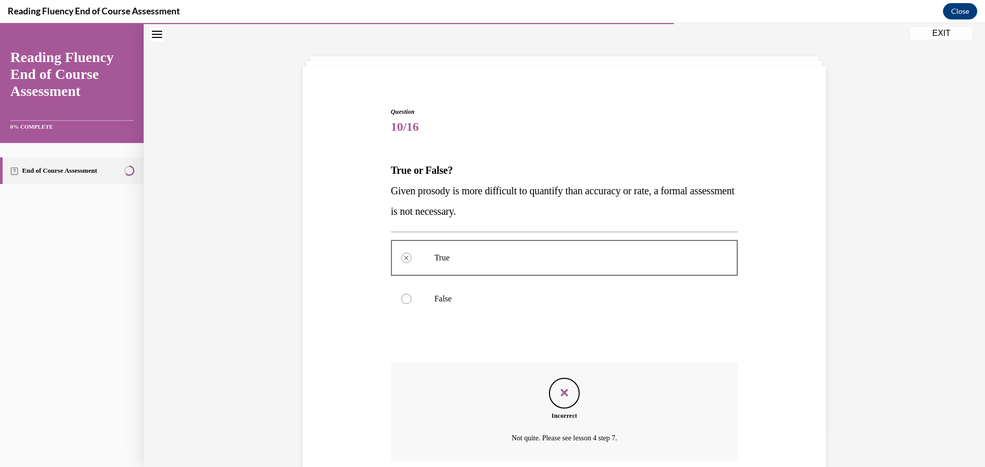
scroll to position [118, 0]
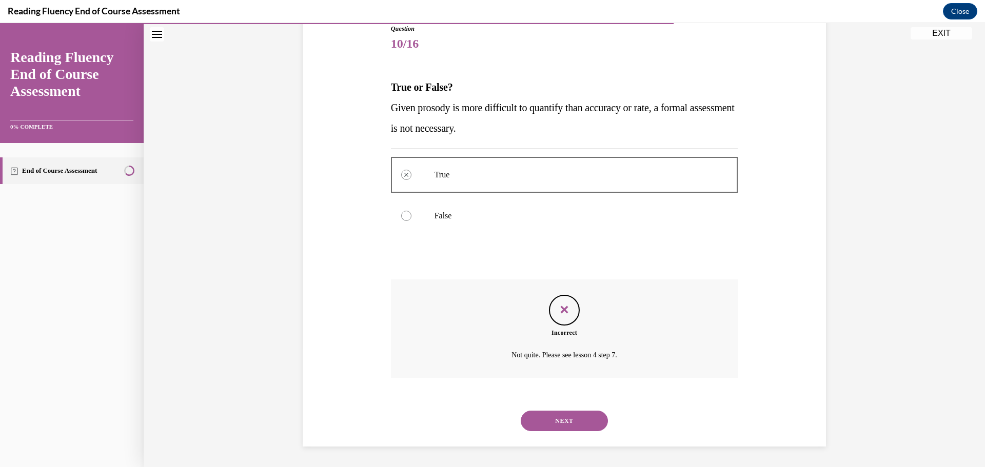
click at [557, 416] on button "NEXT" at bounding box center [564, 421] width 87 height 21
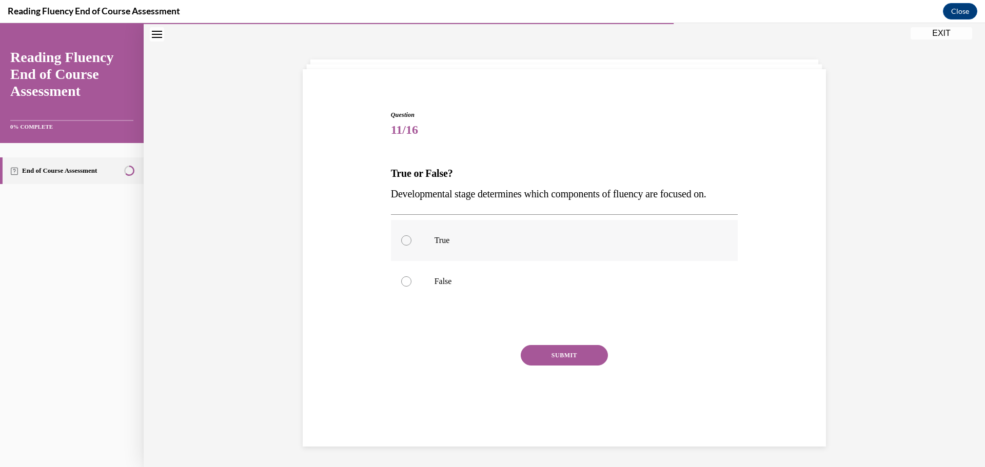
click at [426, 252] on label "True" at bounding box center [564, 240] width 347 height 41
click at [411, 246] on input "True" at bounding box center [406, 240] width 10 height 10
radio input "true"
click at [544, 354] on button "SUBMIT" at bounding box center [564, 355] width 87 height 21
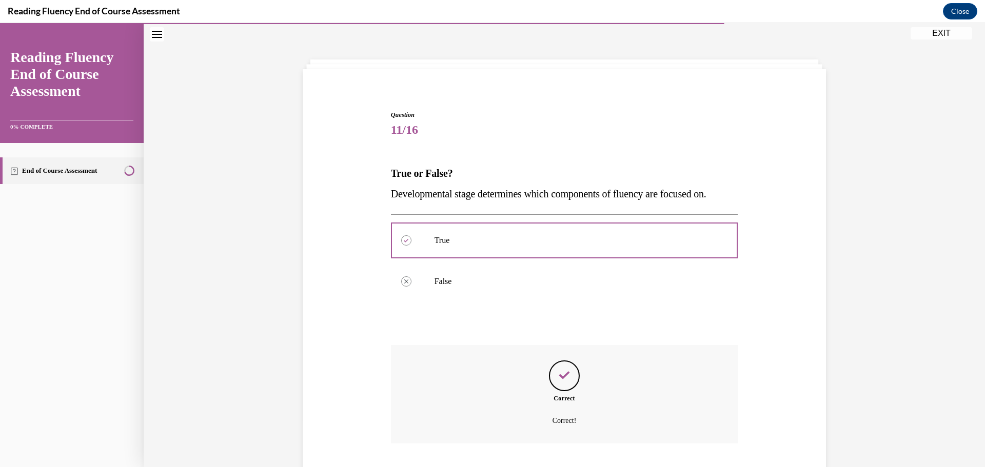
scroll to position [98, 0]
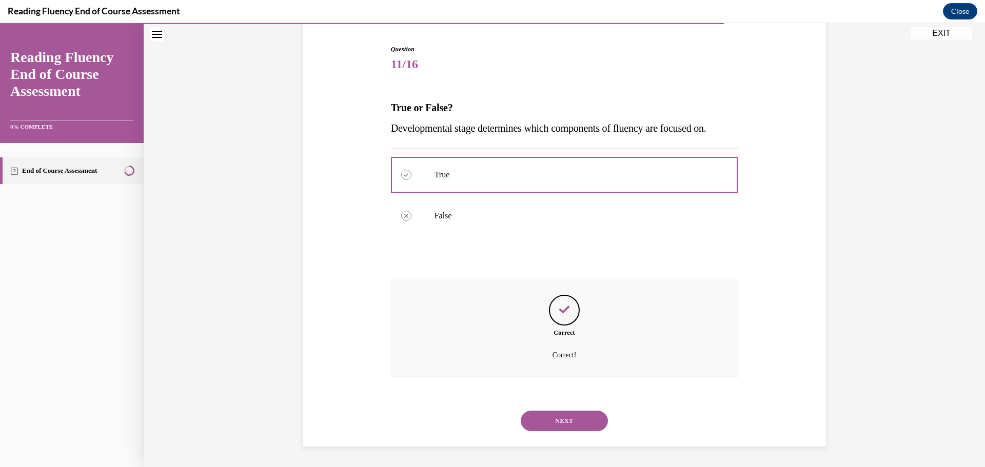
click at [559, 415] on button "NEXT" at bounding box center [564, 421] width 87 height 21
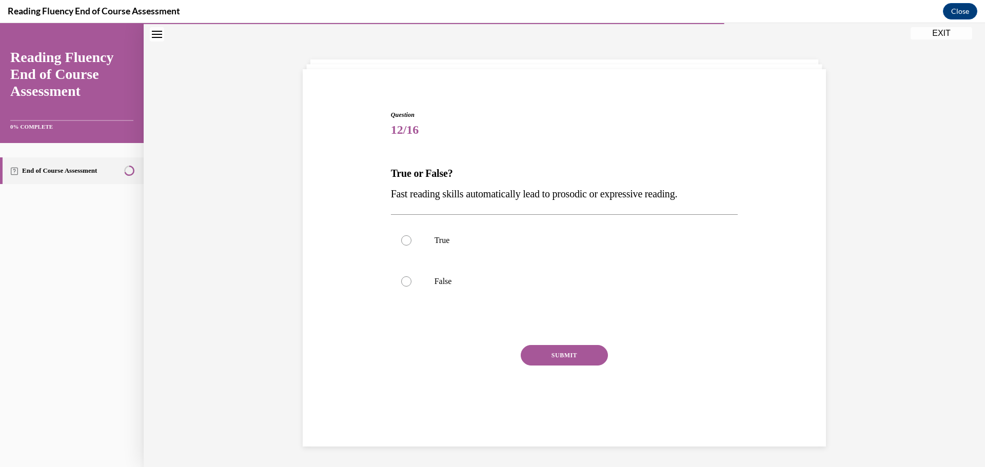
scroll to position [32, 0]
click at [402, 282] on div at bounding box center [406, 281] width 10 height 10
click at [402, 282] on input "False" at bounding box center [406, 281] width 10 height 10
radio input "true"
click at [544, 355] on button "SUBMIT" at bounding box center [564, 355] width 87 height 21
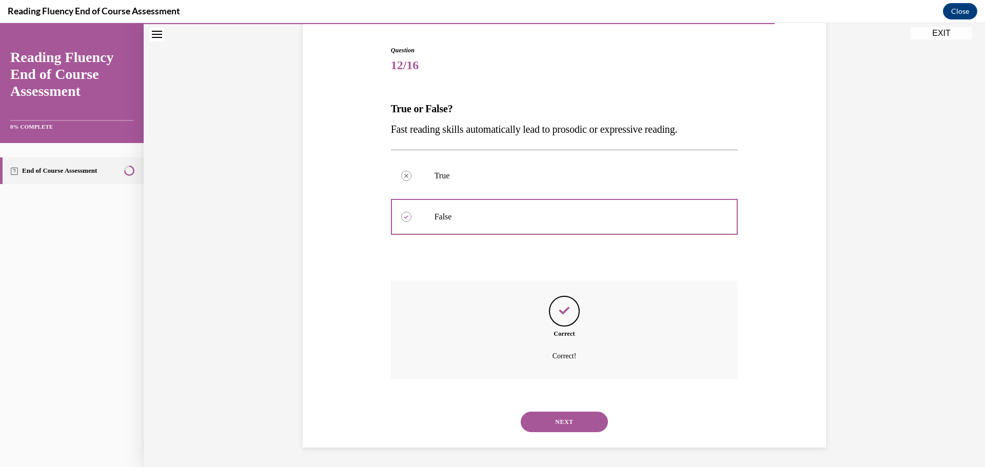
scroll to position [98, 0]
click at [568, 427] on button "NEXT" at bounding box center [564, 421] width 87 height 21
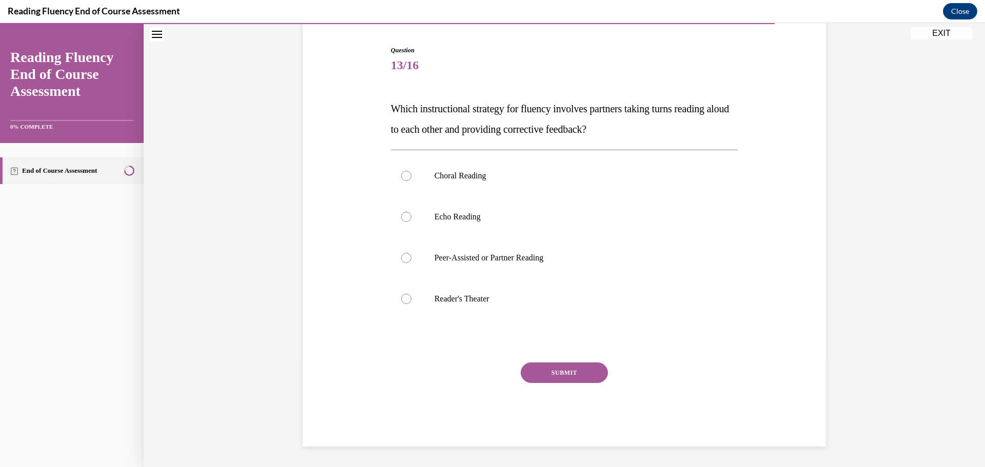
scroll to position [53, 0]
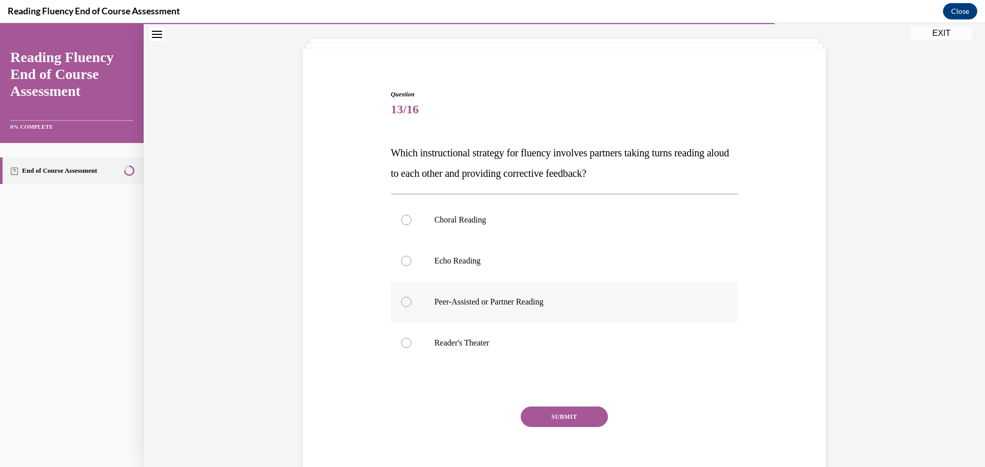
click at [508, 313] on label "Peer-Assisted or Partner Reading" at bounding box center [564, 302] width 347 height 41
click at [411, 307] on input "Peer-Assisted or Partner Reading" at bounding box center [406, 302] width 10 height 10
radio input "true"
click at [548, 411] on button "SUBMIT" at bounding box center [564, 417] width 87 height 21
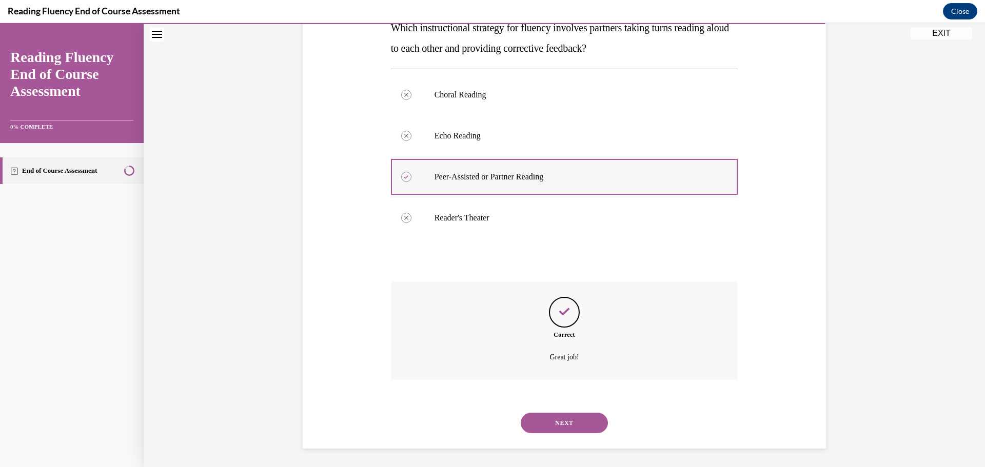
scroll to position [180, 0]
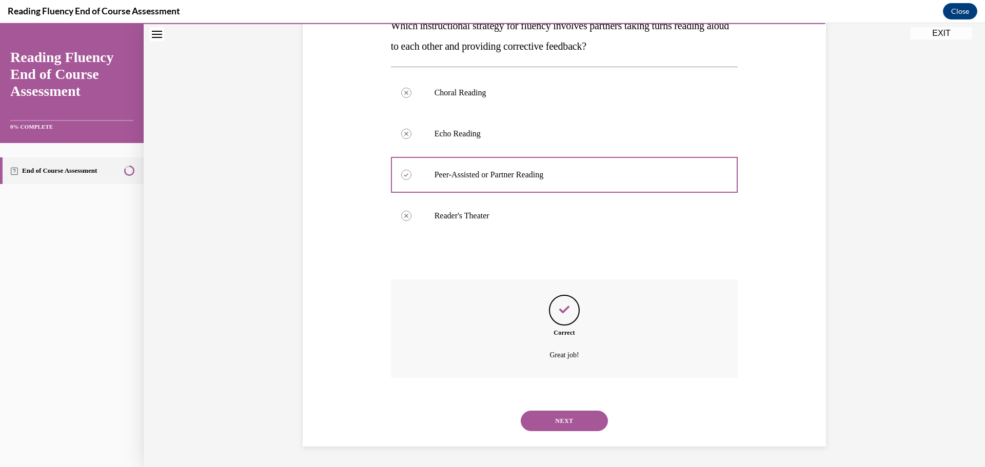
click at [571, 428] on button "NEXT" at bounding box center [564, 421] width 87 height 21
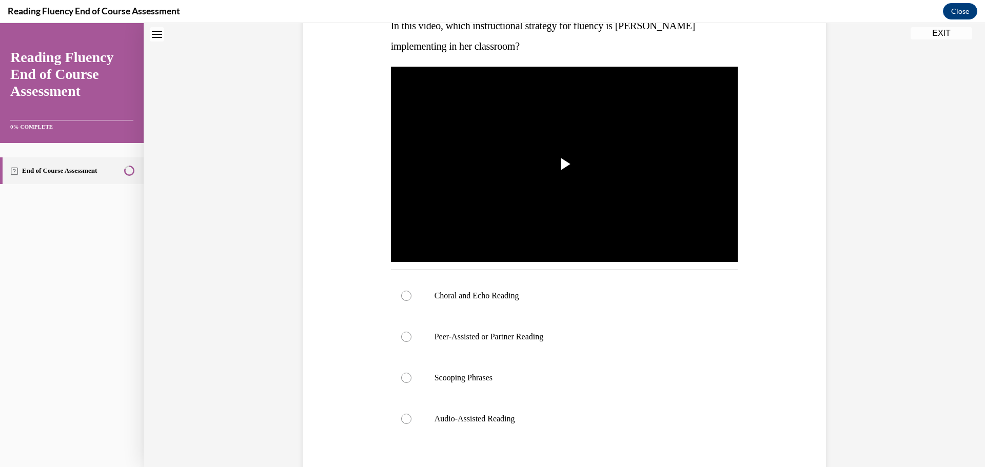
scroll to position [0, 0]
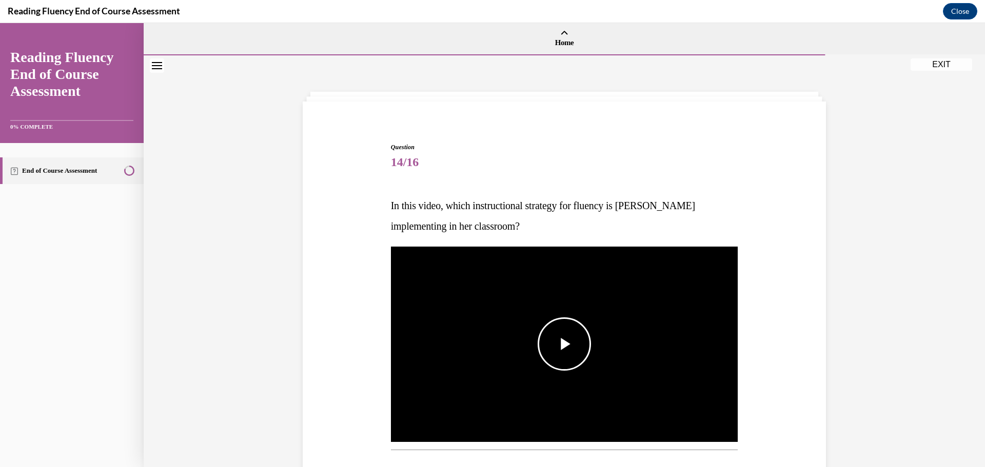
click at [564, 344] on span "Video player" at bounding box center [564, 344] width 0 height 0
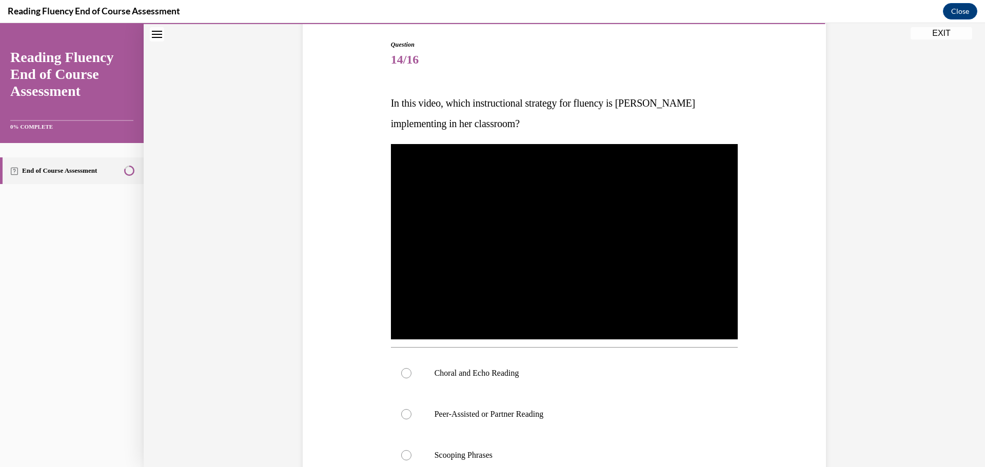
scroll to position [154, 0]
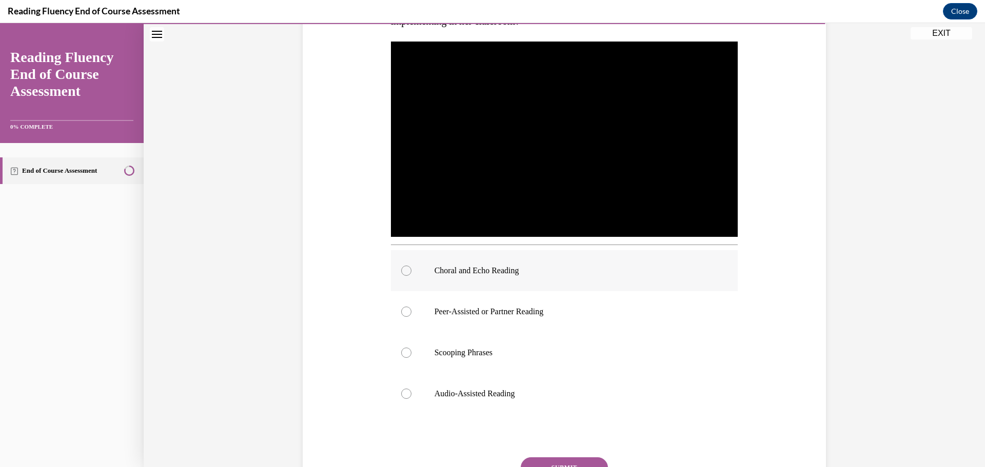
click at [504, 270] on p "Choral and Echo Reading" at bounding box center [573, 271] width 278 height 10
click at [411, 270] on input "Choral and Echo Reading" at bounding box center [406, 271] width 10 height 10
radio input "true"
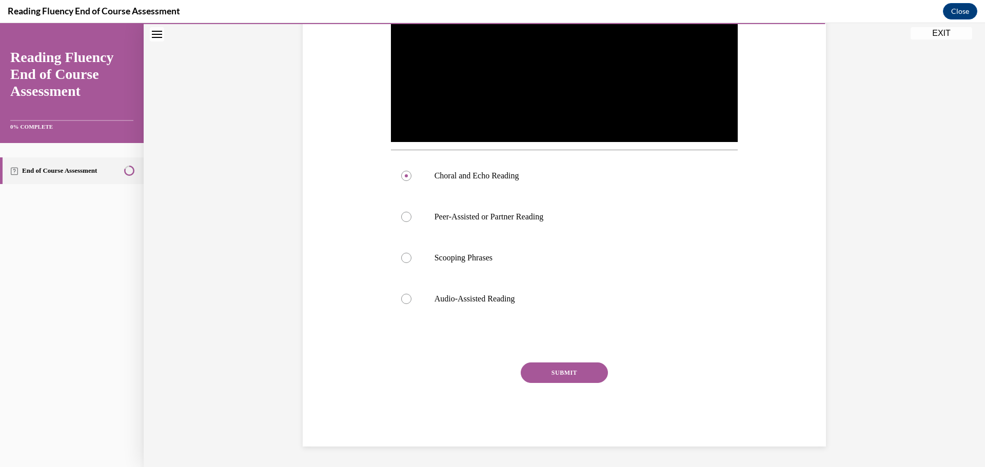
click at [574, 368] on button "SUBMIT" at bounding box center [564, 373] width 87 height 21
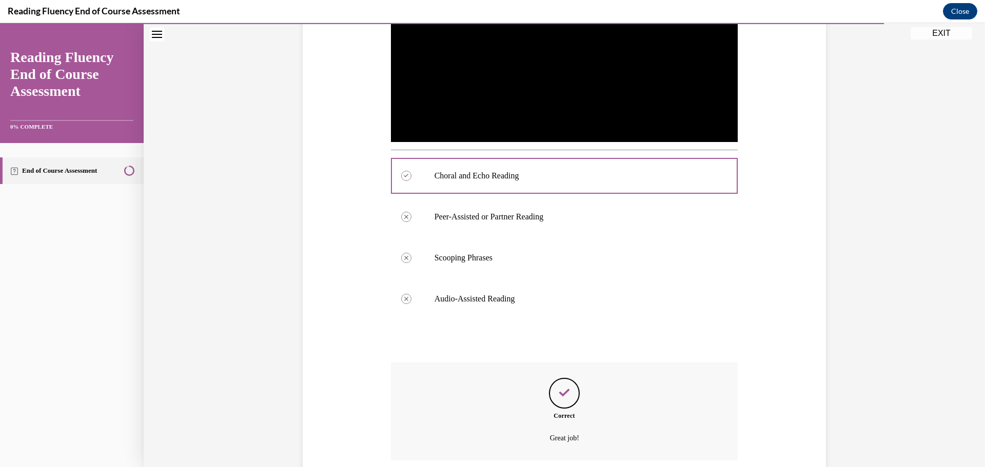
scroll to position [383, 0]
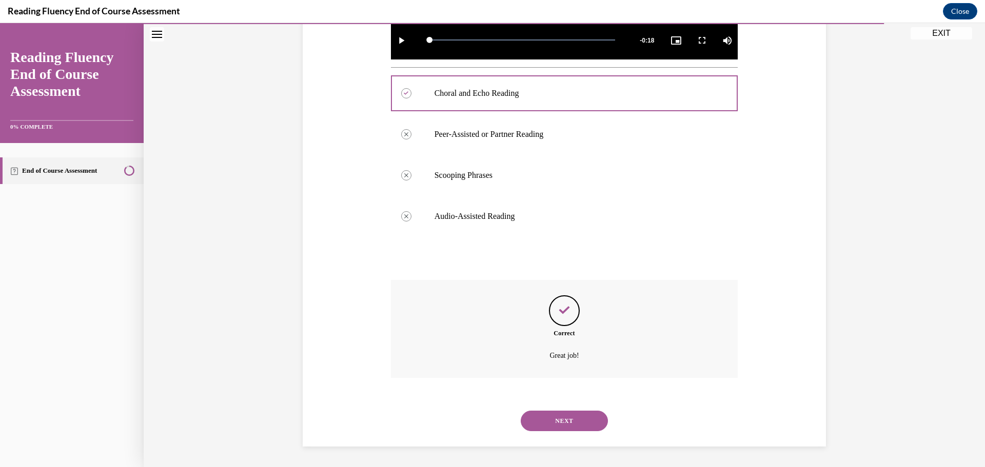
click at [561, 418] on button "NEXT" at bounding box center [564, 421] width 87 height 21
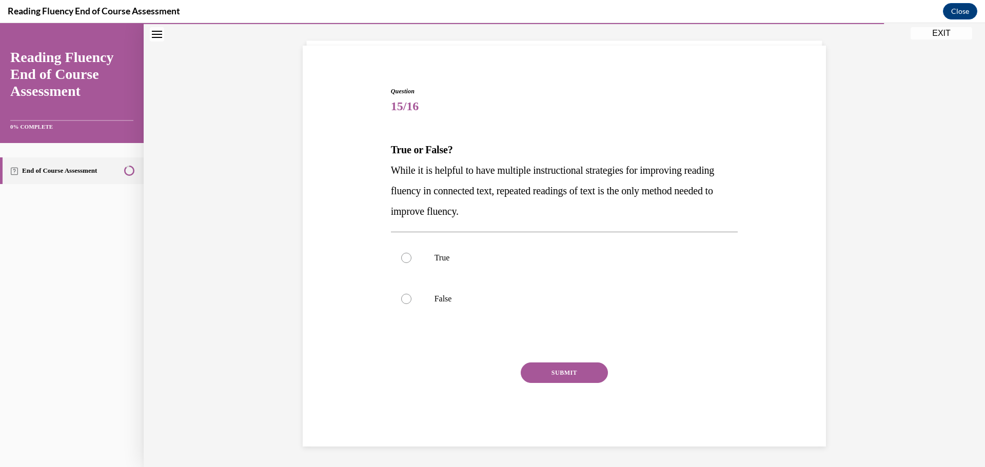
scroll to position [56, 0]
click at [434, 298] on p "False" at bounding box center [573, 299] width 278 height 10
click at [411, 298] on input "False" at bounding box center [406, 299] width 10 height 10
radio input "true"
click at [577, 379] on button "SUBMIT" at bounding box center [564, 373] width 87 height 21
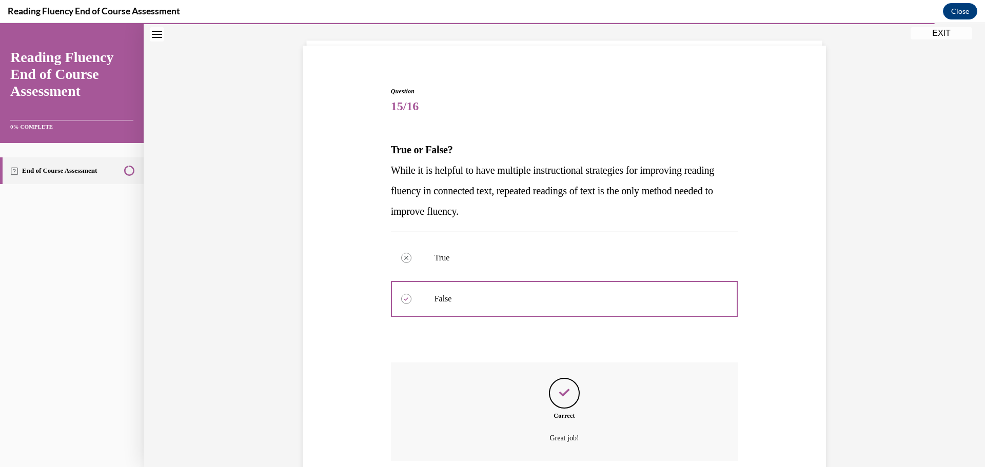
scroll to position [139, 0]
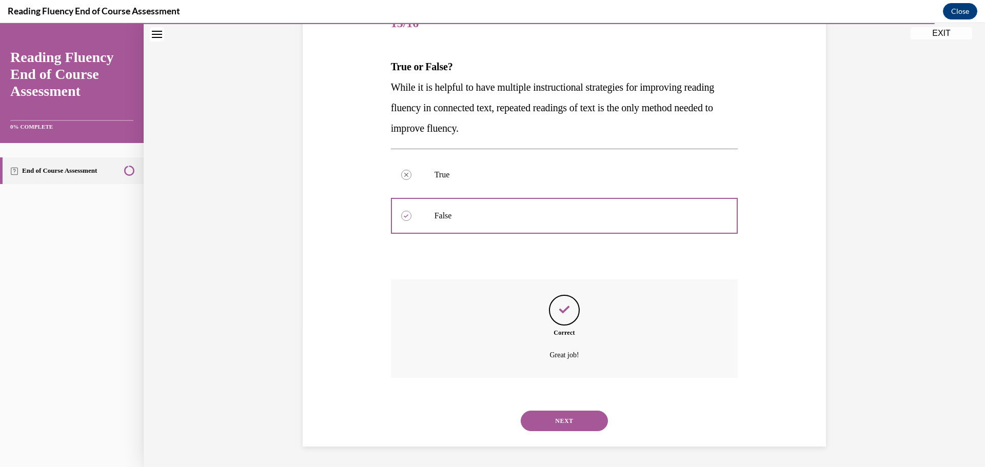
click at [591, 413] on button "NEXT" at bounding box center [564, 421] width 87 height 21
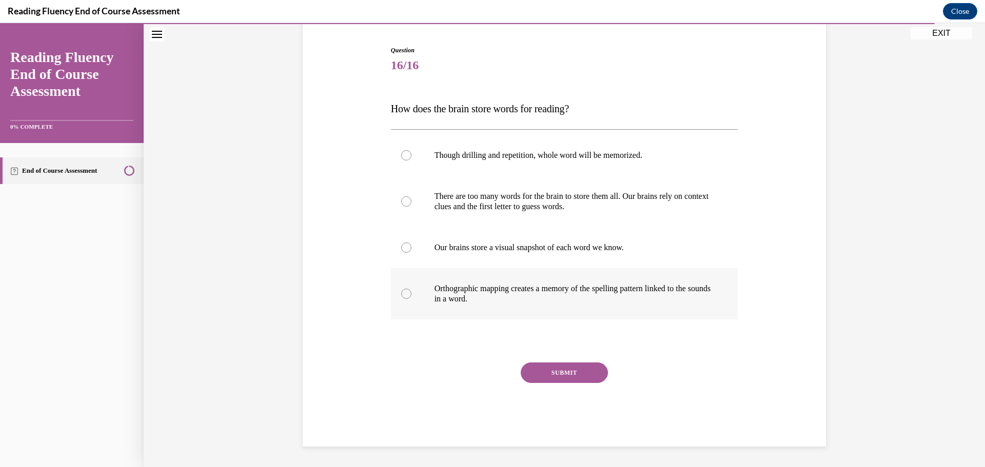
click at [532, 290] on p "Orthographic mapping creates a memory of the spelling pattern linked to the sou…" at bounding box center [573, 294] width 278 height 21
click at [411, 290] on input "Orthographic mapping creates a memory of the spelling pattern linked to the sou…" at bounding box center [406, 294] width 10 height 10
radio input "true"
click at [559, 370] on button "SUBMIT" at bounding box center [564, 373] width 87 height 21
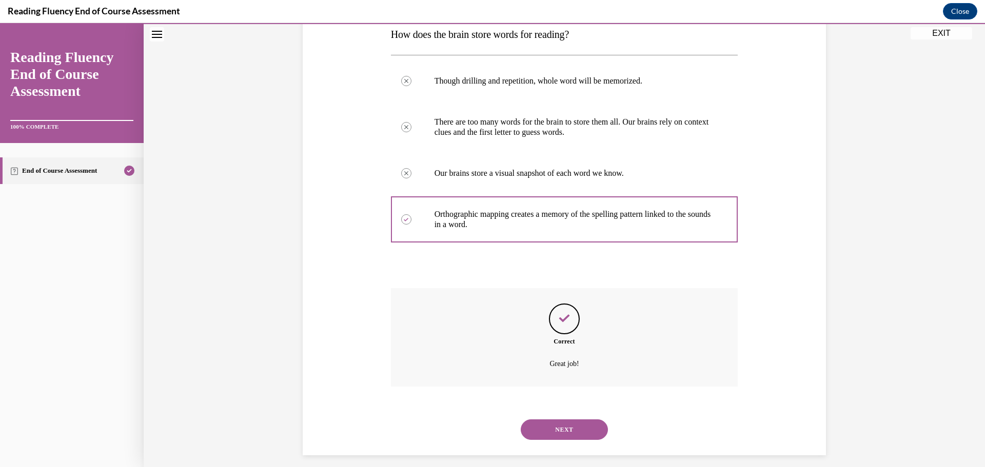
scroll to position [180, 0]
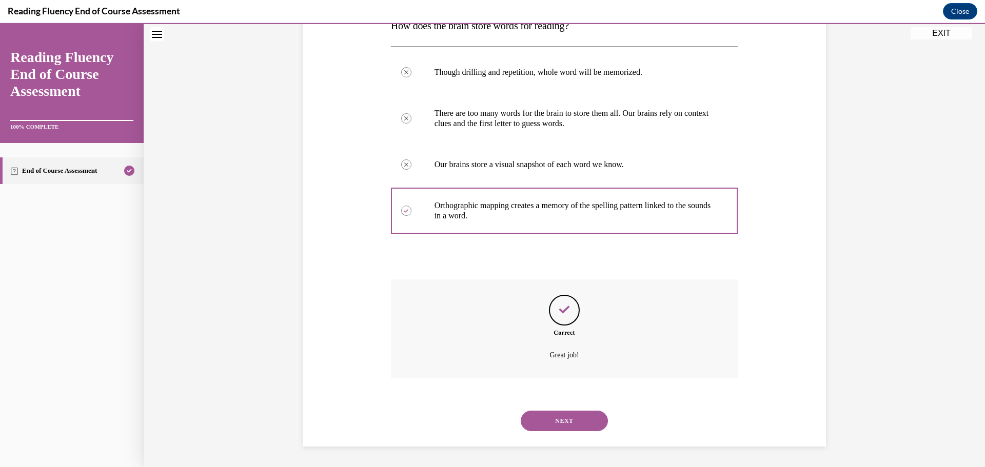
click at [570, 428] on button "NEXT" at bounding box center [564, 421] width 87 height 21
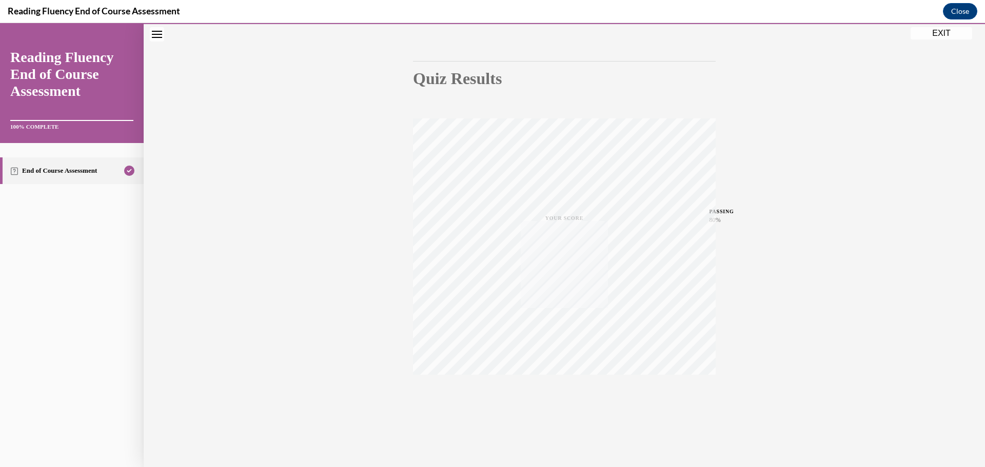
scroll to position [82, 0]
click at [942, 34] on button "EXIT" at bounding box center [941, 33] width 62 height 12
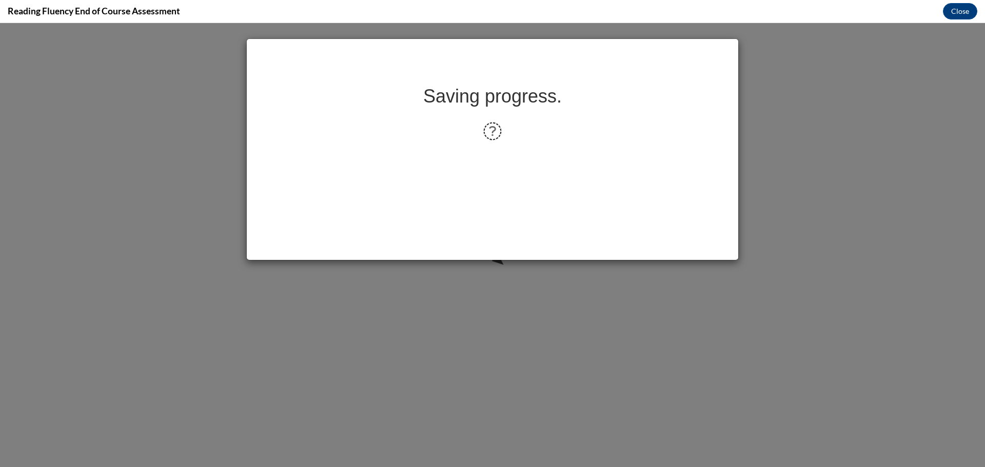
scroll to position [0, 0]
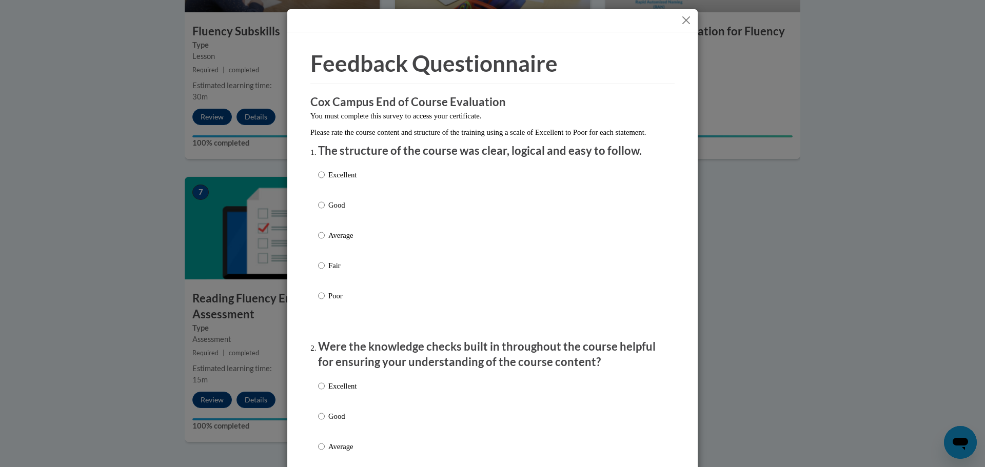
click at [320, 224] on label "Good" at bounding box center [337, 214] width 38 height 28
click at [320, 211] on input "Good" at bounding box center [321, 205] width 7 height 11
radio input "true"
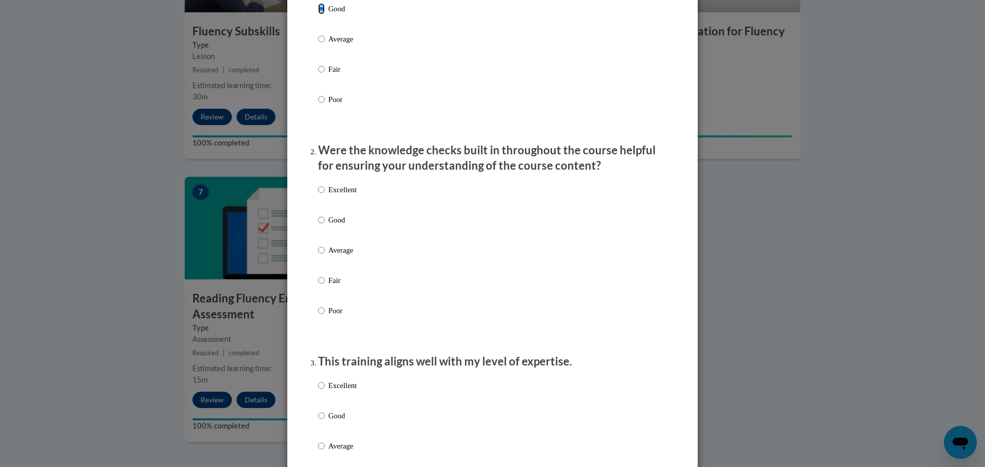
scroll to position [205, 0]
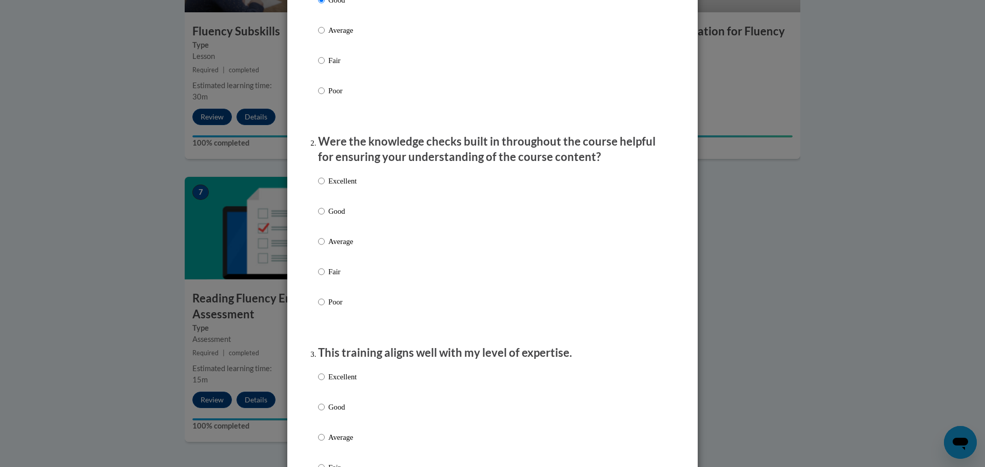
click at [339, 217] on p "Good" at bounding box center [342, 211] width 28 height 11
click at [325, 217] on input "Good" at bounding box center [321, 211] width 7 height 11
radio input "true"
click at [339, 413] on p "Good" at bounding box center [342, 407] width 28 height 11
click at [325, 413] on input "Good" at bounding box center [321, 407] width 7 height 11
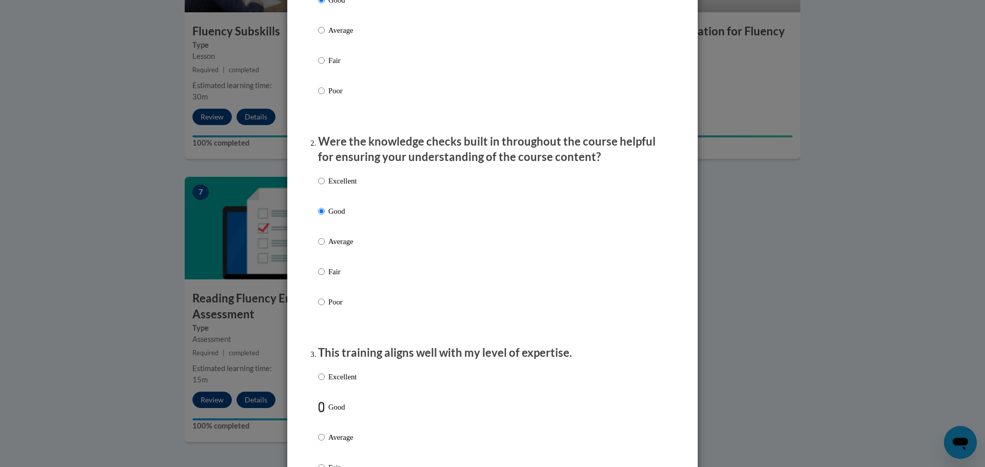
radio input "true"
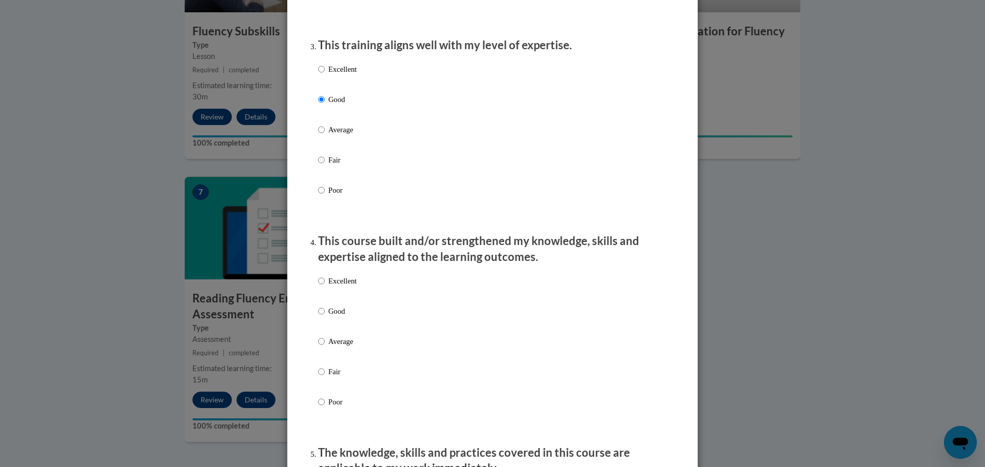
click at [335, 317] on p "Good" at bounding box center [342, 311] width 28 height 11
click at [325, 317] on input "Good" at bounding box center [321, 311] width 7 height 11
radio input "true"
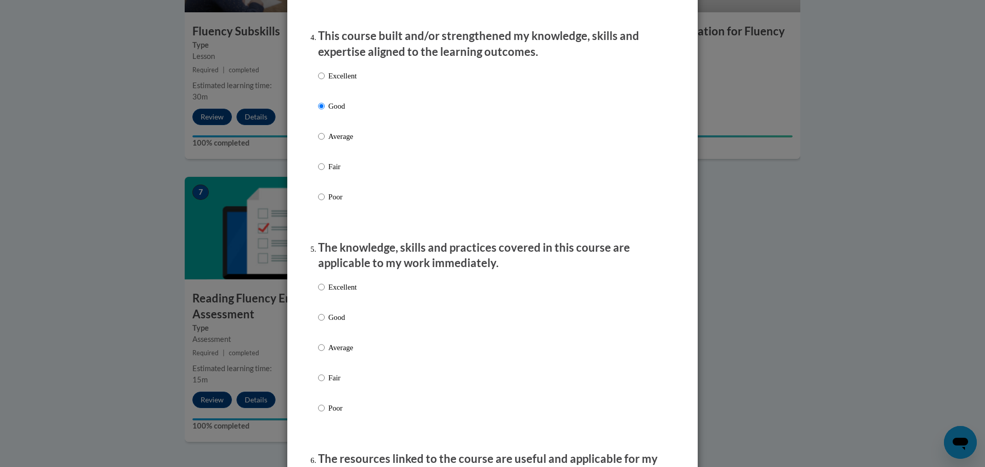
click at [335, 323] on p "Good" at bounding box center [342, 317] width 28 height 11
click at [325, 323] on input "Good" at bounding box center [321, 317] width 7 height 11
radio input "true"
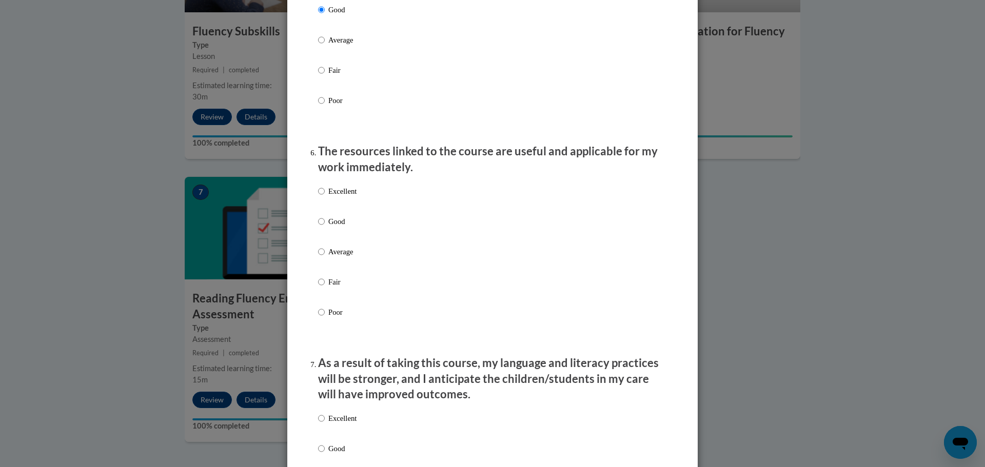
click at [336, 227] on p "Good" at bounding box center [342, 221] width 28 height 11
click at [325, 227] on input "Good" at bounding box center [321, 221] width 7 height 11
radio input "true"
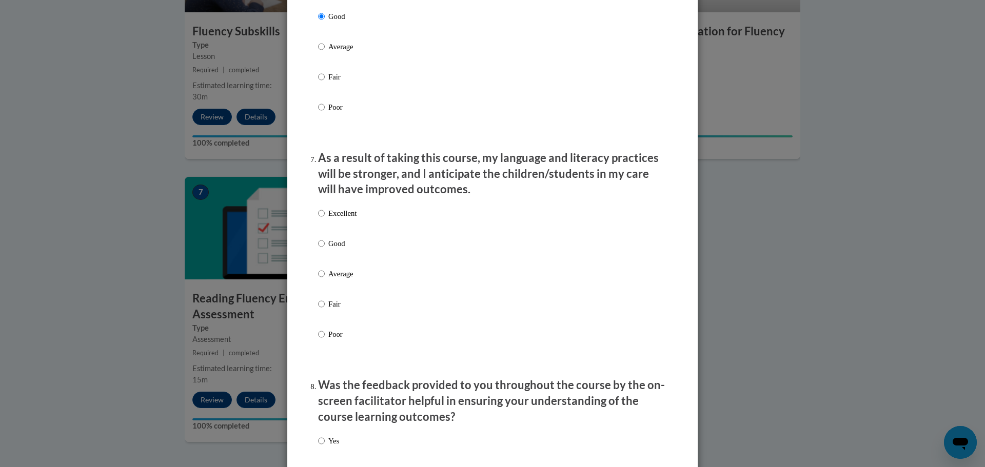
click at [341, 249] on p "Good" at bounding box center [342, 243] width 28 height 11
click at [325, 249] on input "Good" at bounding box center [321, 243] width 7 height 11
radio input "true"
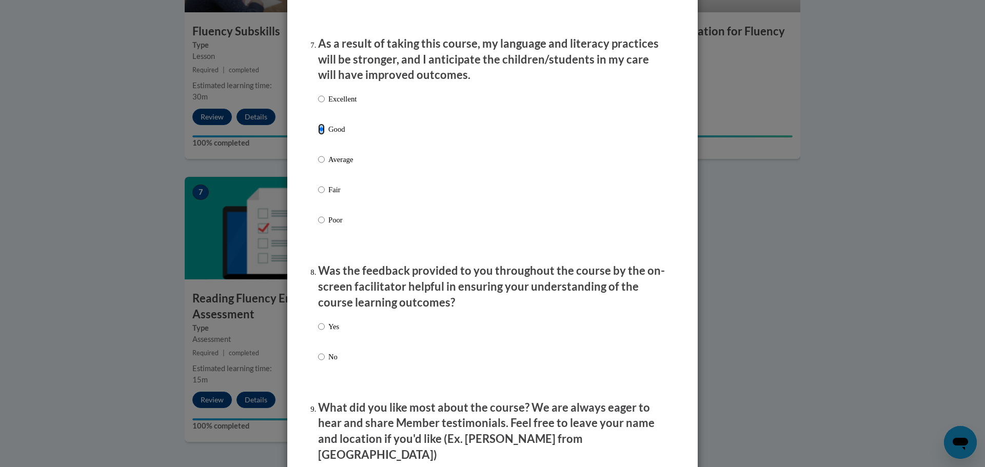
scroll to position [1539, 0]
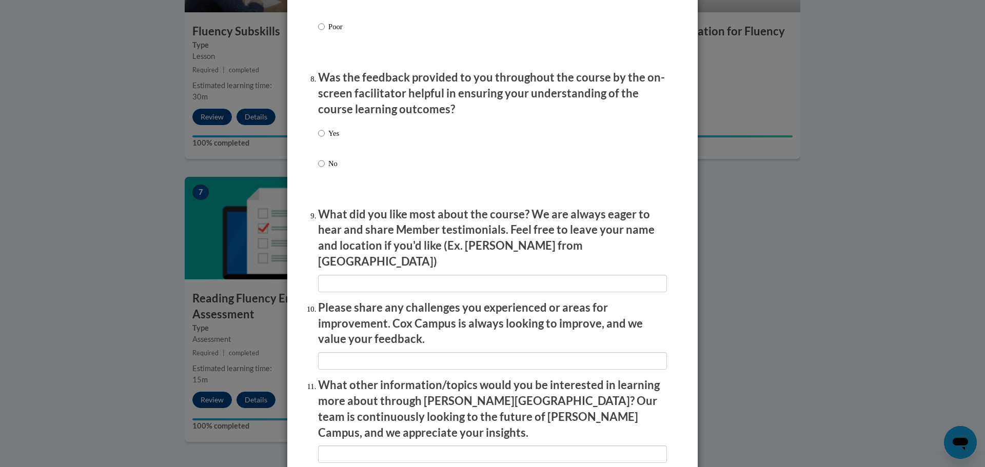
click at [331, 139] on p "Yes" at bounding box center [333, 133] width 11 height 11
click at [325, 139] on input "Yes" at bounding box center [321, 133] width 7 height 11
radio input "true"
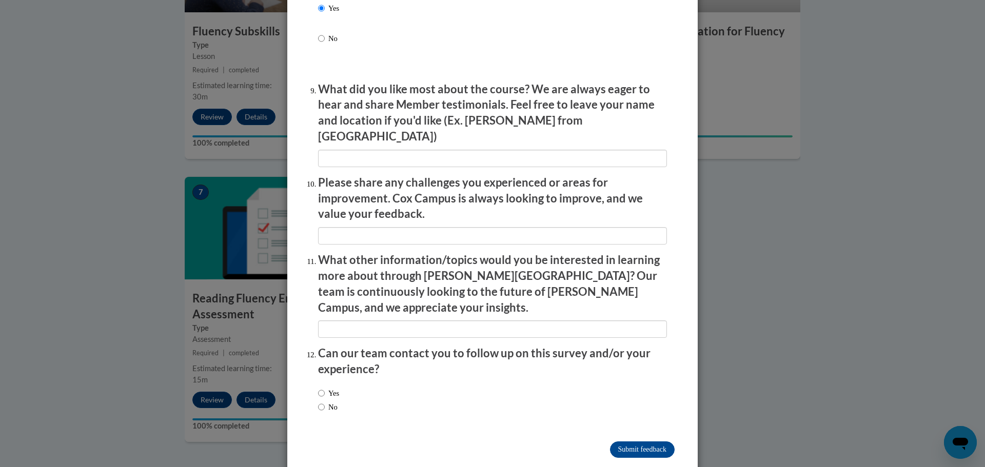
click at [335, 402] on label "No" at bounding box center [327, 407] width 19 height 11
click at [325, 402] on input "No" at bounding box center [321, 407] width 7 height 11
radio input "true"
click at [656, 442] on input "Submit feedback" at bounding box center [642, 450] width 65 height 16
